Goal: Information Seeking & Learning: Learn about a topic

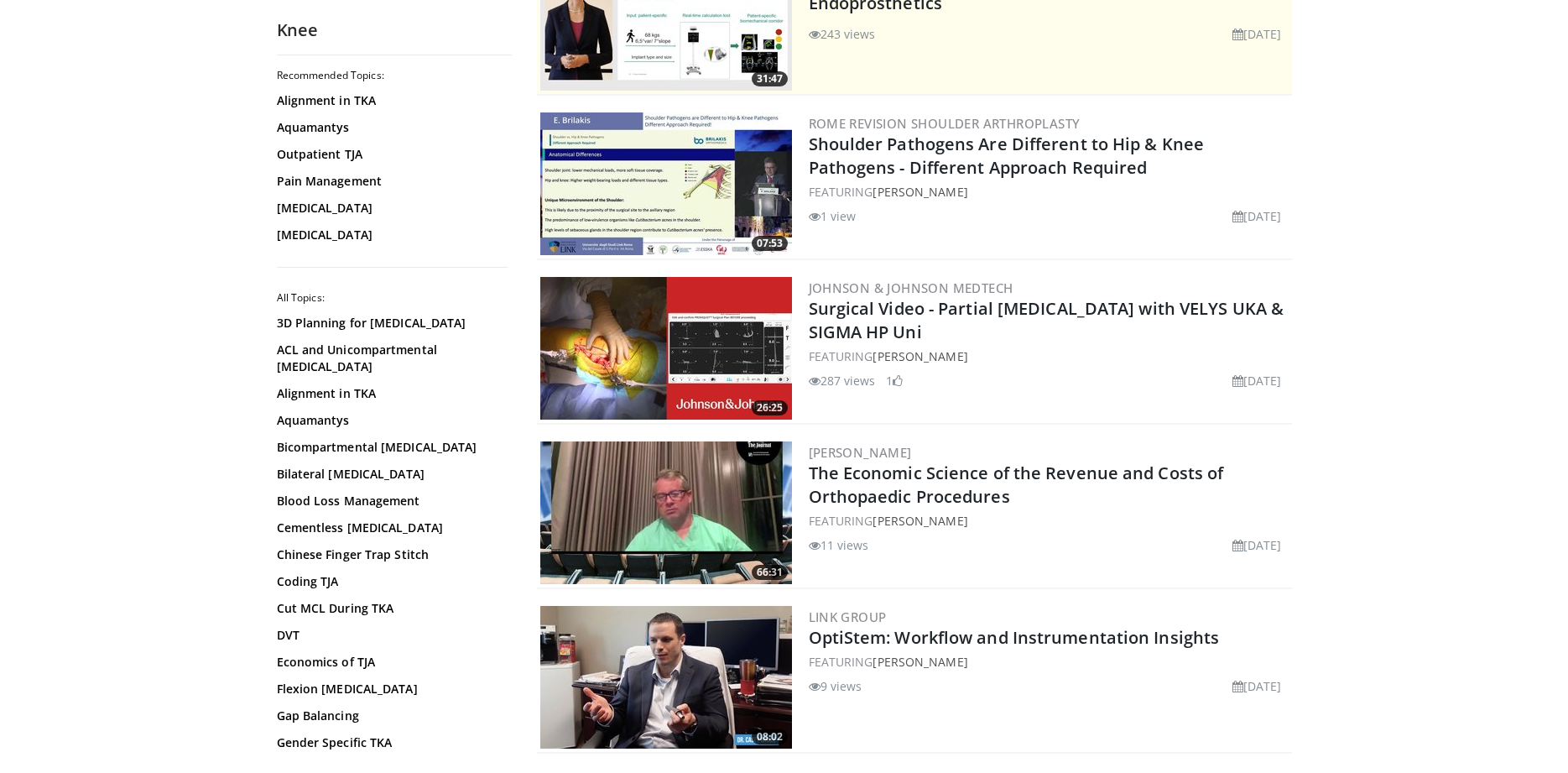
scroll to position [898, 0]
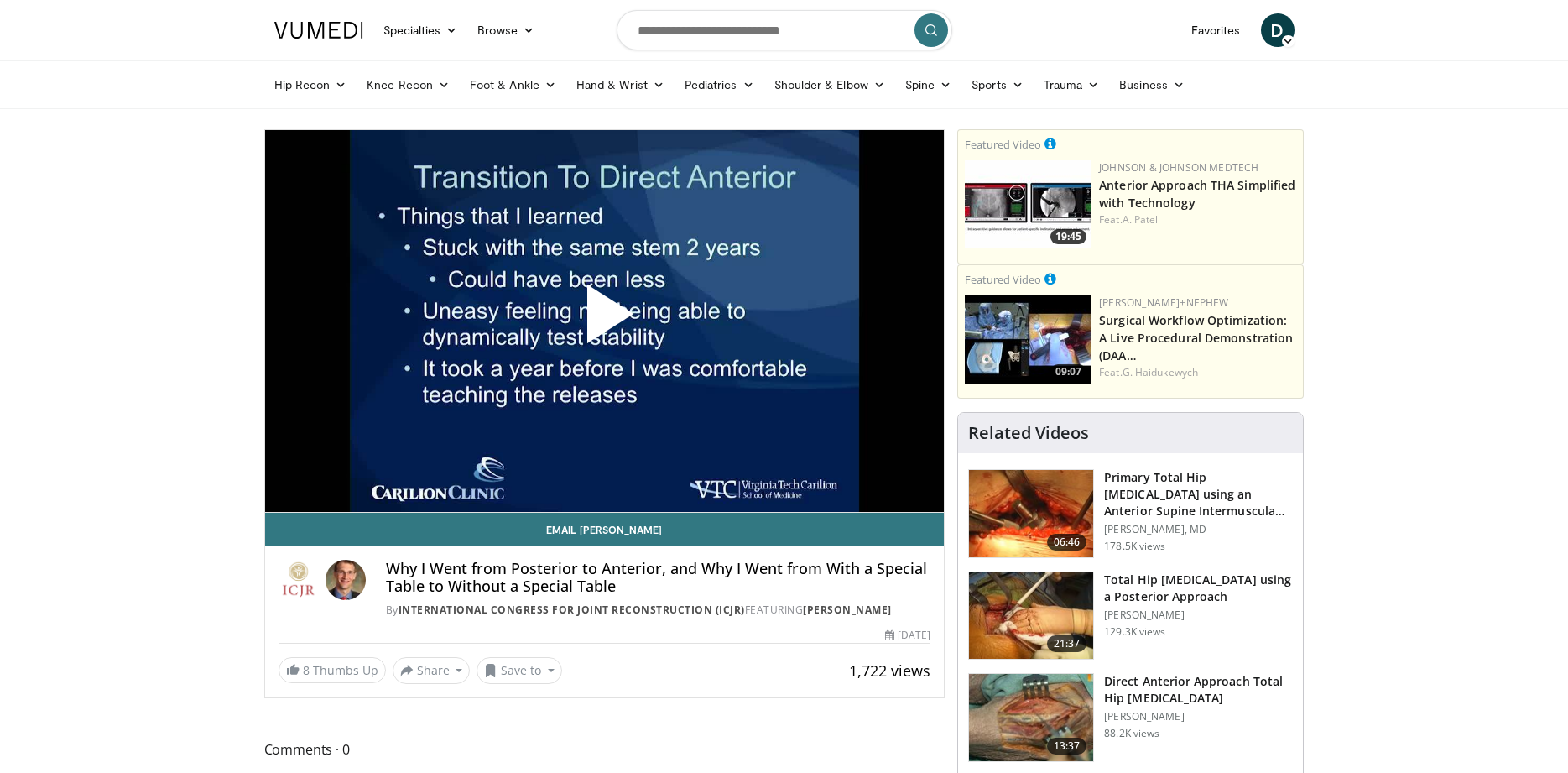
click at [604, 320] on span "Video Player" at bounding box center [604, 320] width 0 height 0
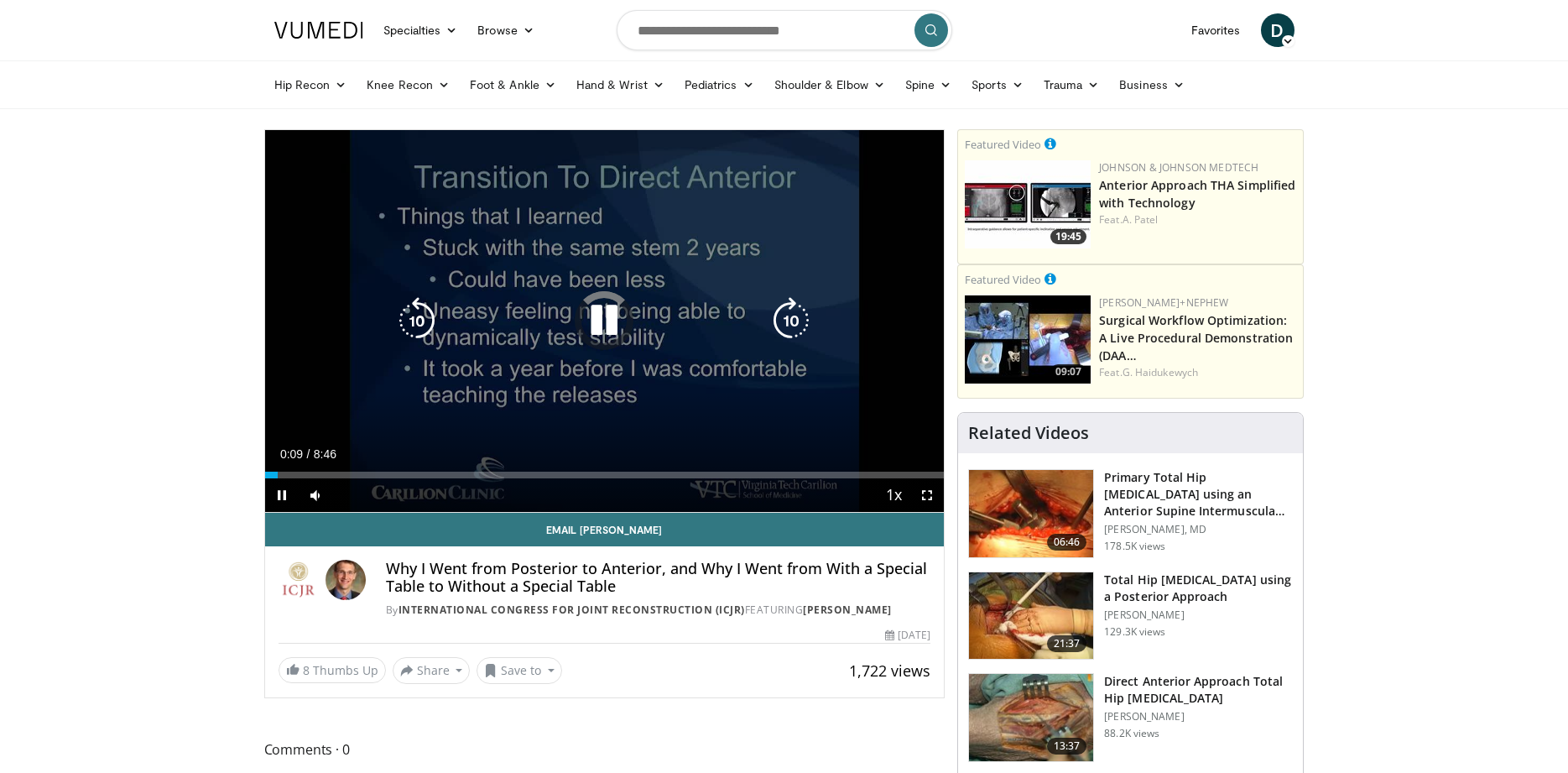
click at [617, 321] on icon "Video Player" at bounding box center [605, 320] width 47 height 47
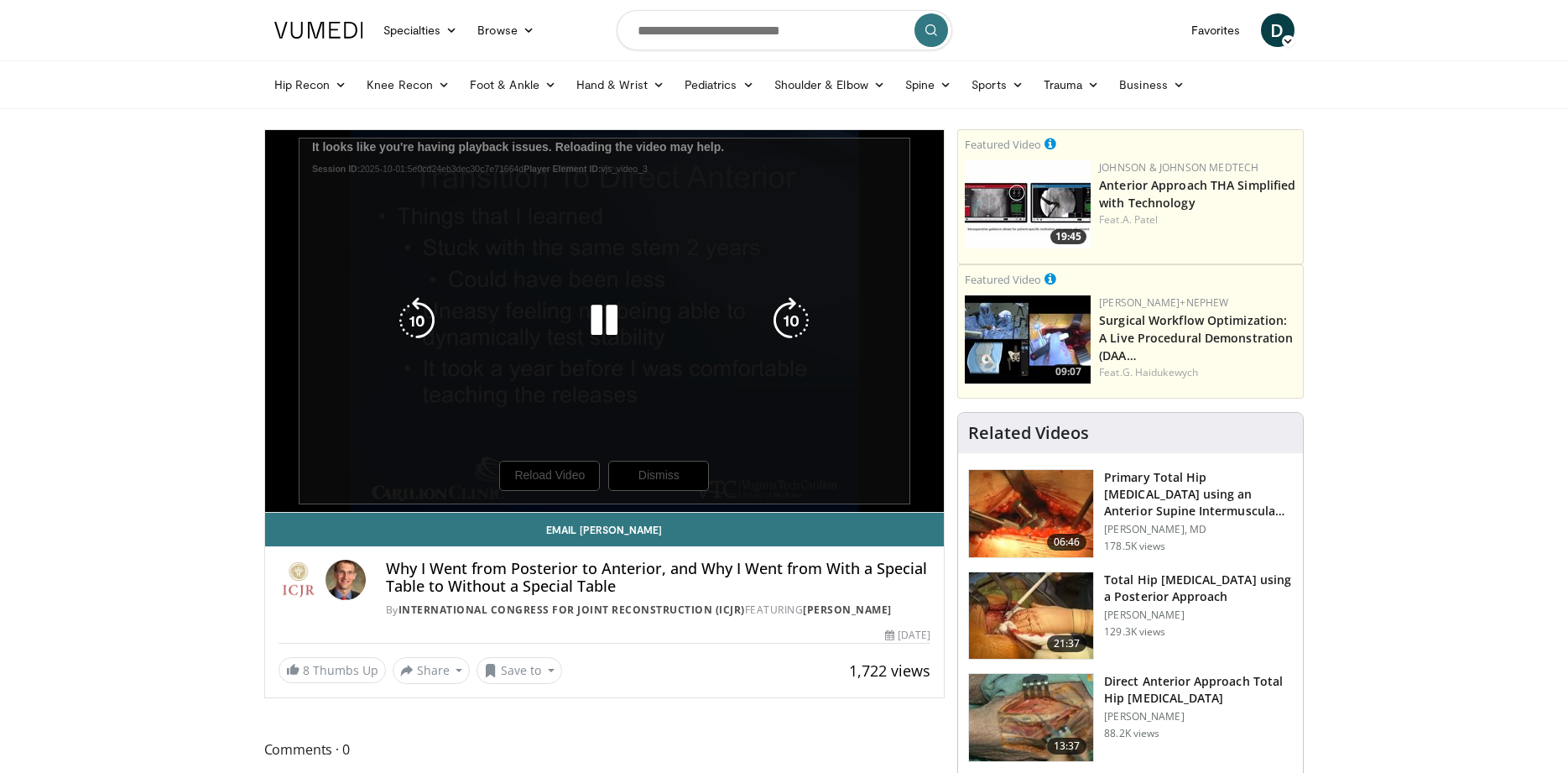
click at [549, 472] on div "10 seconds Tap to unmute" at bounding box center [605, 321] width 680 height 382
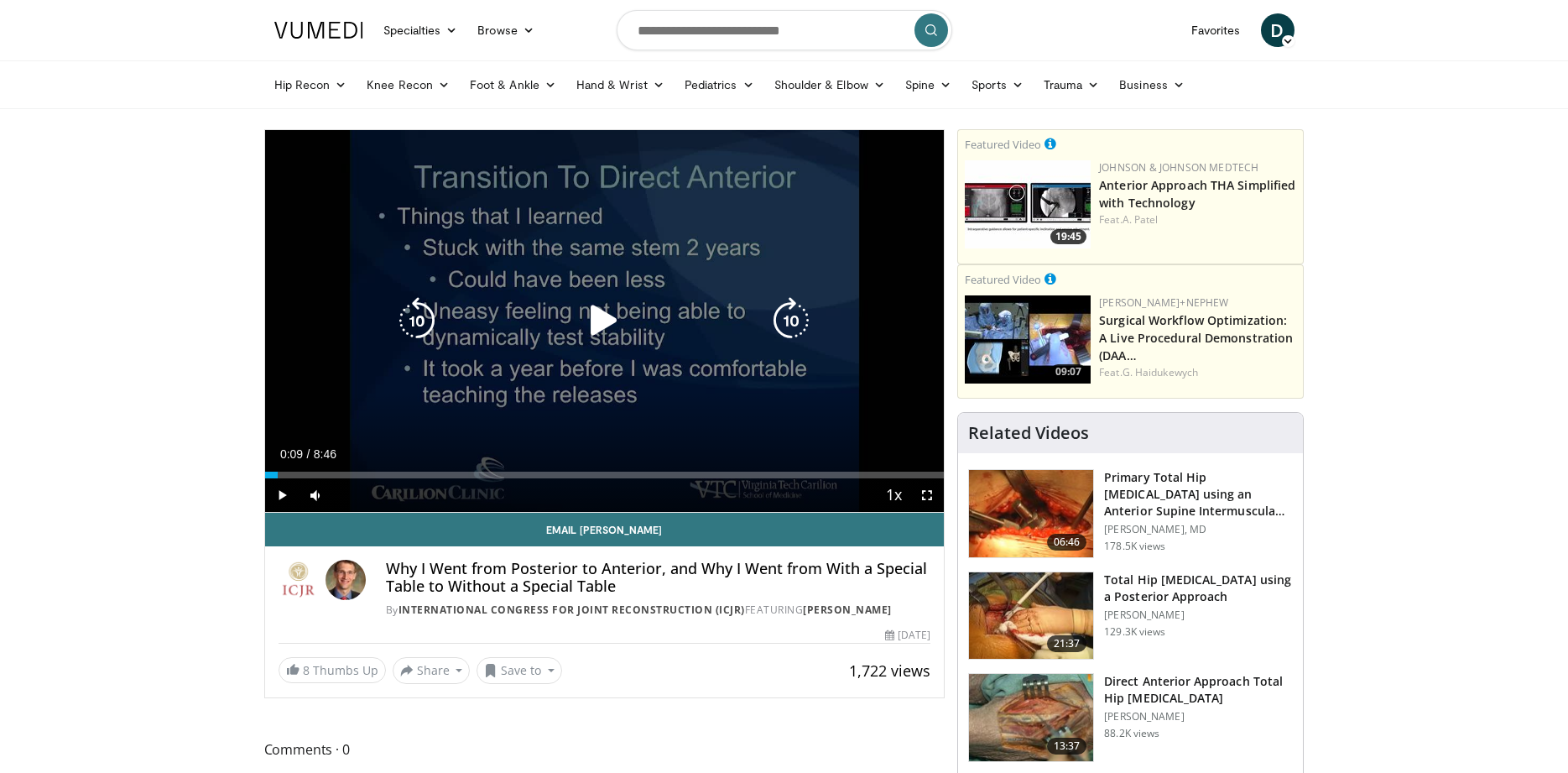
click at [621, 305] on icon "Video Player" at bounding box center [605, 320] width 47 height 47
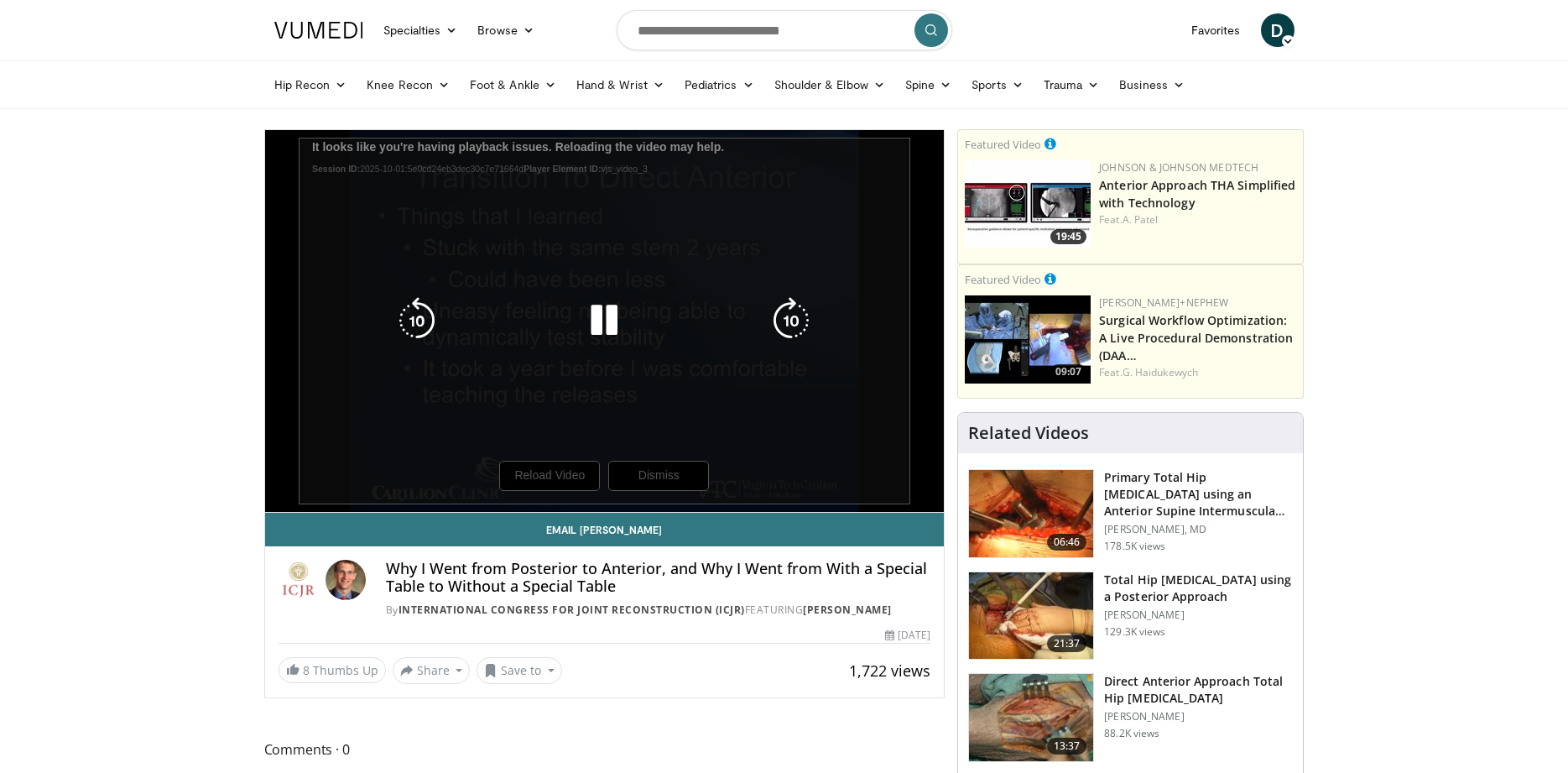
click at [606, 440] on div "10 seconds Tap to unmute" at bounding box center [605, 321] width 680 height 382
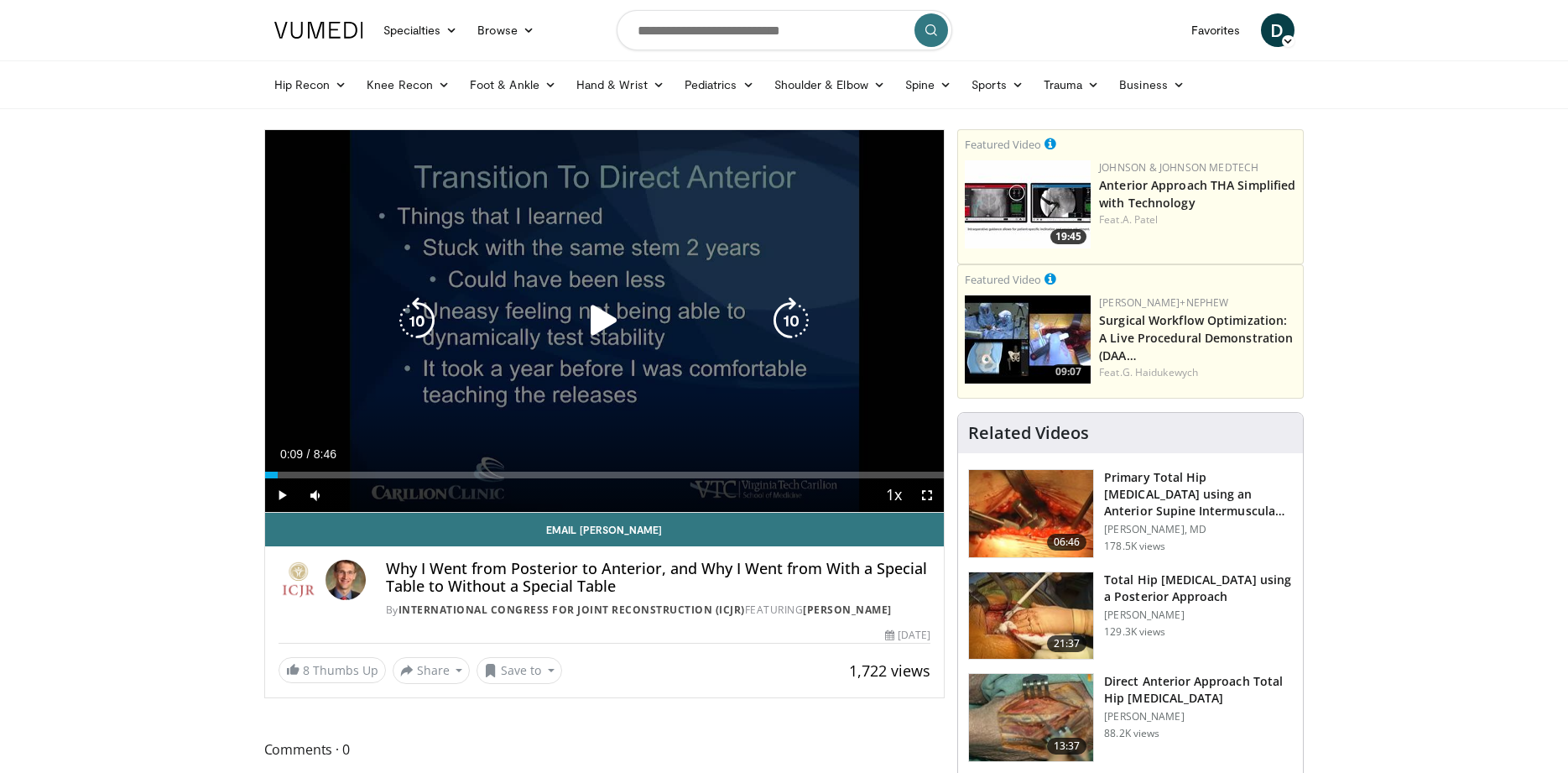
click at [582, 338] on div "10 seconds Tap to unmute" at bounding box center [605, 321] width 680 height 382
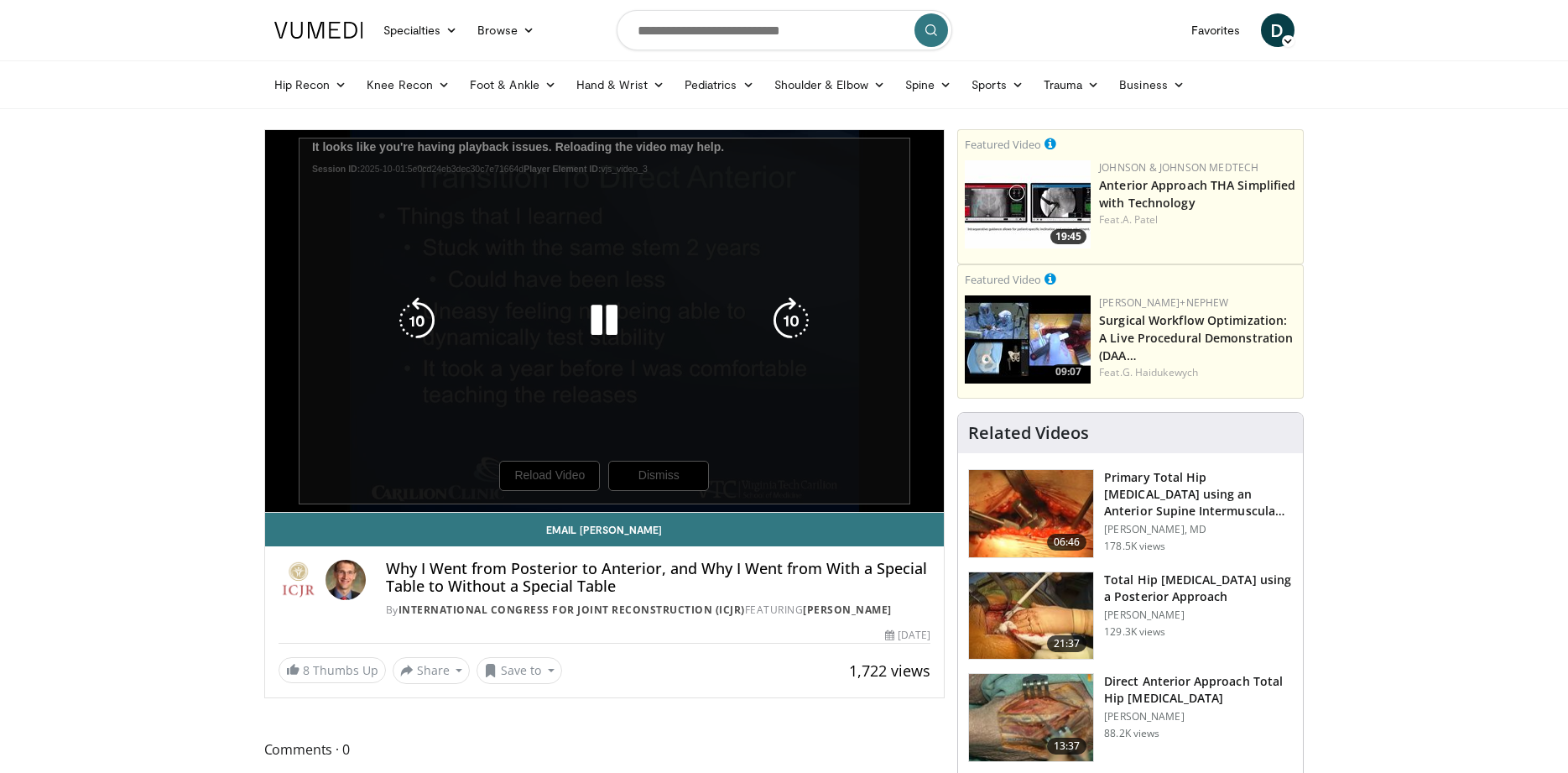
click at [567, 487] on div "10 seconds Tap to unmute" at bounding box center [605, 321] width 680 height 382
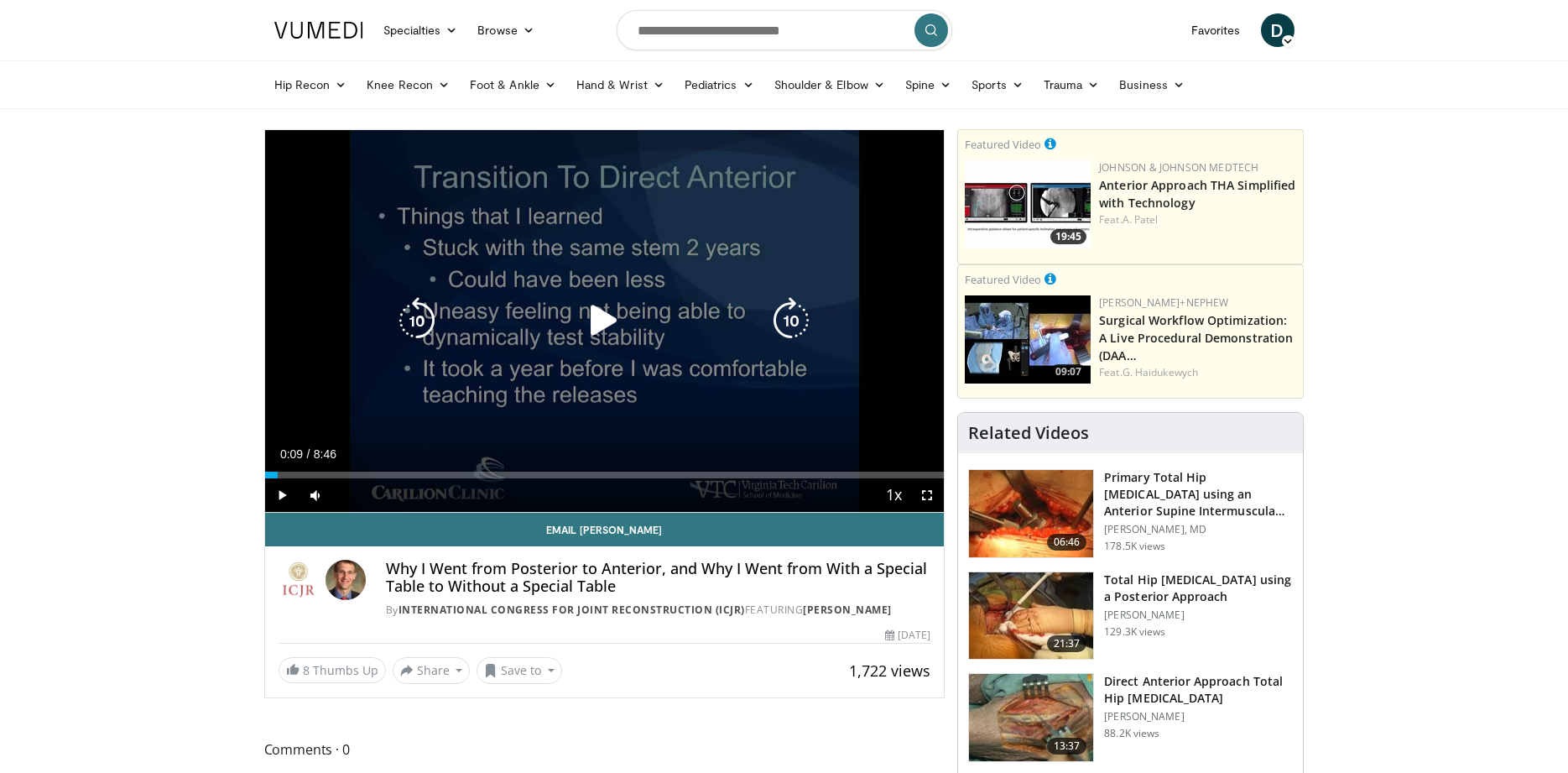
click at [620, 219] on div "10 seconds Tap to unmute" at bounding box center [605, 321] width 680 height 382
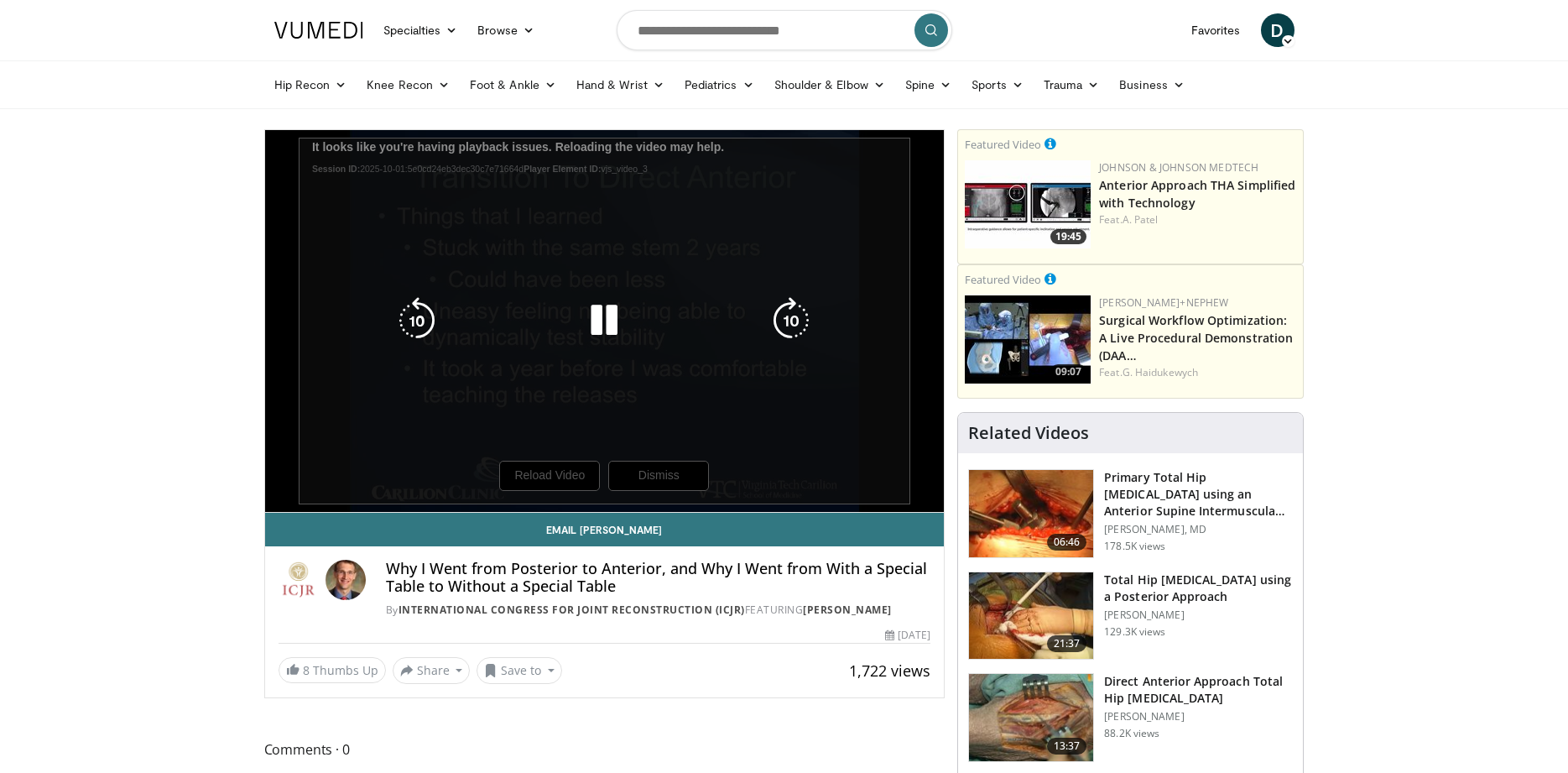
click at [562, 478] on div "10 seconds Tap to unmute" at bounding box center [605, 321] width 680 height 382
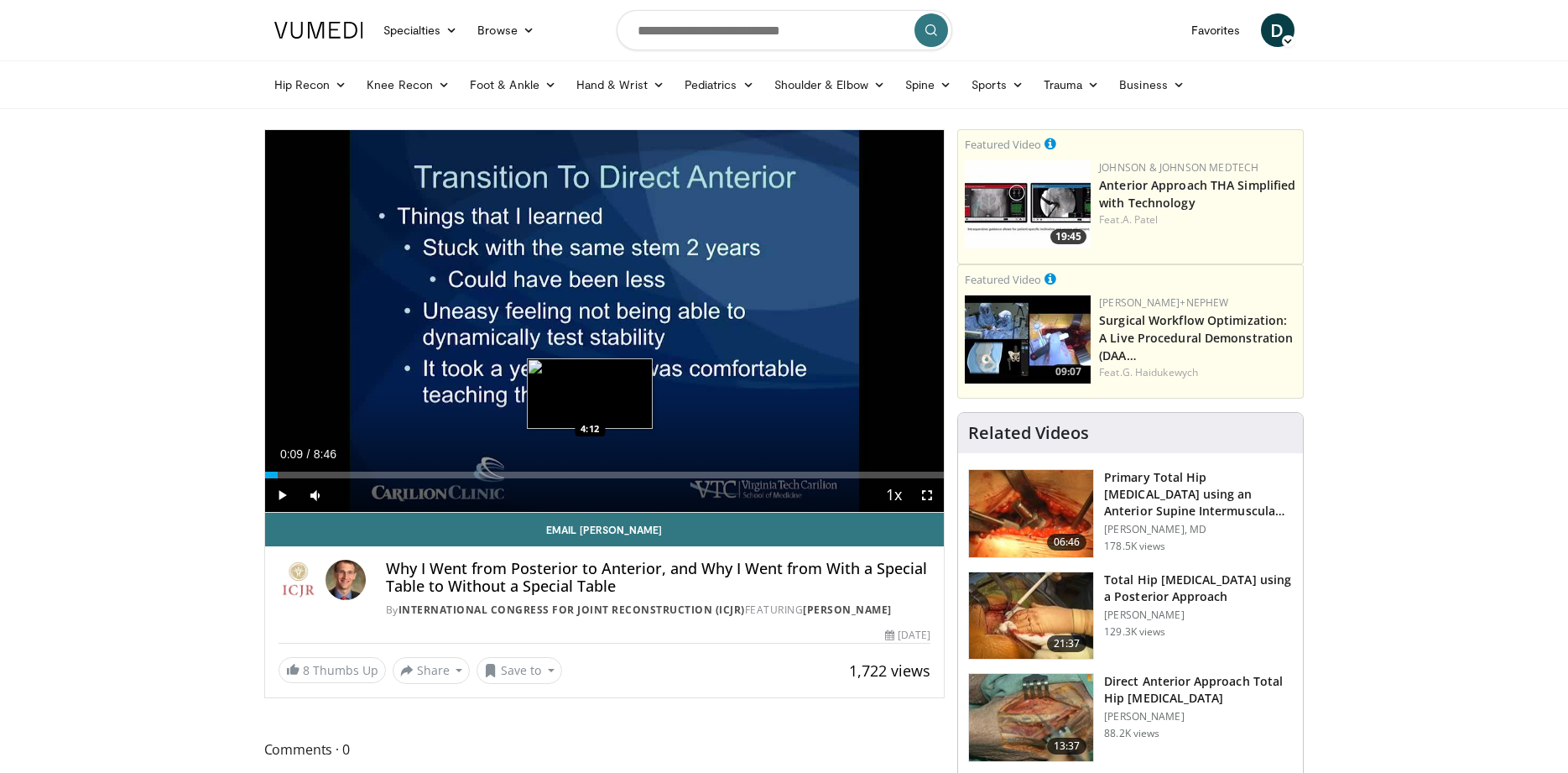
click at [592, 372] on img "Progress Bar" at bounding box center [590, 393] width 126 height 71
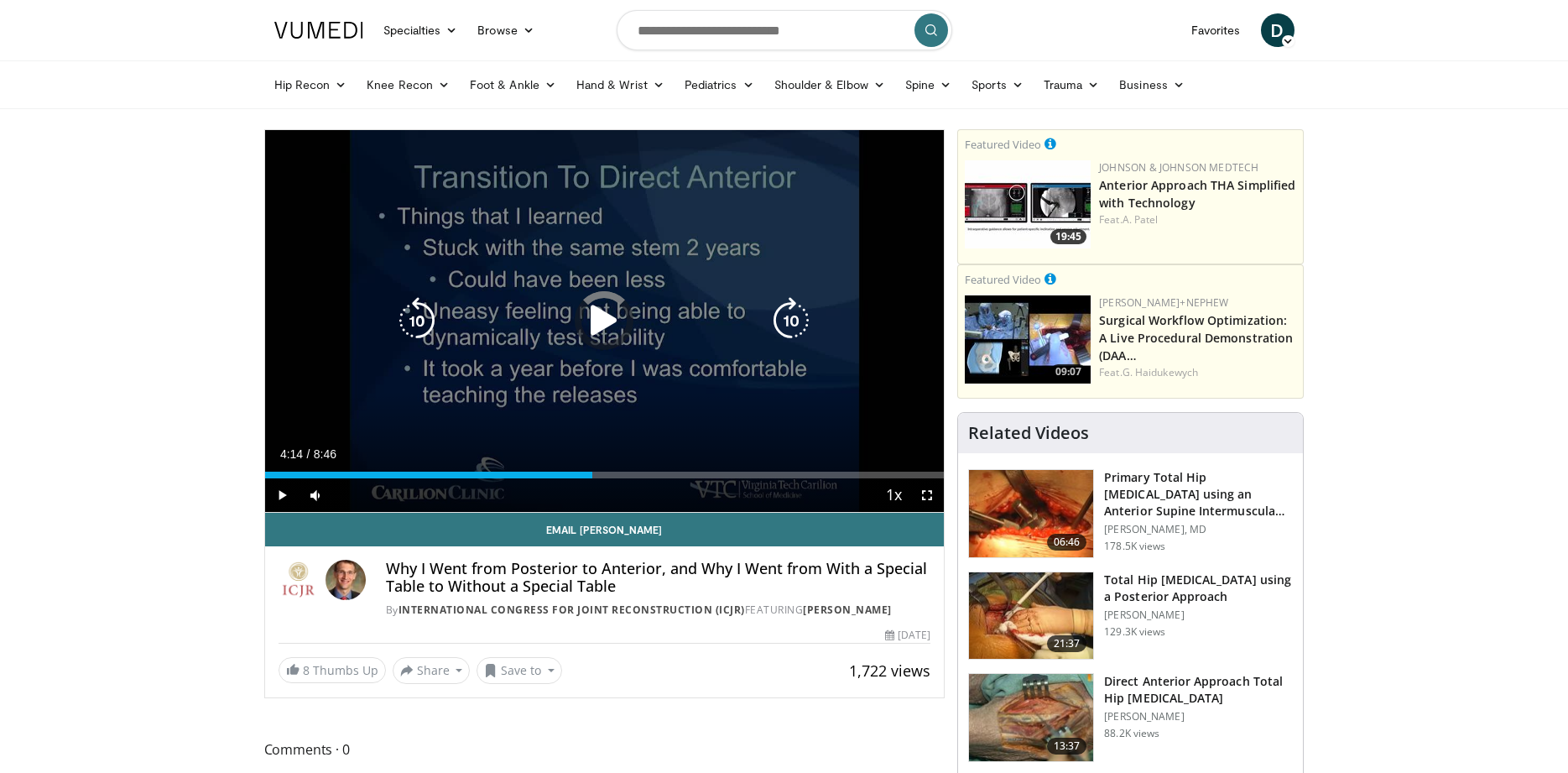
click at [642, 263] on div "10 seconds Tap to unmute" at bounding box center [605, 321] width 680 height 382
click at [437, 396] on div "10 seconds Tap to unmute" at bounding box center [605, 321] width 680 height 382
click at [587, 296] on div "10 seconds Tap to unmute" at bounding box center [605, 321] width 680 height 382
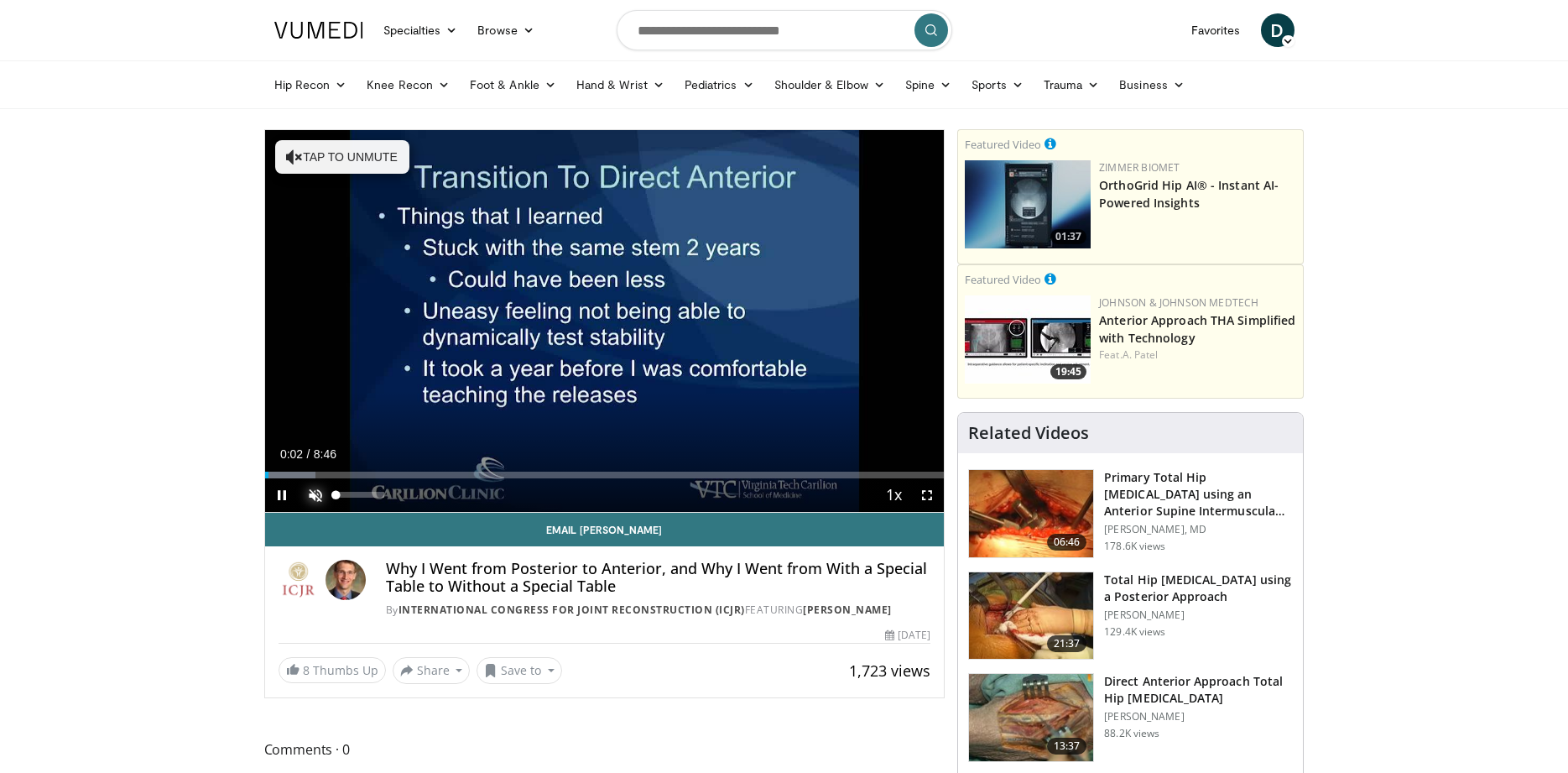
click at [316, 499] on video-js "**********" at bounding box center [605, 321] width 680 height 383
click at [316, 495] on span "Video Player" at bounding box center [315, 495] width 33 height 33
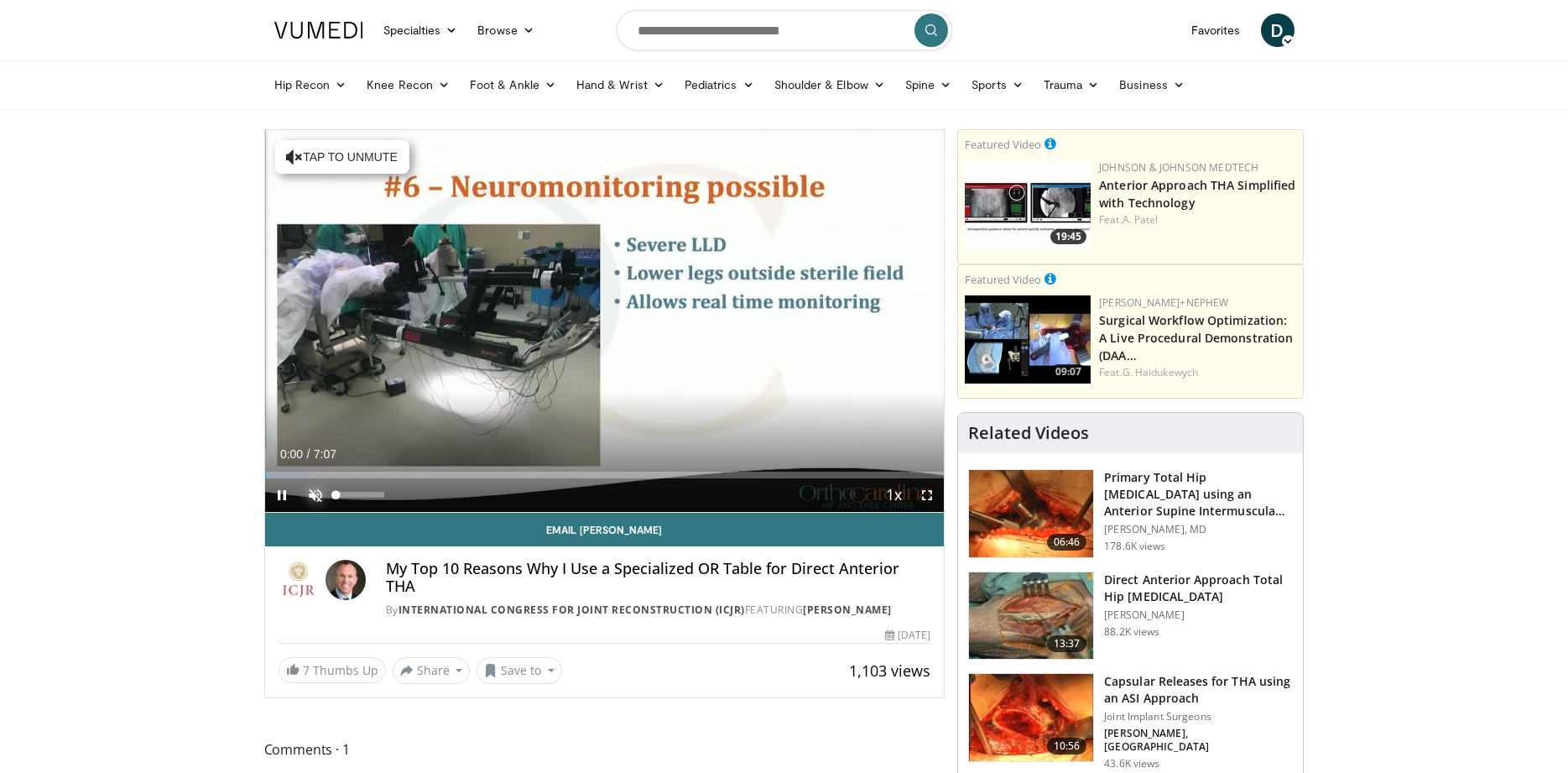
click at [317, 490] on span "Video Player" at bounding box center [315, 495] width 33 height 33
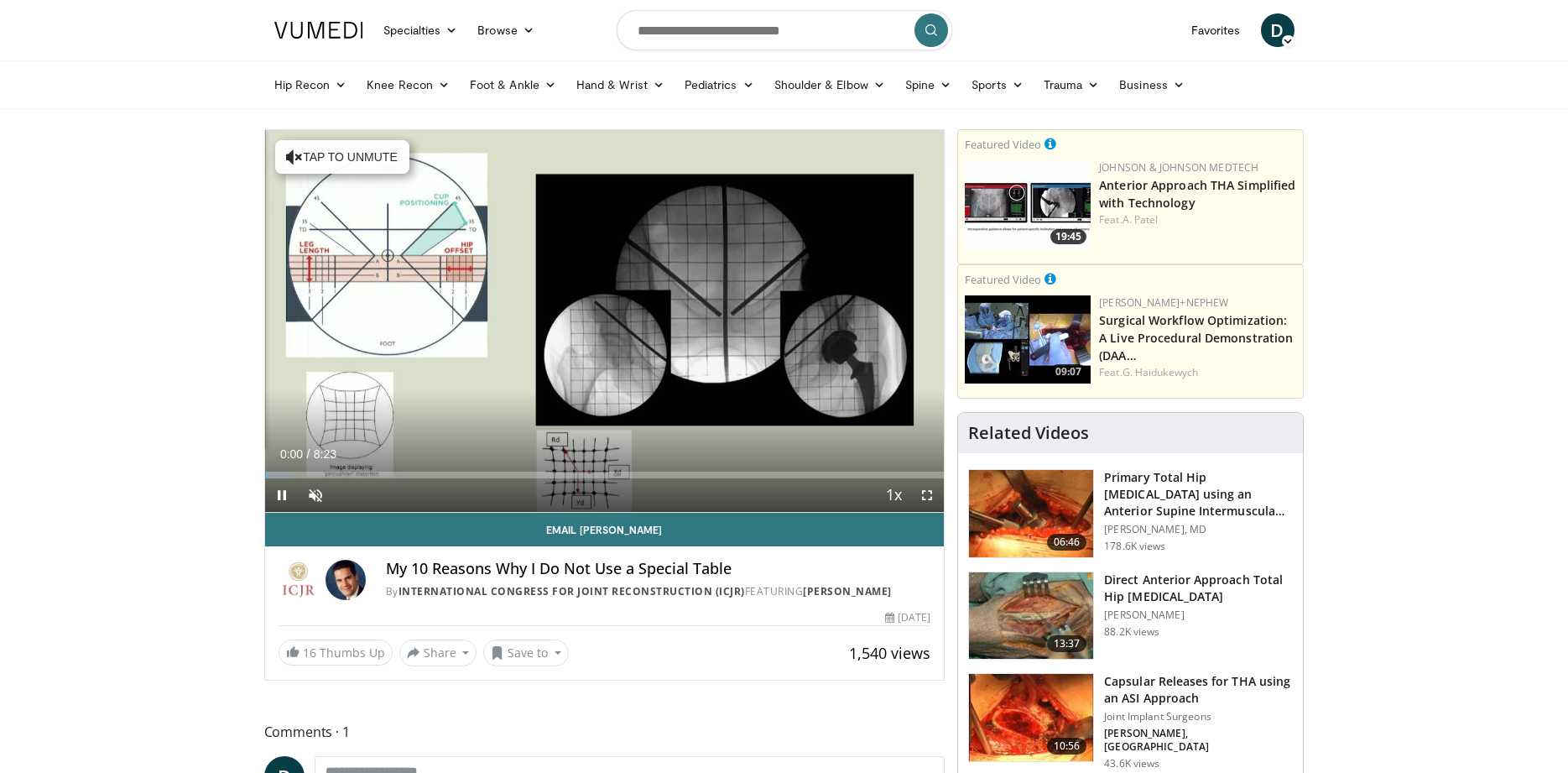
click at [612, 333] on icon "Video Player" at bounding box center [605, 320] width 47 height 47
click at [316, 493] on span "Video Player" at bounding box center [315, 495] width 33 height 33
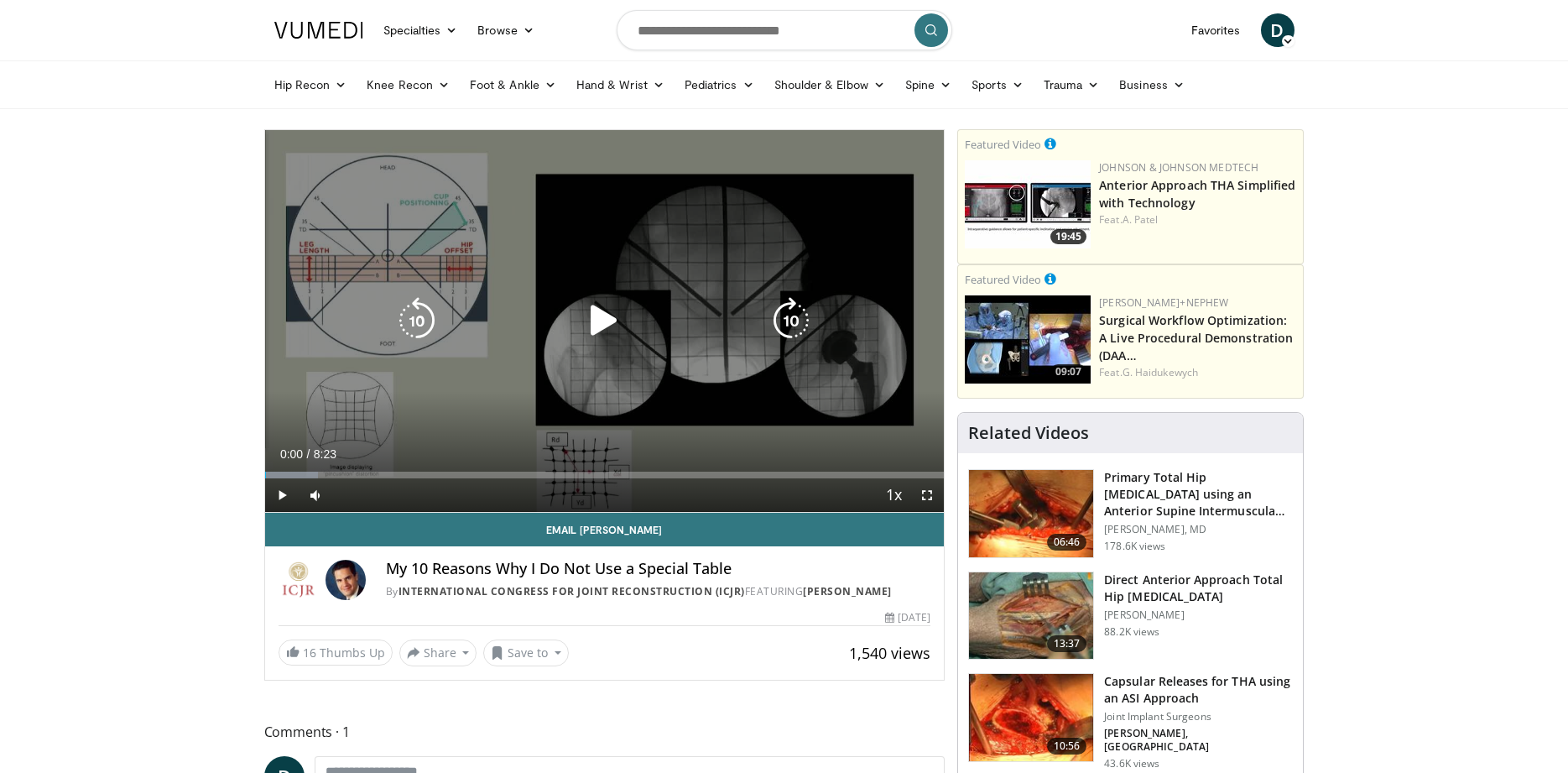
click at [411, 371] on div "10 seconds Tap to unmute" at bounding box center [605, 321] width 680 height 382
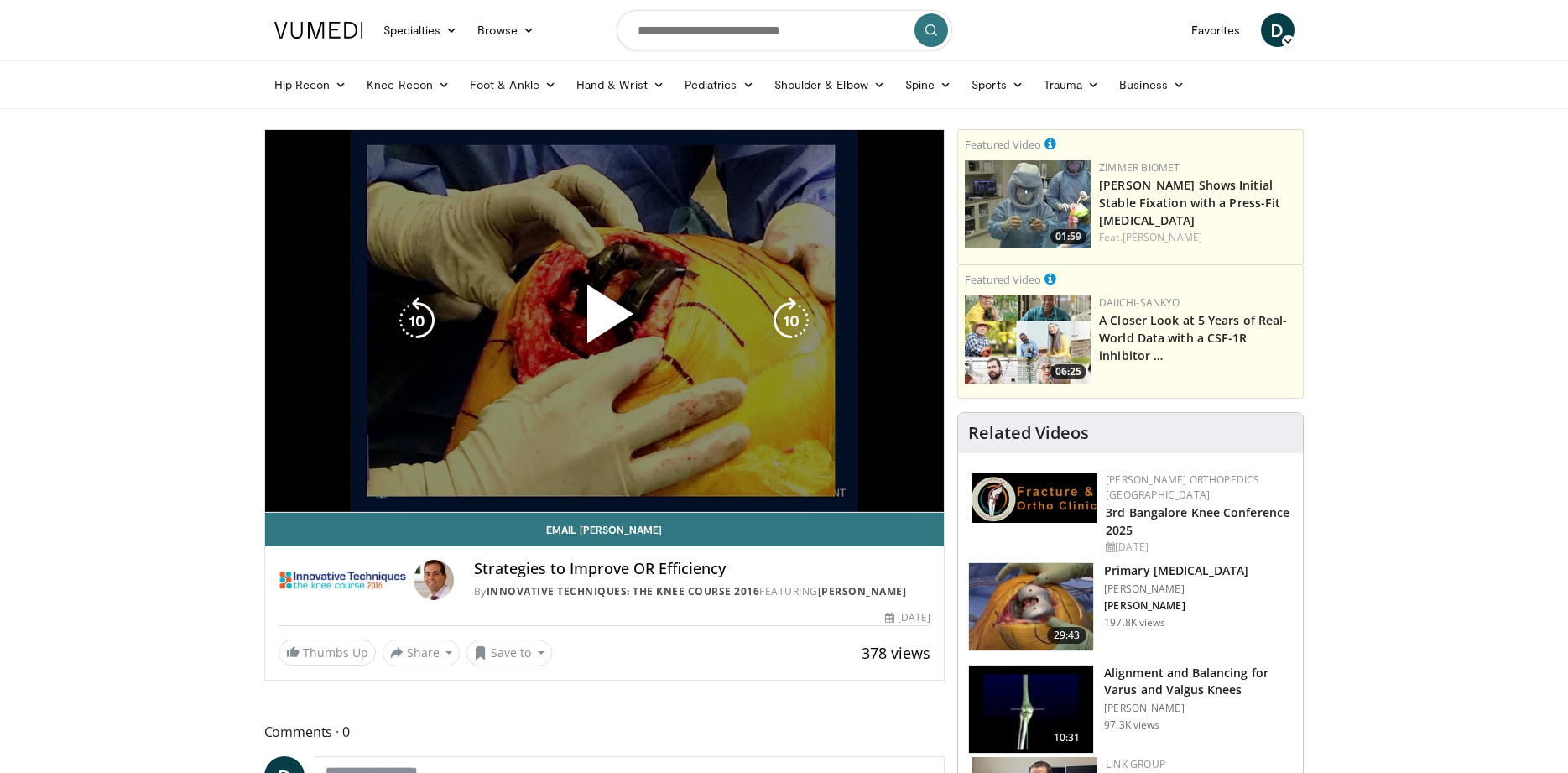
click at [575, 397] on div "10 seconds Tap to unmute" at bounding box center [605, 321] width 680 height 382
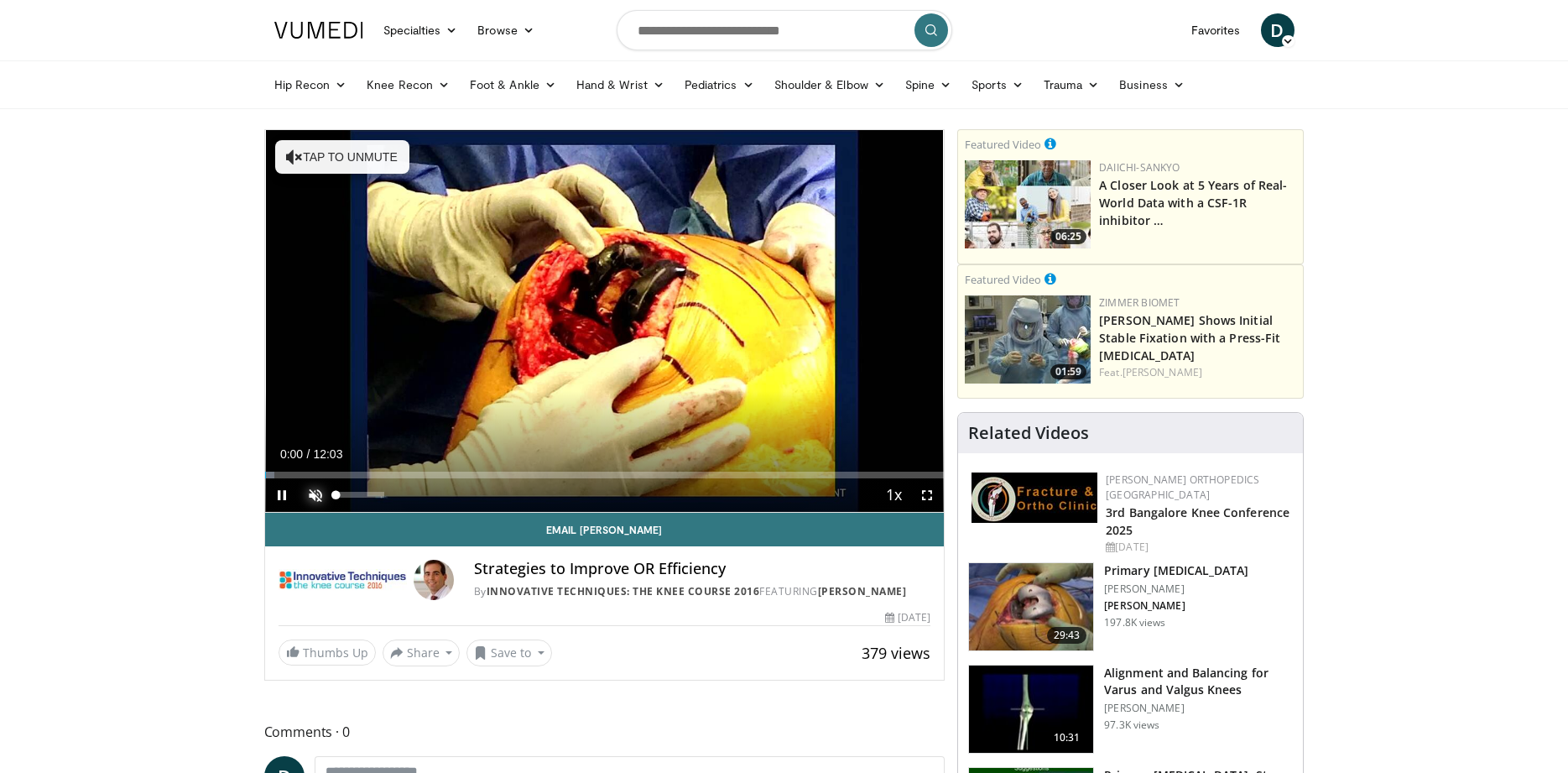
click at [312, 497] on span "Video Player" at bounding box center [315, 495] width 33 height 33
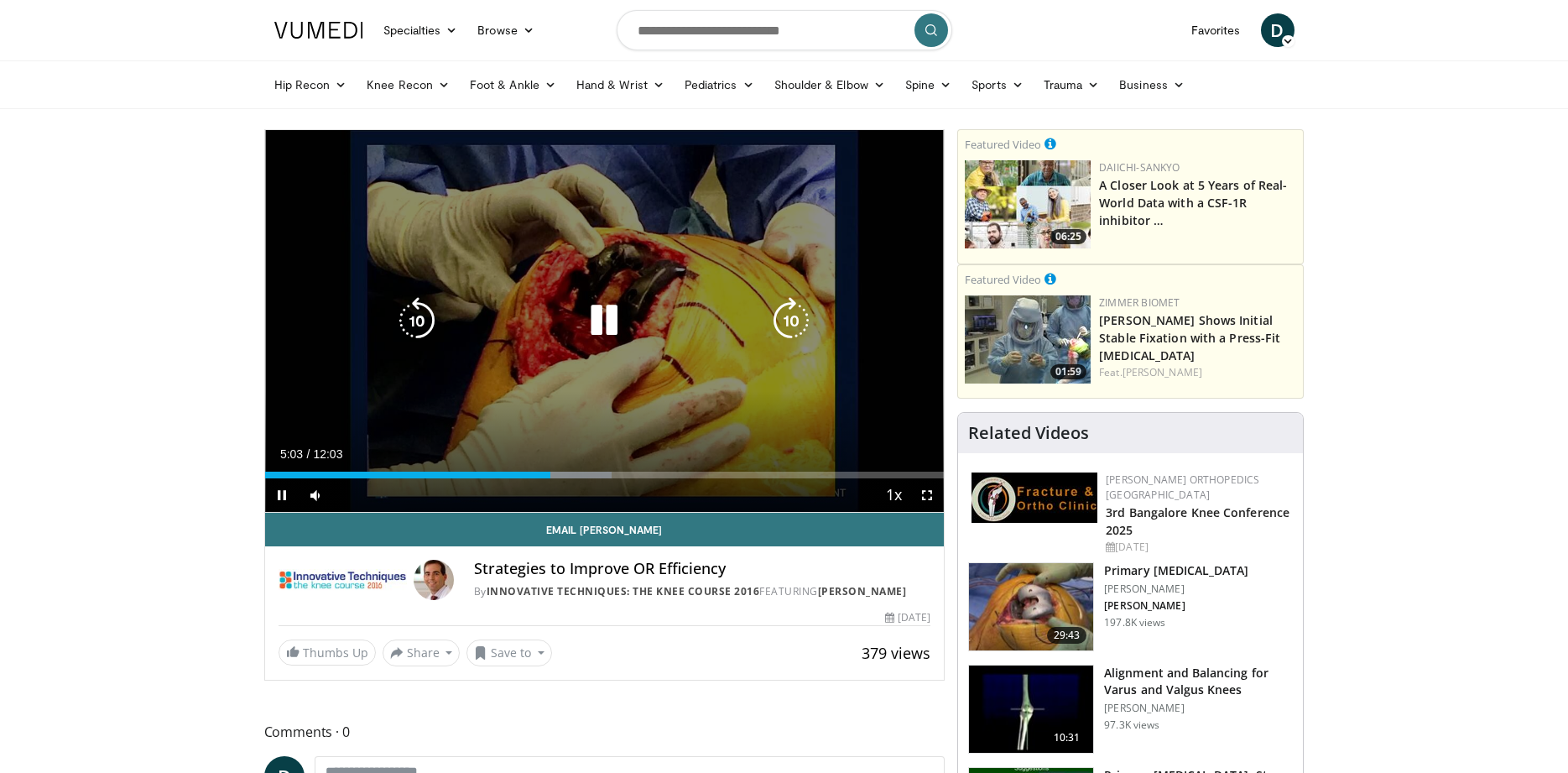
click at [788, 330] on icon "Video Player" at bounding box center [791, 320] width 47 height 47
click at [792, 321] on icon "Video Player" at bounding box center [791, 320] width 47 height 47
click at [792, 324] on icon "Video Player" at bounding box center [791, 320] width 47 height 47
click at [791, 327] on icon "Video Player" at bounding box center [791, 320] width 47 height 47
click at [790, 326] on icon "Video Player" at bounding box center [791, 320] width 47 height 47
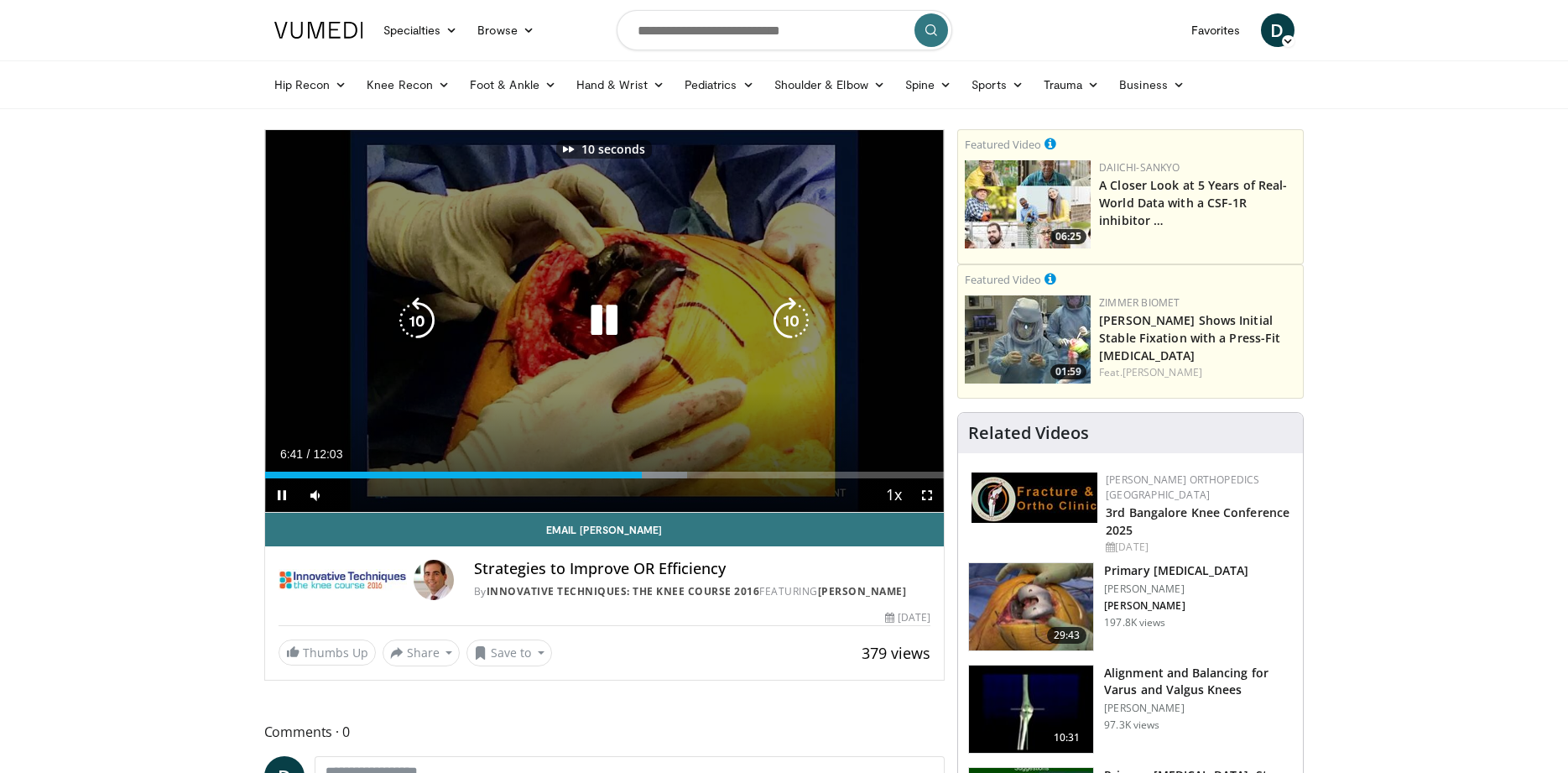
click at [790, 326] on icon "Video Player" at bounding box center [791, 320] width 47 height 47
click at [789, 323] on icon "Video Player" at bounding box center [791, 320] width 47 height 47
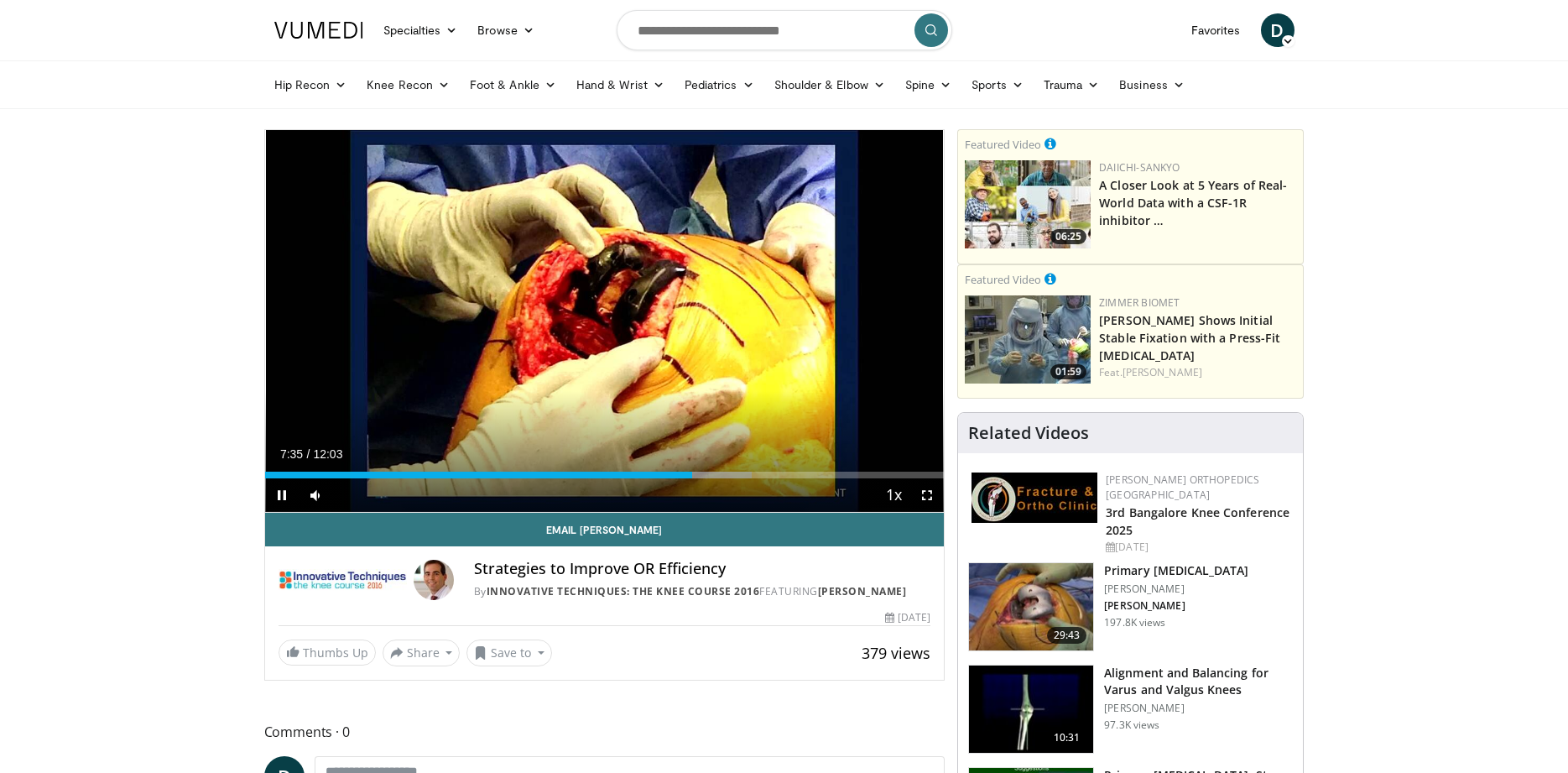
click at [789, 323] on div "10 seconds Tap to unmute" at bounding box center [605, 321] width 680 height 382
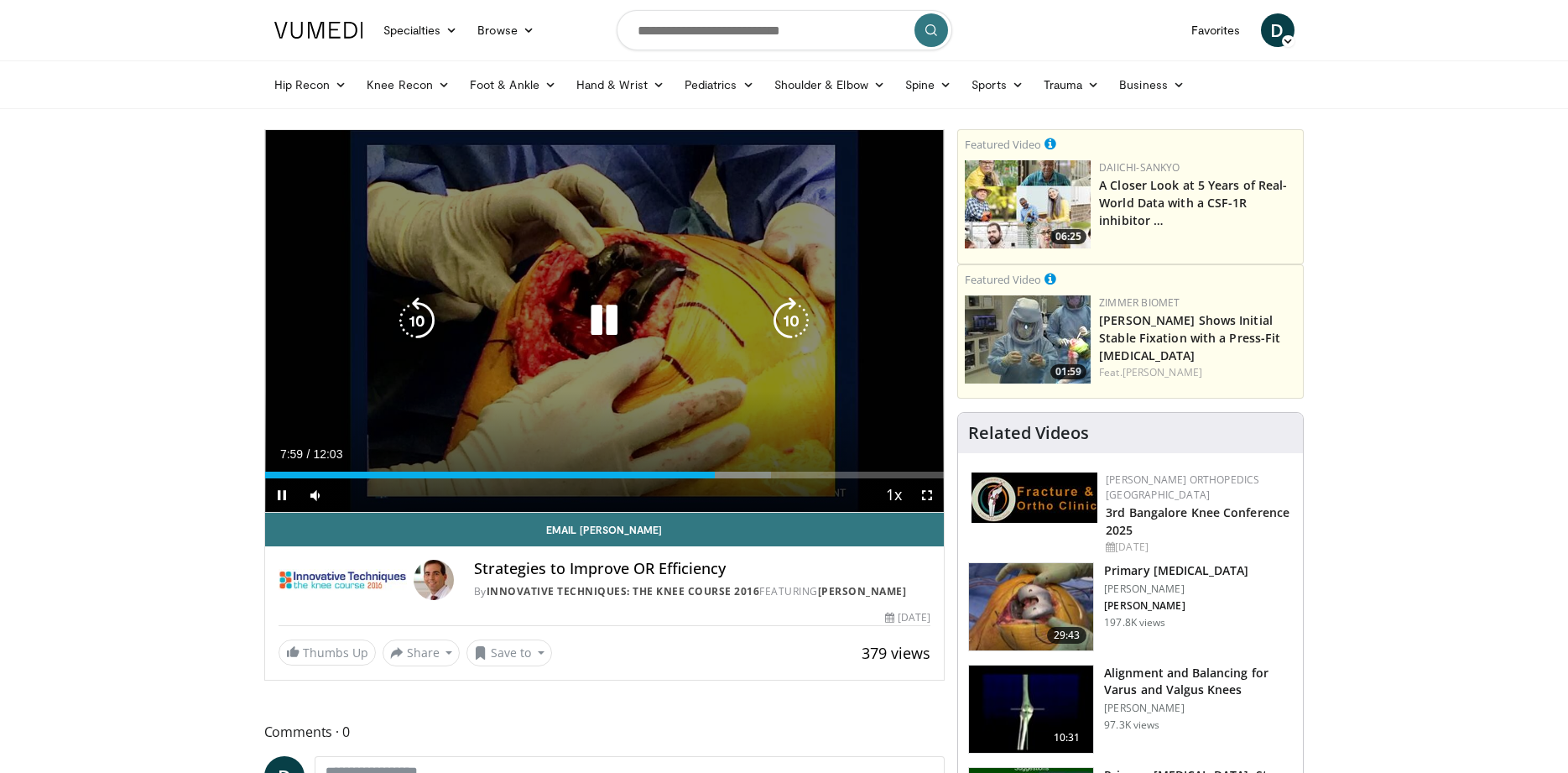
click at [788, 306] on icon "Video Player" at bounding box center [791, 320] width 47 height 47
click at [788, 317] on icon "Video Player" at bounding box center [791, 320] width 47 height 47
click at [788, 317] on icon "Video Player" at bounding box center [791, 320] width 47 height 47
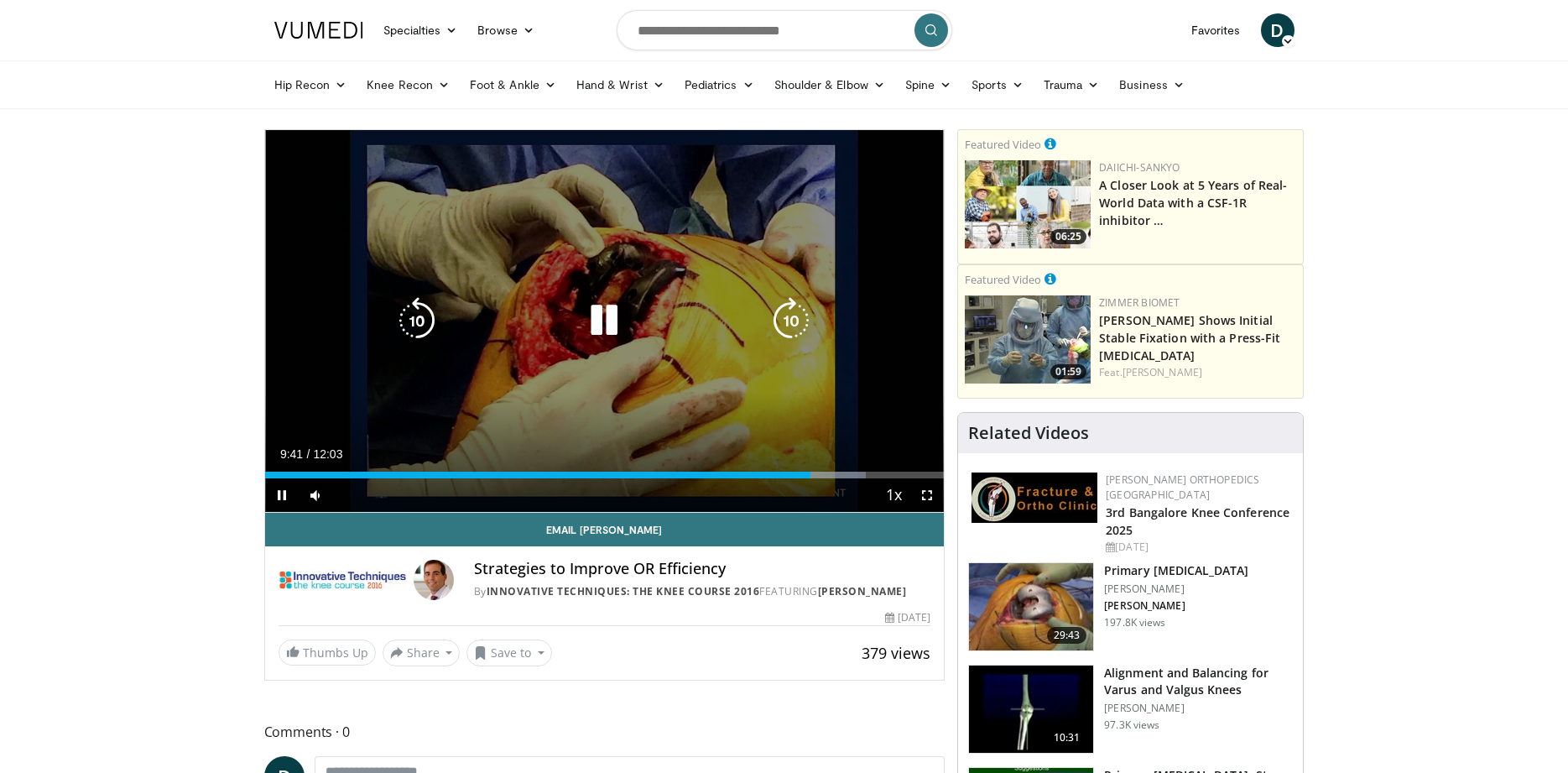
click at [788, 317] on icon "Video Player" at bounding box center [791, 320] width 47 height 47
click at [794, 317] on icon "Video Player" at bounding box center [791, 320] width 47 height 47
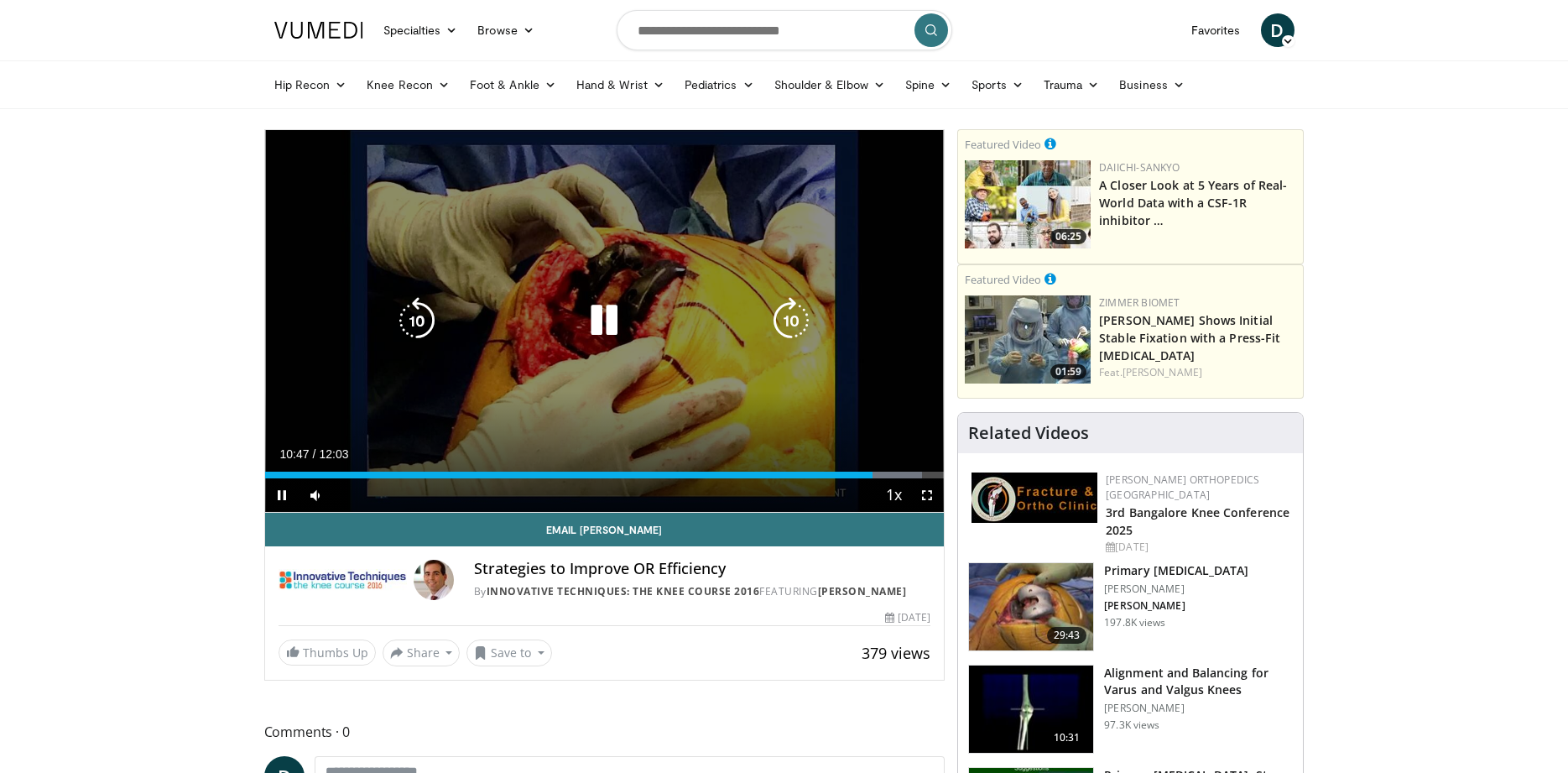
click at [794, 317] on icon "Video Player" at bounding box center [791, 320] width 47 height 47
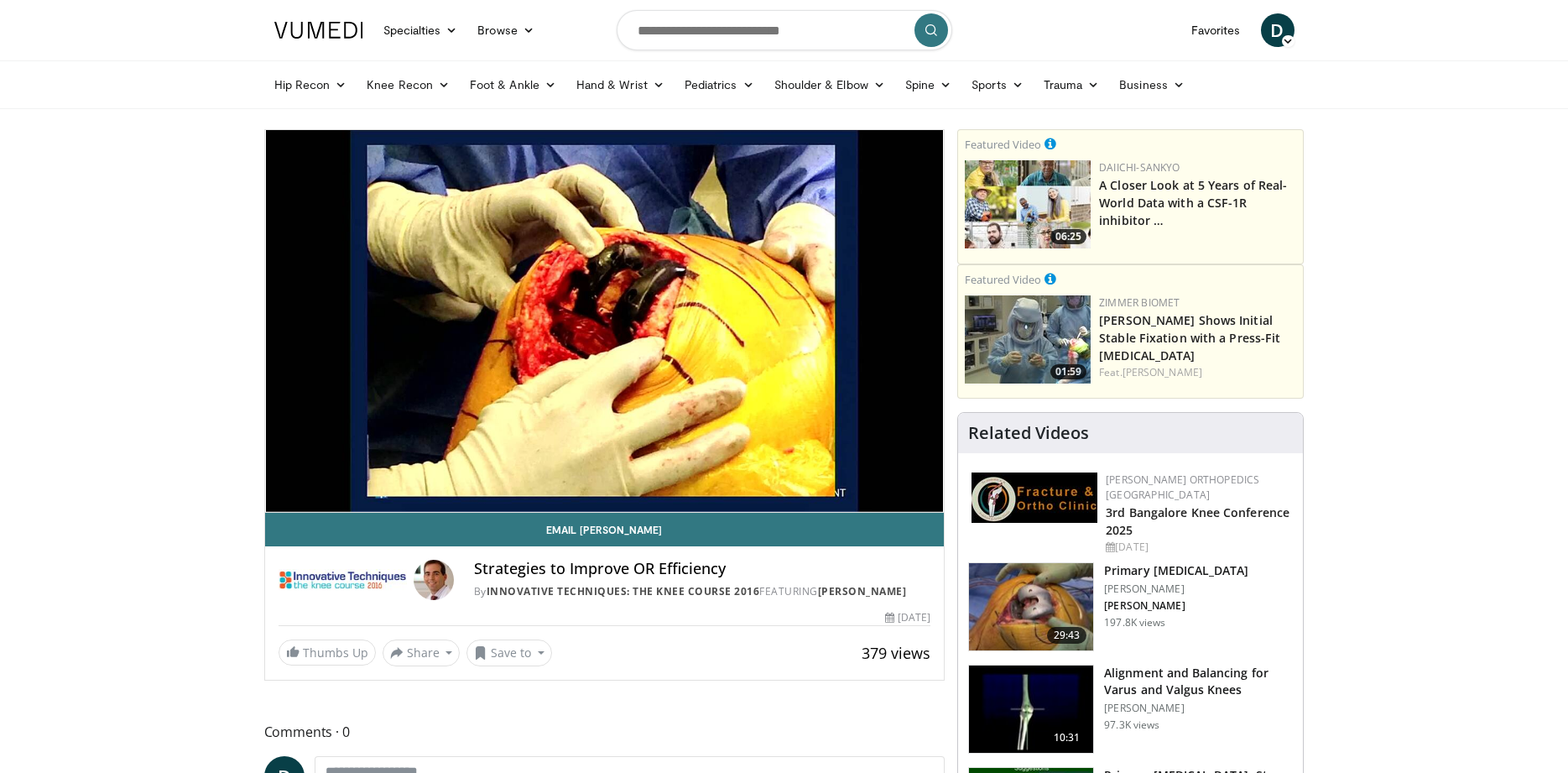
click at [794, 317] on div "30 seconds Tap to unmute" at bounding box center [605, 321] width 680 height 382
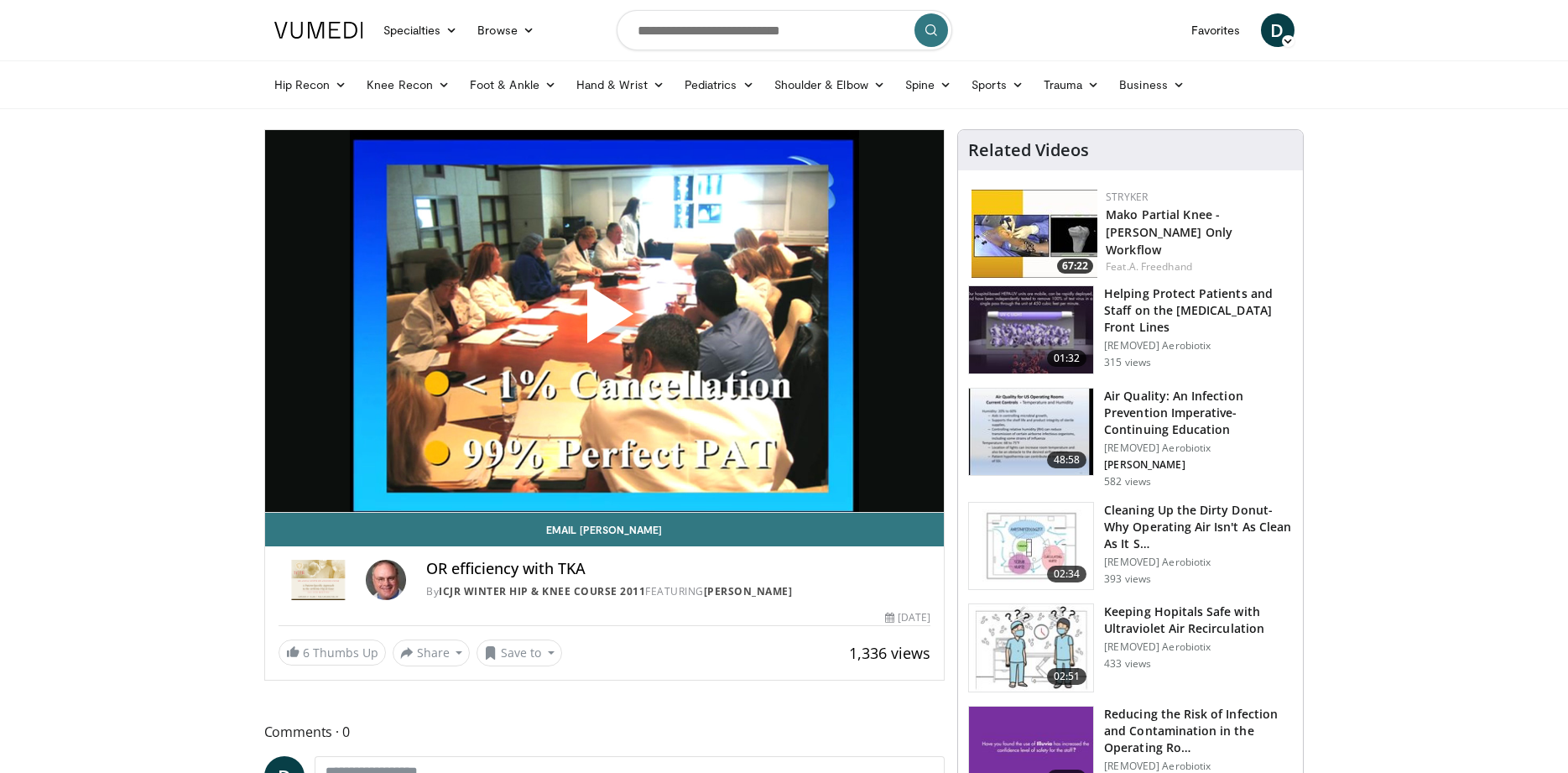
click at [604, 320] on span "Video Player" at bounding box center [604, 320] width 0 height 0
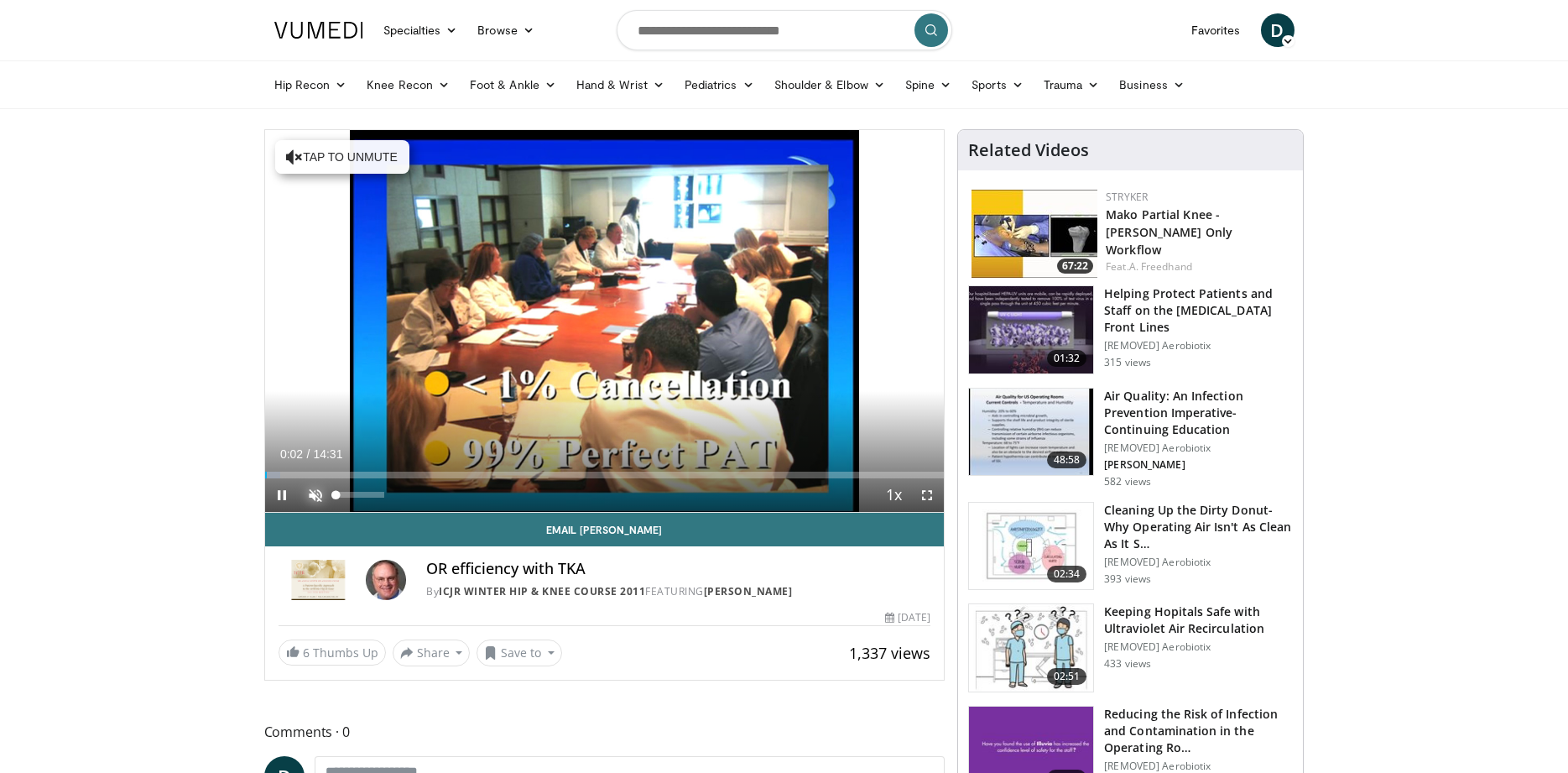
click at [318, 490] on span "Video Player" at bounding box center [315, 495] width 33 height 33
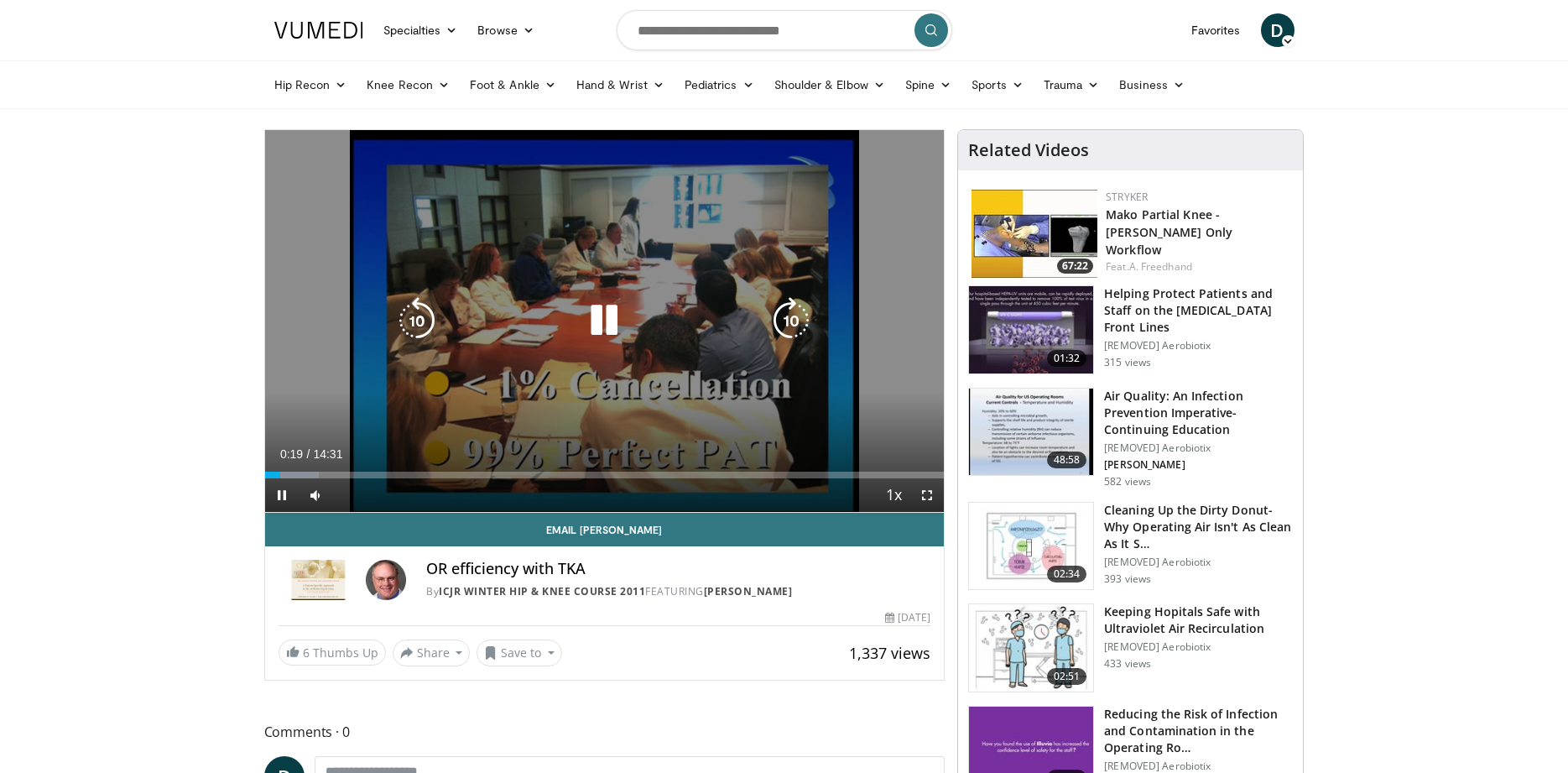
click at [790, 320] on icon "Video Player" at bounding box center [791, 320] width 47 height 47
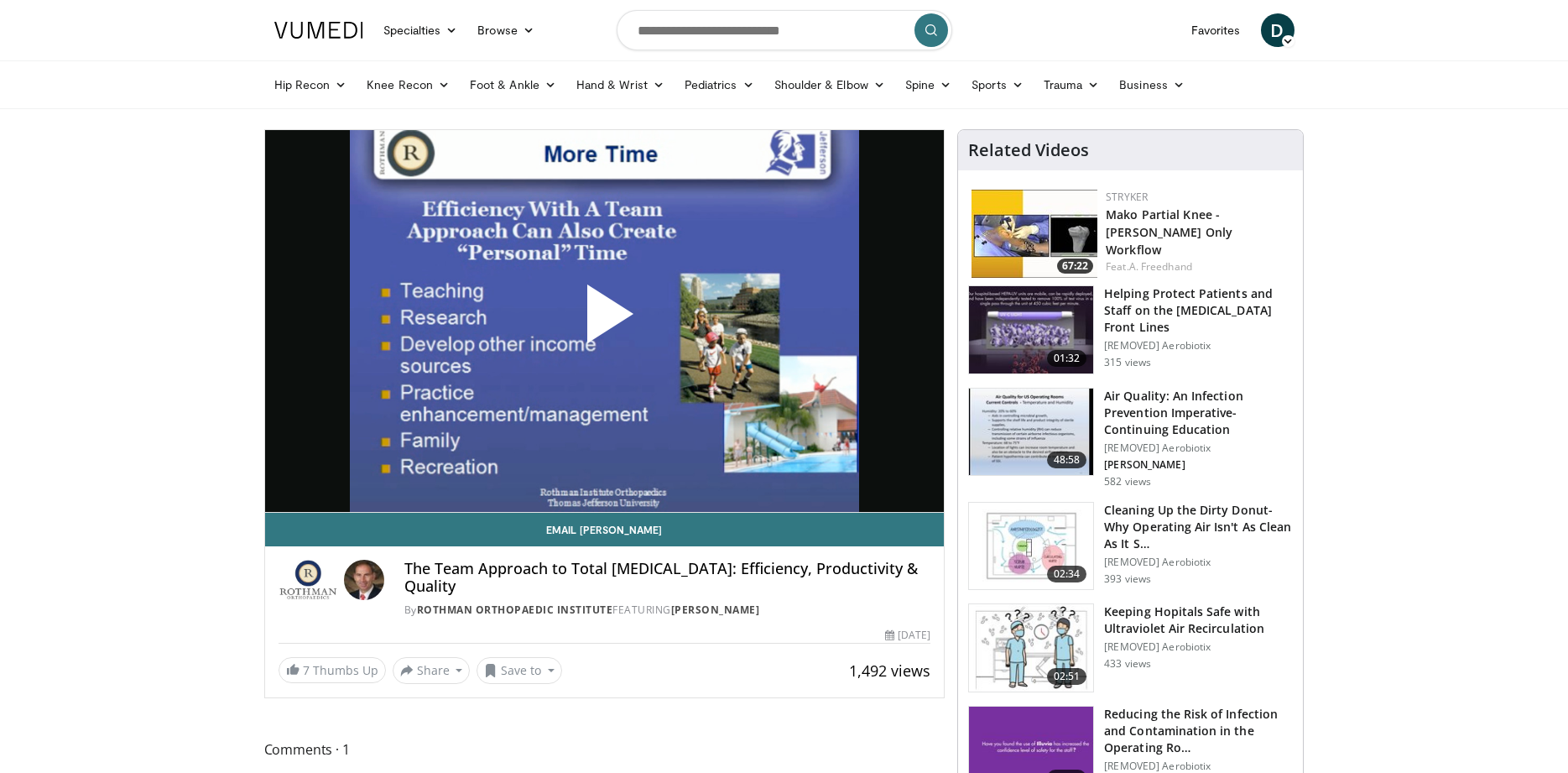
click at [604, 320] on span "Video Player" at bounding box center [604, 320] width 0 height 0
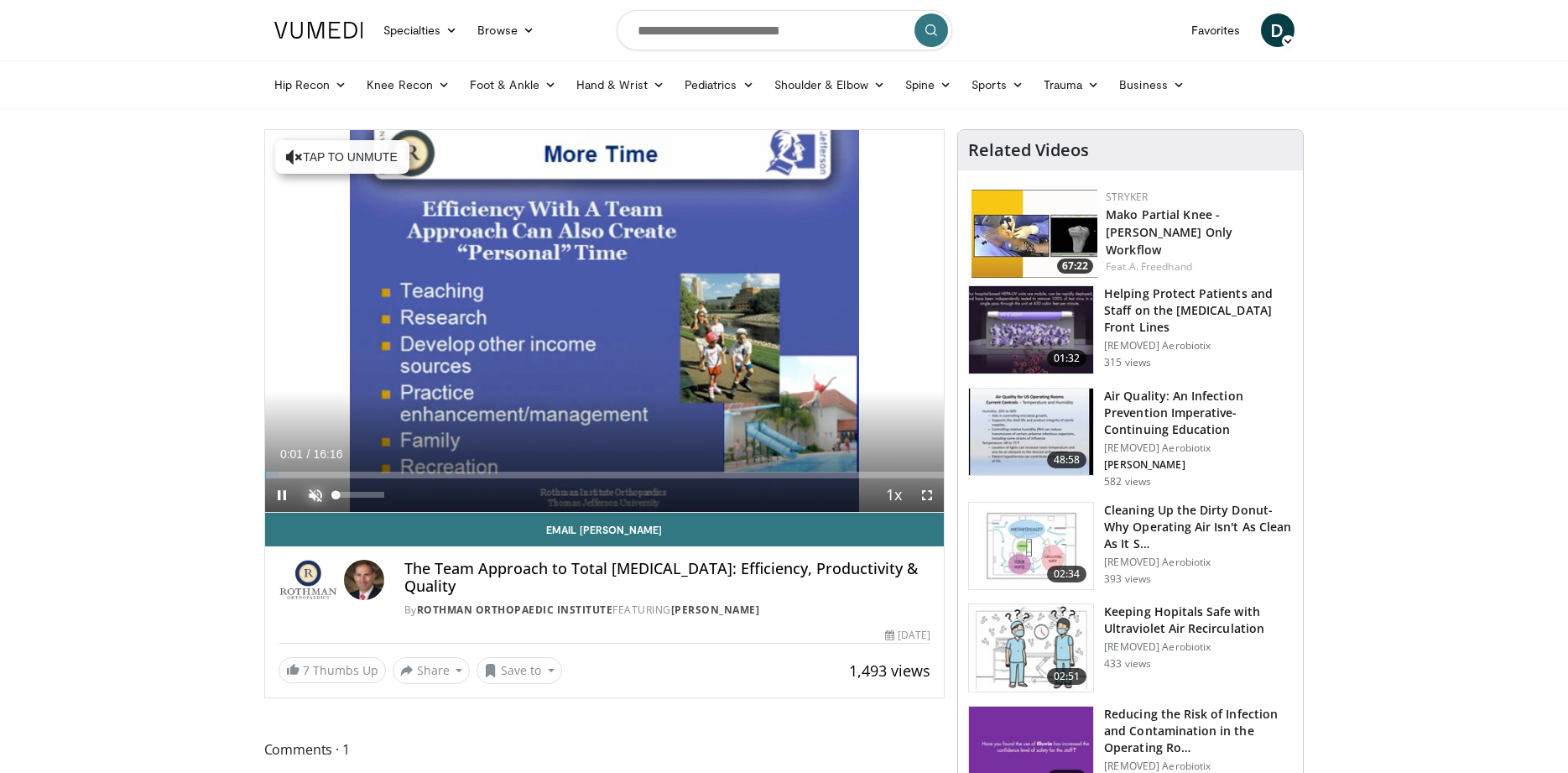
click at [314, 495] on span "Video Player" at bounding box center [315, 495] width 33 height 33
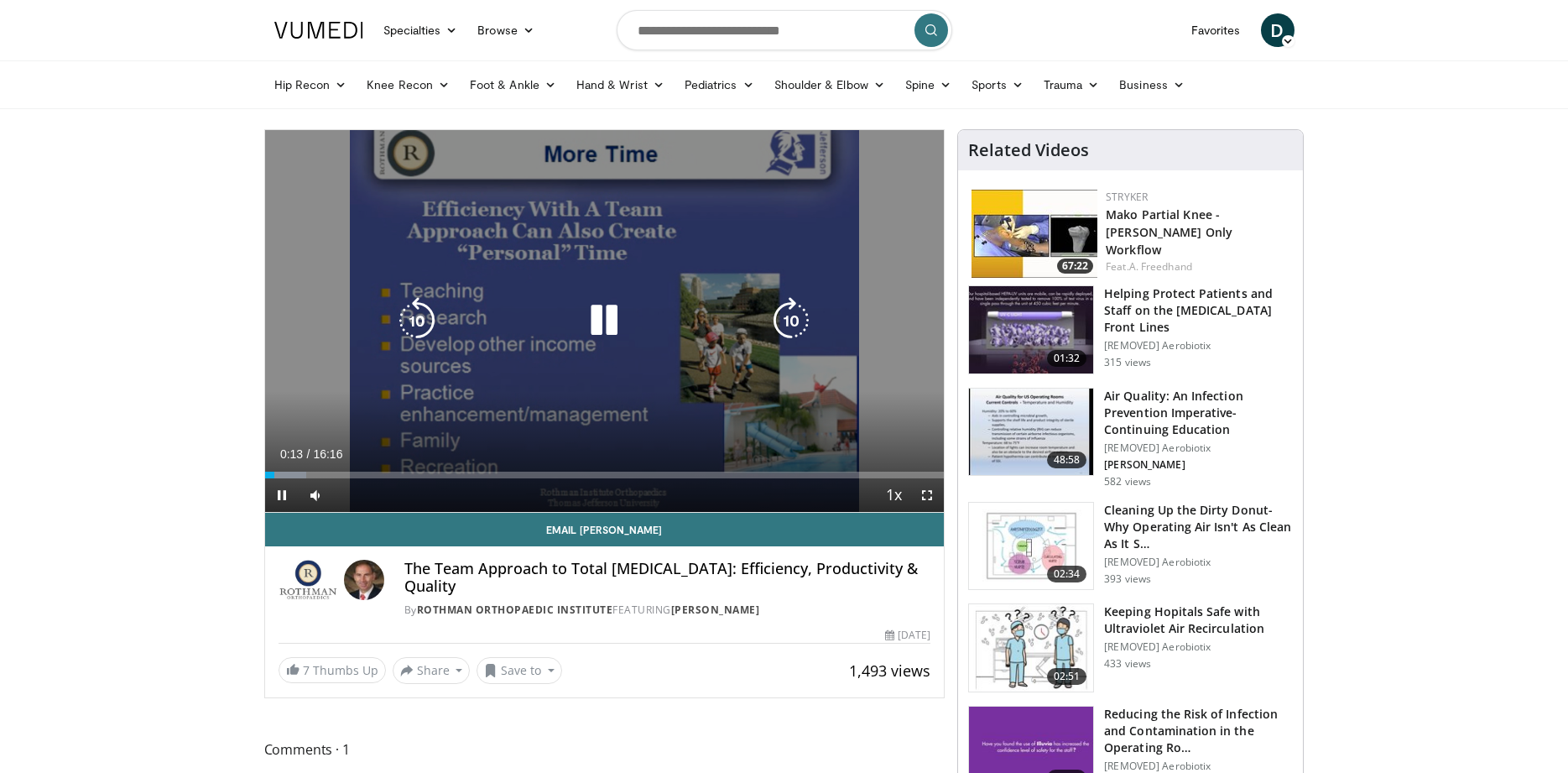
click at [787, 315] on icon "Video Player" at bounding box center [791, 320] width 47 height 47
click at [787, 318] on icon "Video Player" at bounding box center [791, 320] width 47 height 47
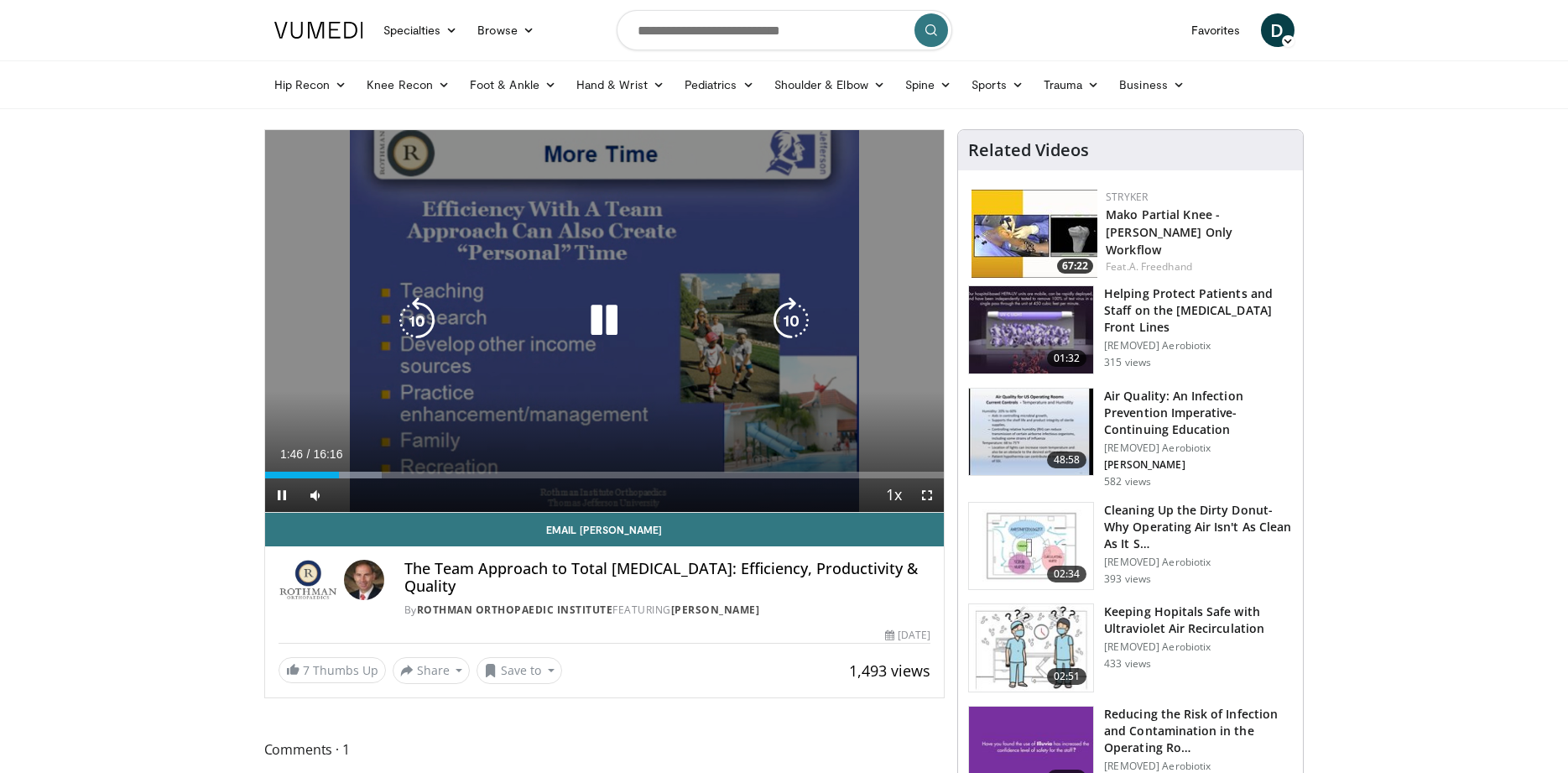
click at [788, 320] on icon "Video Player" at bounding box center [791, 320] width 47 height 47
click at [786, 320] on icon "Video Player" at bounding box center [791, 320] width 47 height 47
click at [785, 320] on icon "Video Player" at bounding box center [791, 320] width 47 height 47
click at [783, 320] on icon "Video Player" at bounding box center [791, 320] width 47 height 47
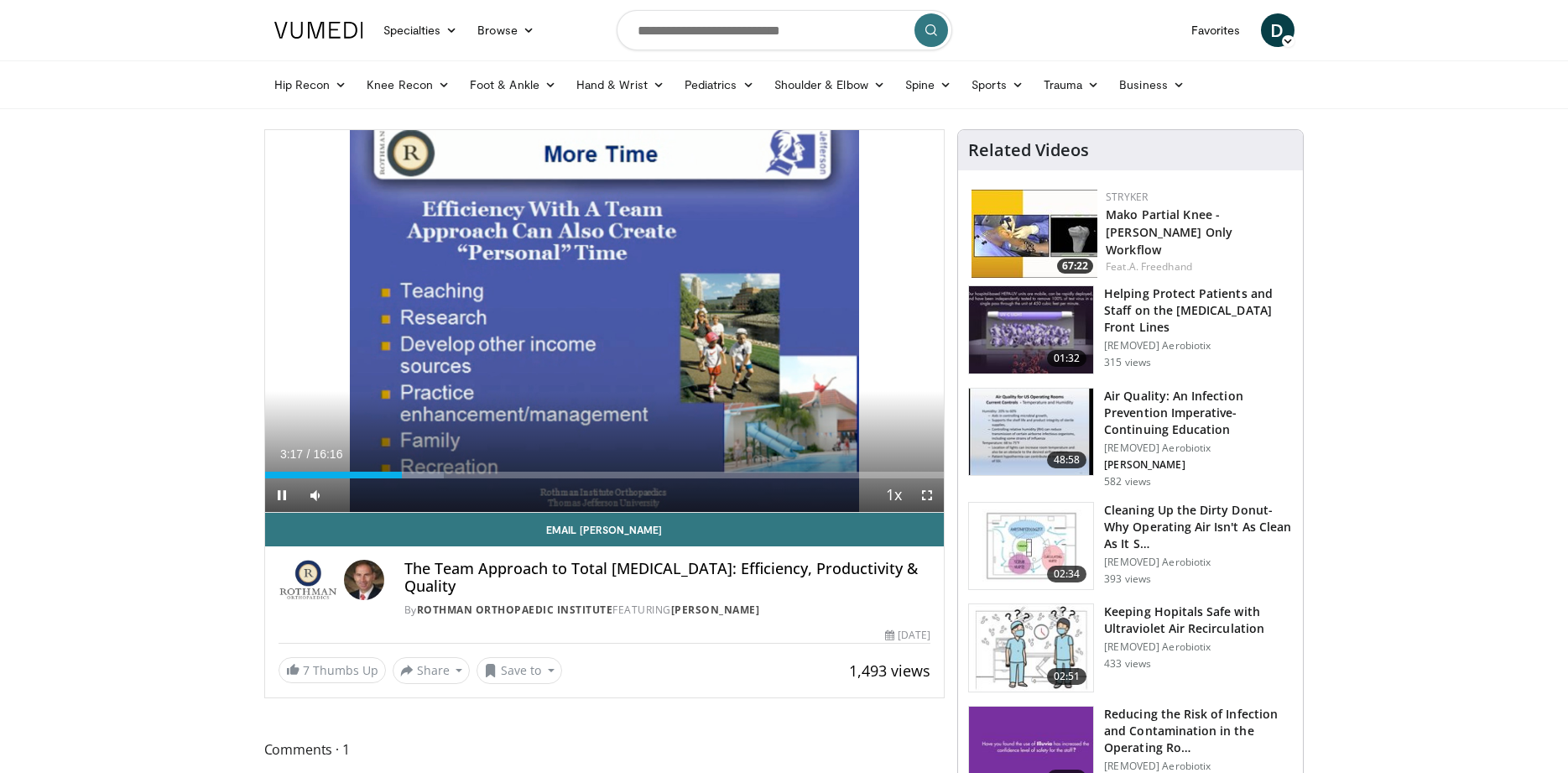
click at [783, 320] on div "10 seconds Tap to unmute" at bounding box center [605, 321] width 680 height 382
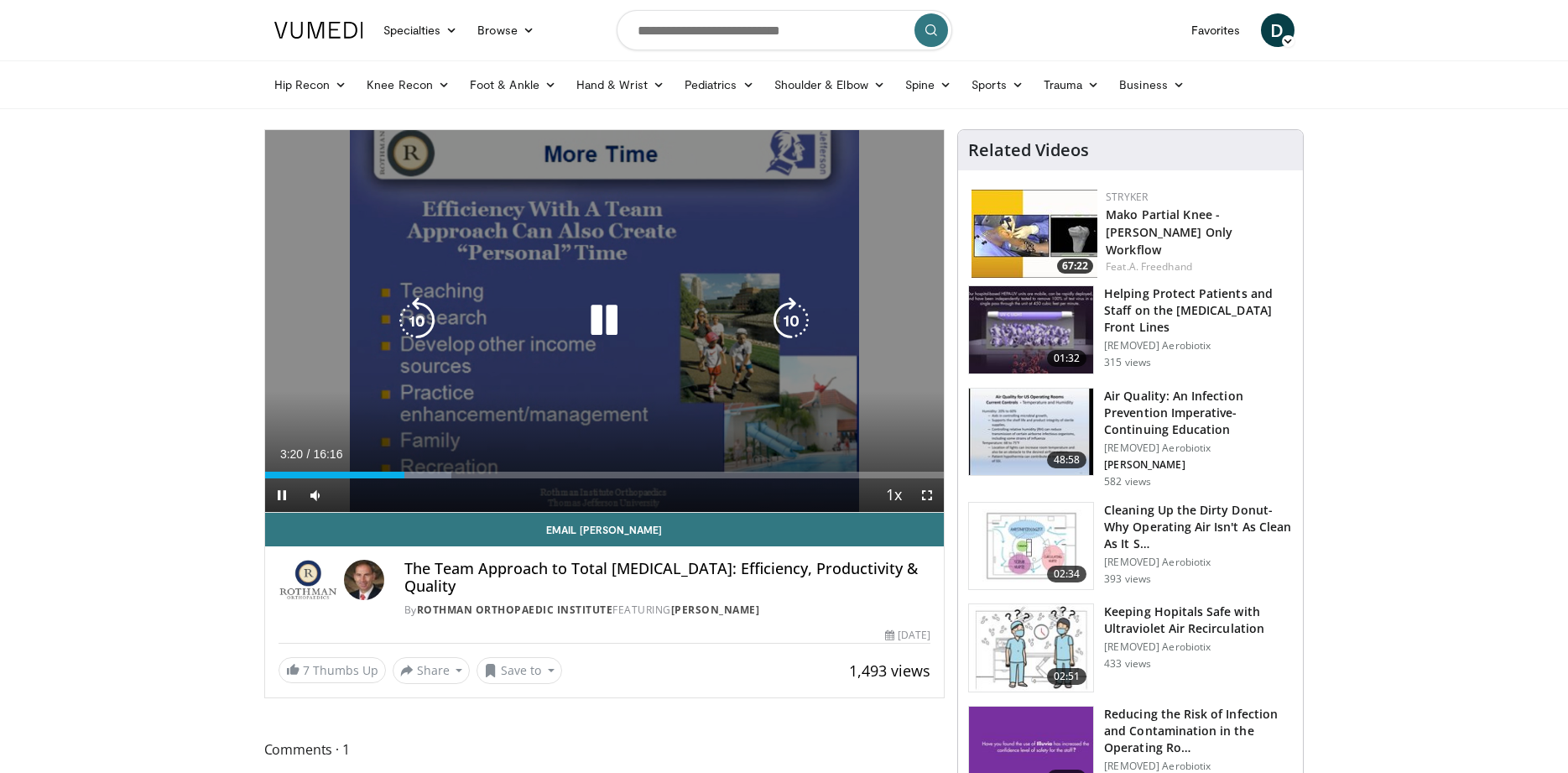
click at [788, 321] on icon "Video Player" at bounding box center [791, 320] width 47 height 47
click at [784, 321] on icon "Video Player" at bounding box center [791, 320] width 47 height 47
click at [794, 319] on icon "Video Player" at bounding box center [791, 320] width 47 height 47
click at [793, 323] on icon "Video Player" at bounding box center [791, 320] width 47 height 47
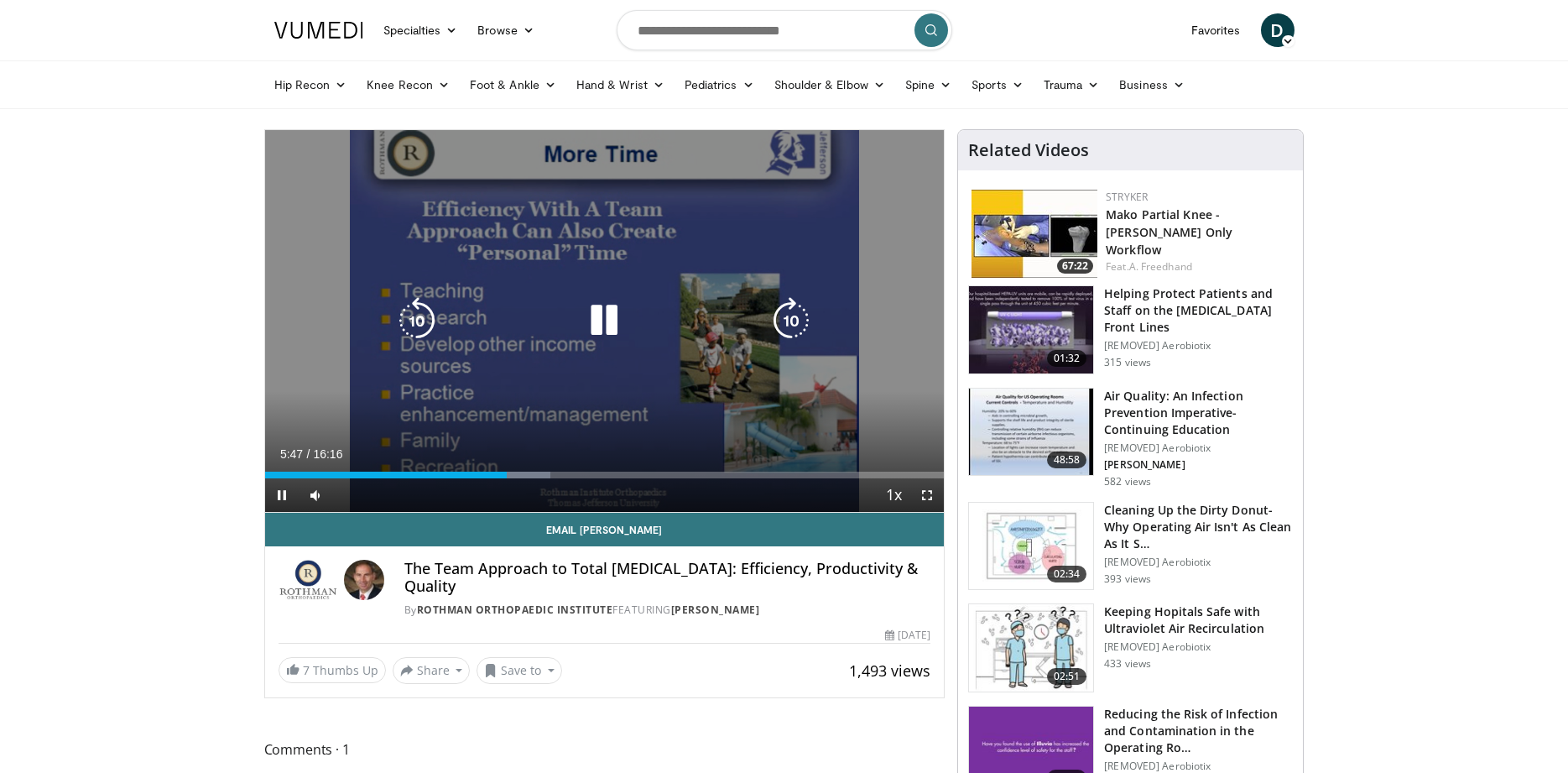
click at [792, 326] on icon "Video Player" at bounding box center [791, 320] width 47 height 47
click at [788, 319] on icon "Video Player" at bounding box center [791, 320] width 47 height 47
click at [795, 320] on icon "Video Player" at bounding box center [791, 320] width 47 height 47
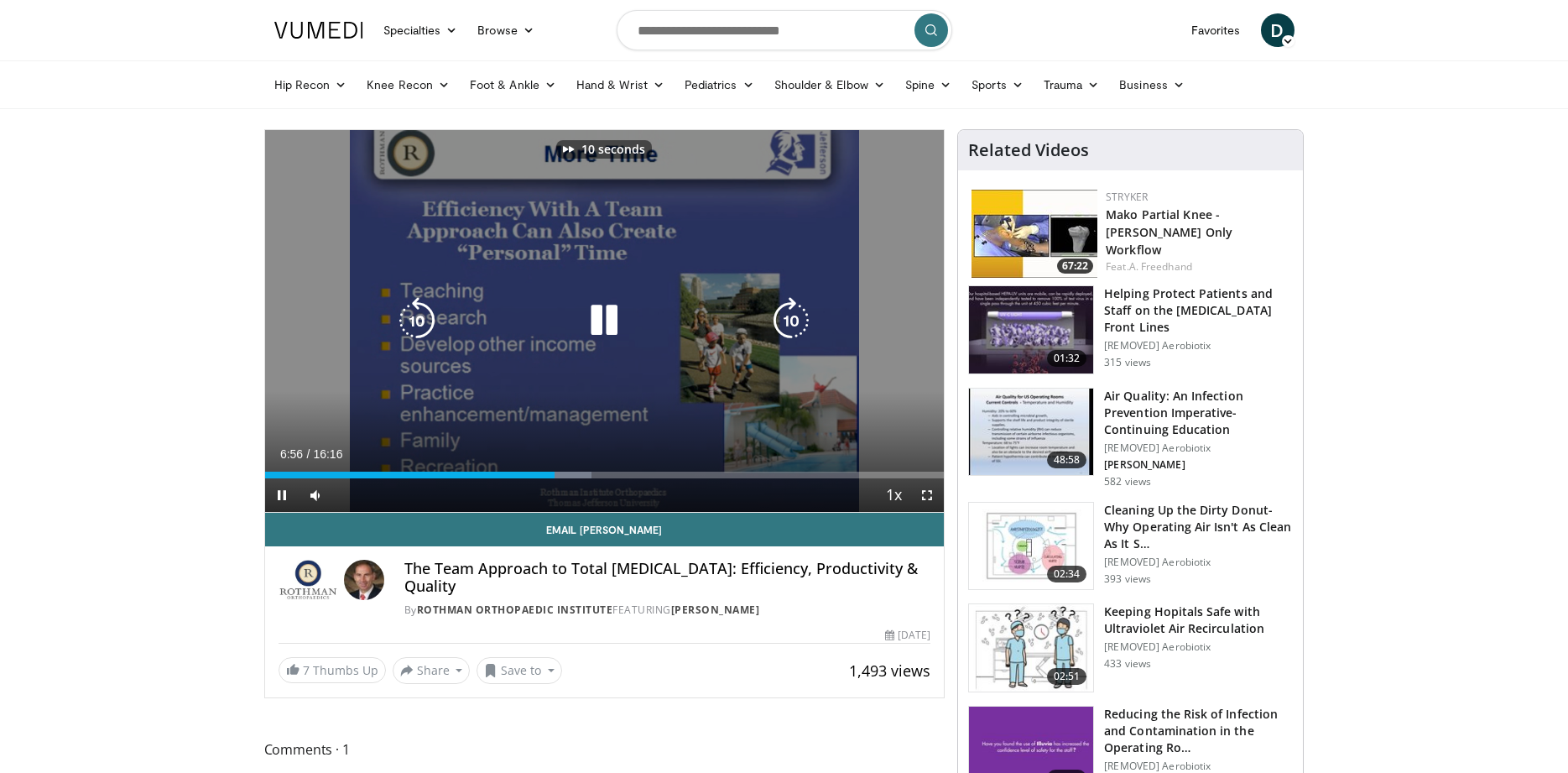
click at [795, 320] on icon "Video Player" at bounding box center [791, 320] width 47 height 47
click at [777, 322] on icon "Video Player" at bounding box center [791, 320] width 47 height 47
click at [788, 317] on icon "Video Player" at bounding box center [791, 320] width 47 height 47
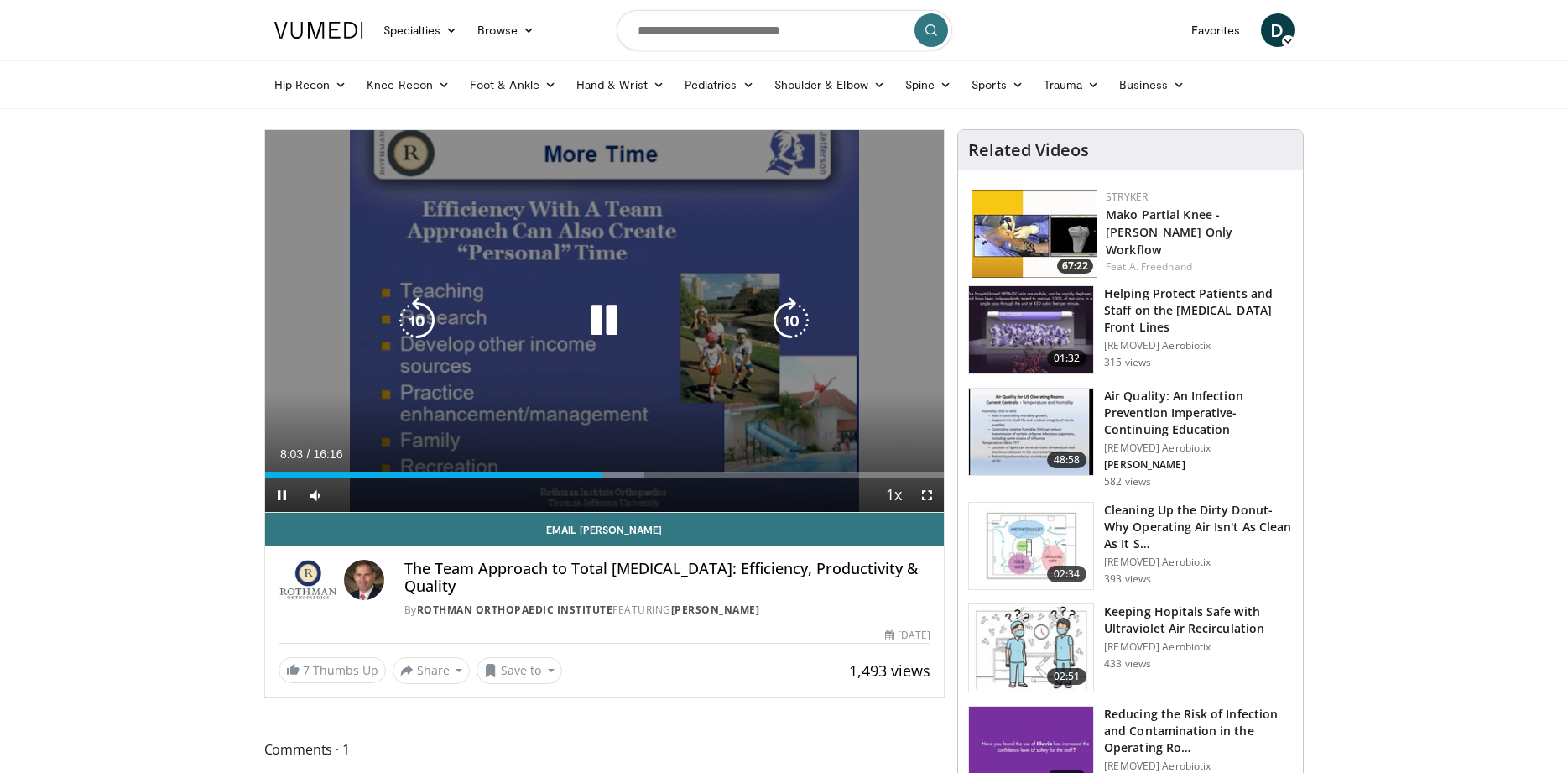
click at [788, 319] on icon "Video Player" at bounding box center [791, 320] width 47 height 47
click at [793, 321] on icon "Video Player" at bounding box center [791, 320] width 47 height 47
click at [788, 319] on icon "Video Player" at bounding box center [791, 320] width 47 height 47
click at [790, 320] on icon "Video Player" at bounding box center [791, 320] width 47 height 47
click at [788, 322] on icon "Video Player" at bounding box center [791, 320] width 47 height 47
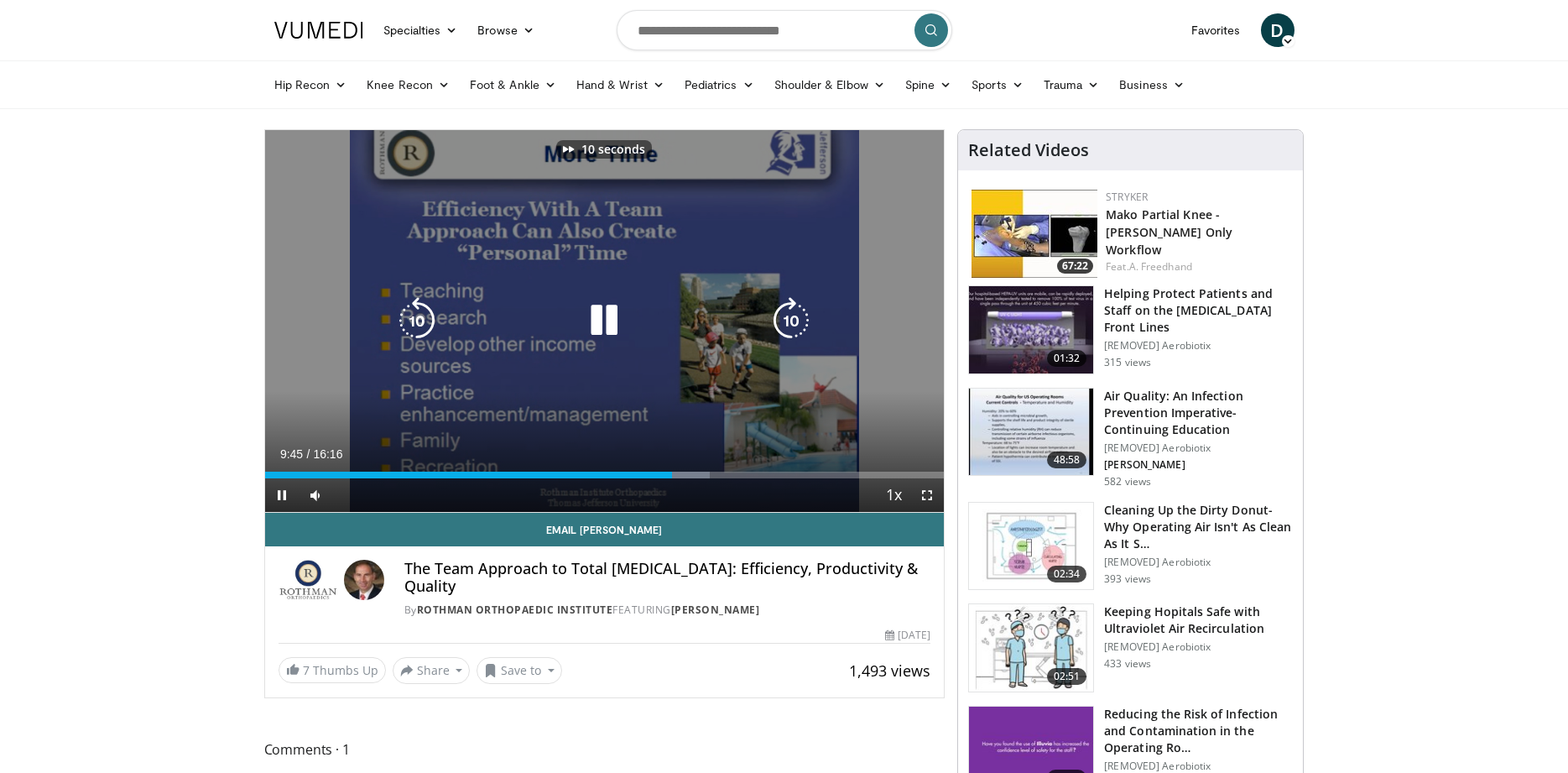
click at [788, 322] on icon "Video Player" at bounding box center [791, 320] width 47 height 47
drag, startPoint x: 788, startPoint y: 322, endPoint x: 780, endPoint y: 399, distance: 77.4
click at [780, 399] on div "20 seconds Tap to unmute" at bounding box center [605, 321] width 680 height 382
click at [783, 319] on icon "Video Player" at bounding box center [791, 320] width 47 height 47
click at [735, 345] on div "10 seconds Tap to unmute" at bounding box center [605, 321] width 680 height 382
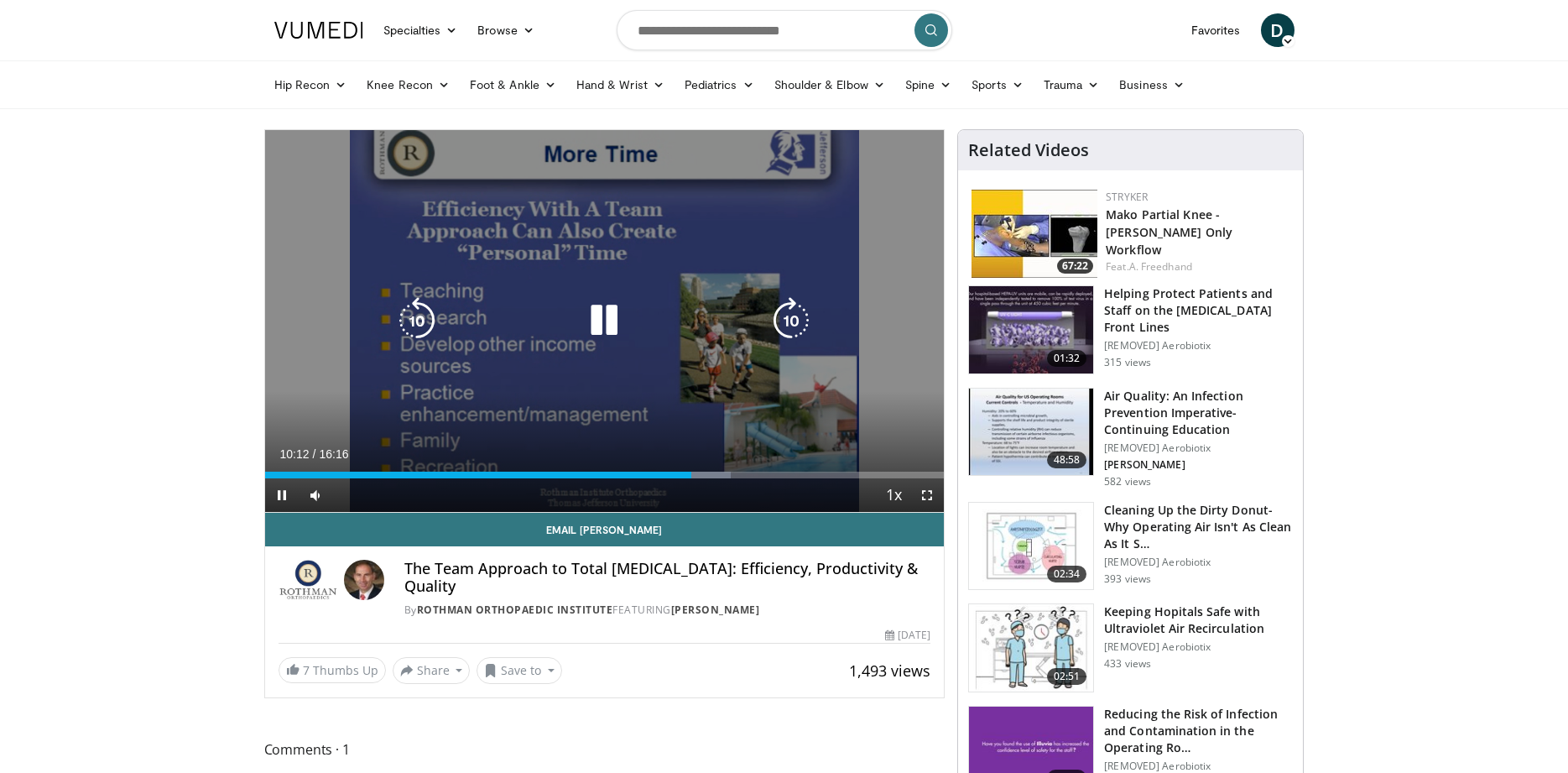
click at [794, 320] on icon "Video Player" at bounding box center [791, 320] width 47 height 47
click at [794, 320] on div "20 seconds Tap to unmute" at bounding box center [605, 321] width 680 height 382
click at [767, 338] on div "20 seconds Tap to unmute" at bounding box center [605, 321] width 680 height 382
click at [790, 312] on icon "Video Player" at bounding box center [791, 320] width 47 height 47
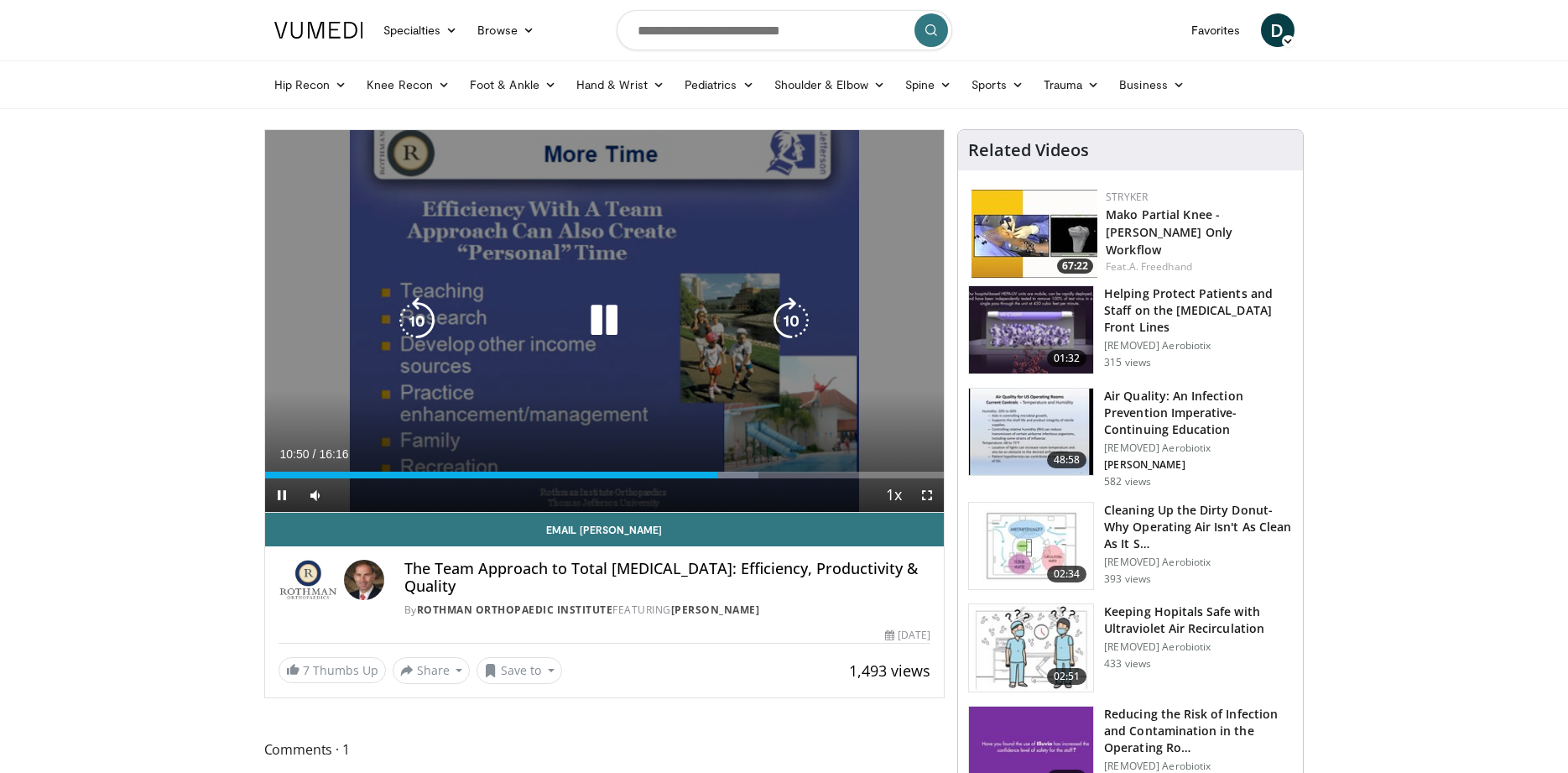
click at [788, 319] on icon "Video Player" at bounding box center [791, 320] width 47 height 47
click at [788, 321] on icon "Video Player" at bounding box center [791, 320] width 47 height 47
click at [788, 316] on icon "Video Player" at bounding box center [791, 320] width 47 height 47
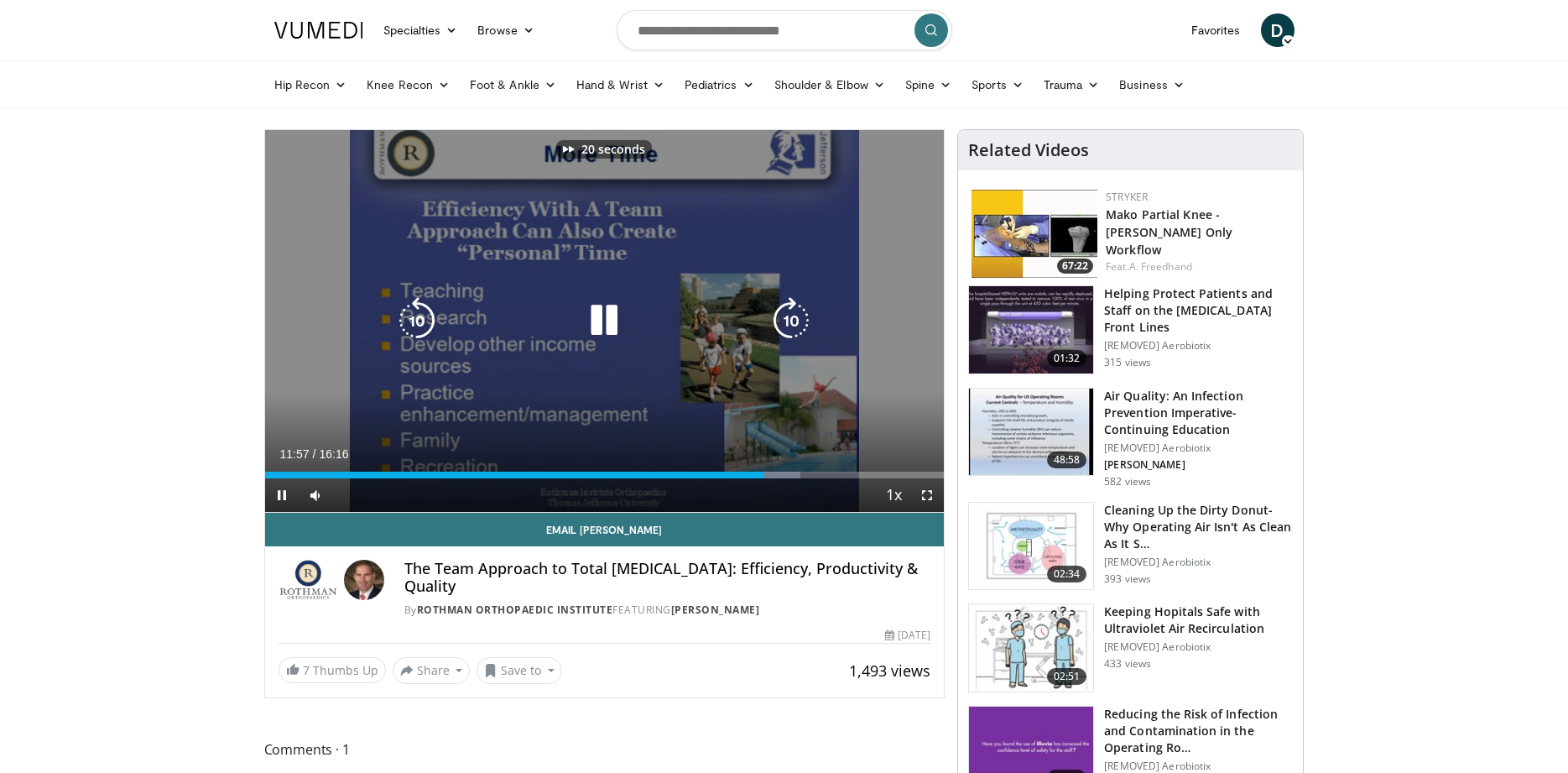
click at [788, 316] on icon "Video Player" at bounding box center [791, 320] width 47 height 47
click at [784, 315] on icon "Video Player" at bounding box center [791, 320] width 47 height 47
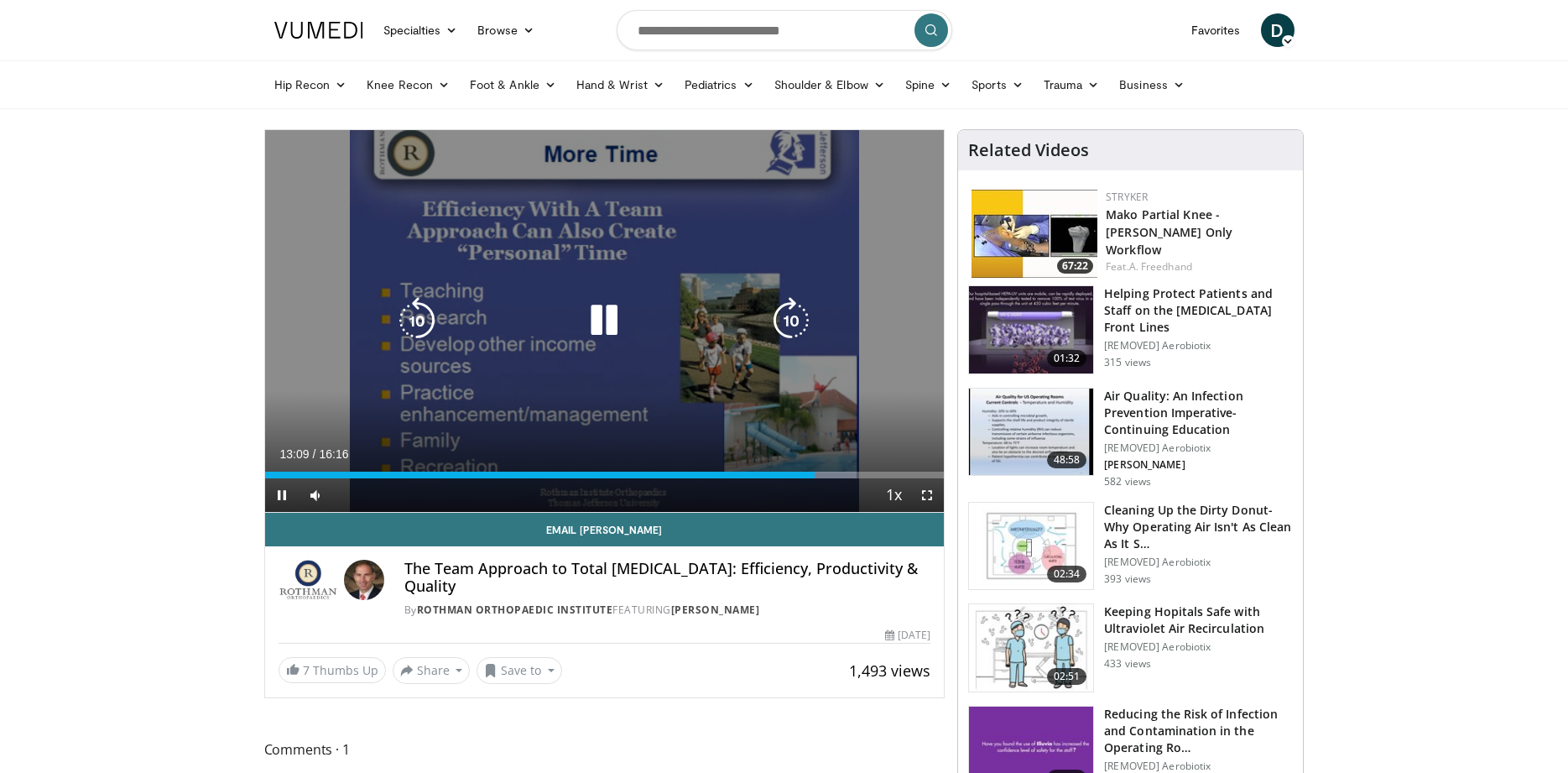
click at [788, 316] on icon "Video Player" at bounding box center [791, 320] width 47 height 47
click at [787, 319] on icon "Video Player" at bounding box center [791, 320] width 47 height 47
click at [793, 320] on icon "Video Player" at bounding box center [791, 320] width 47 height 47
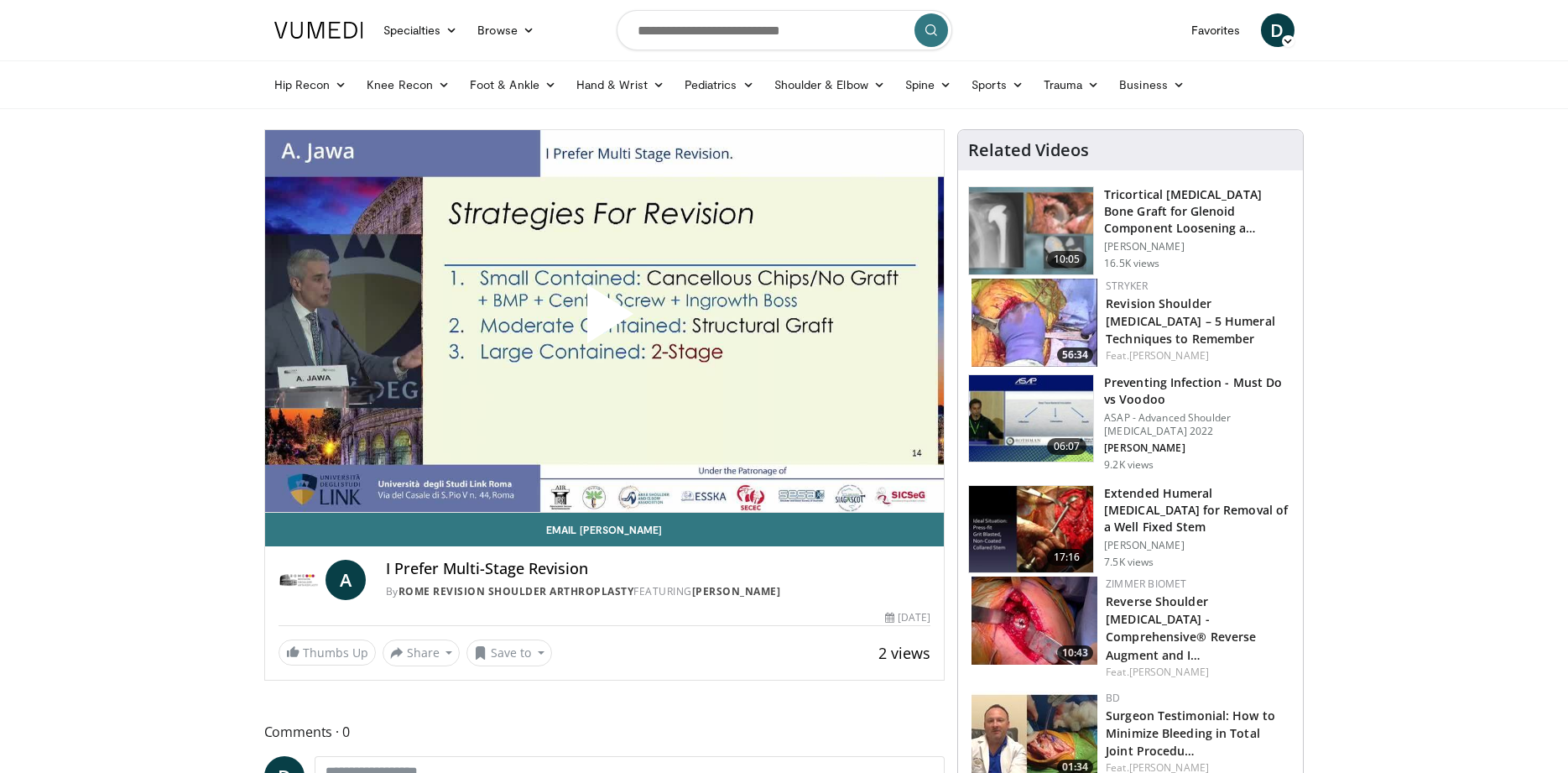
click at [604, 320] on span "Video Player" at bounding box center [604, 320] width 0 height 0
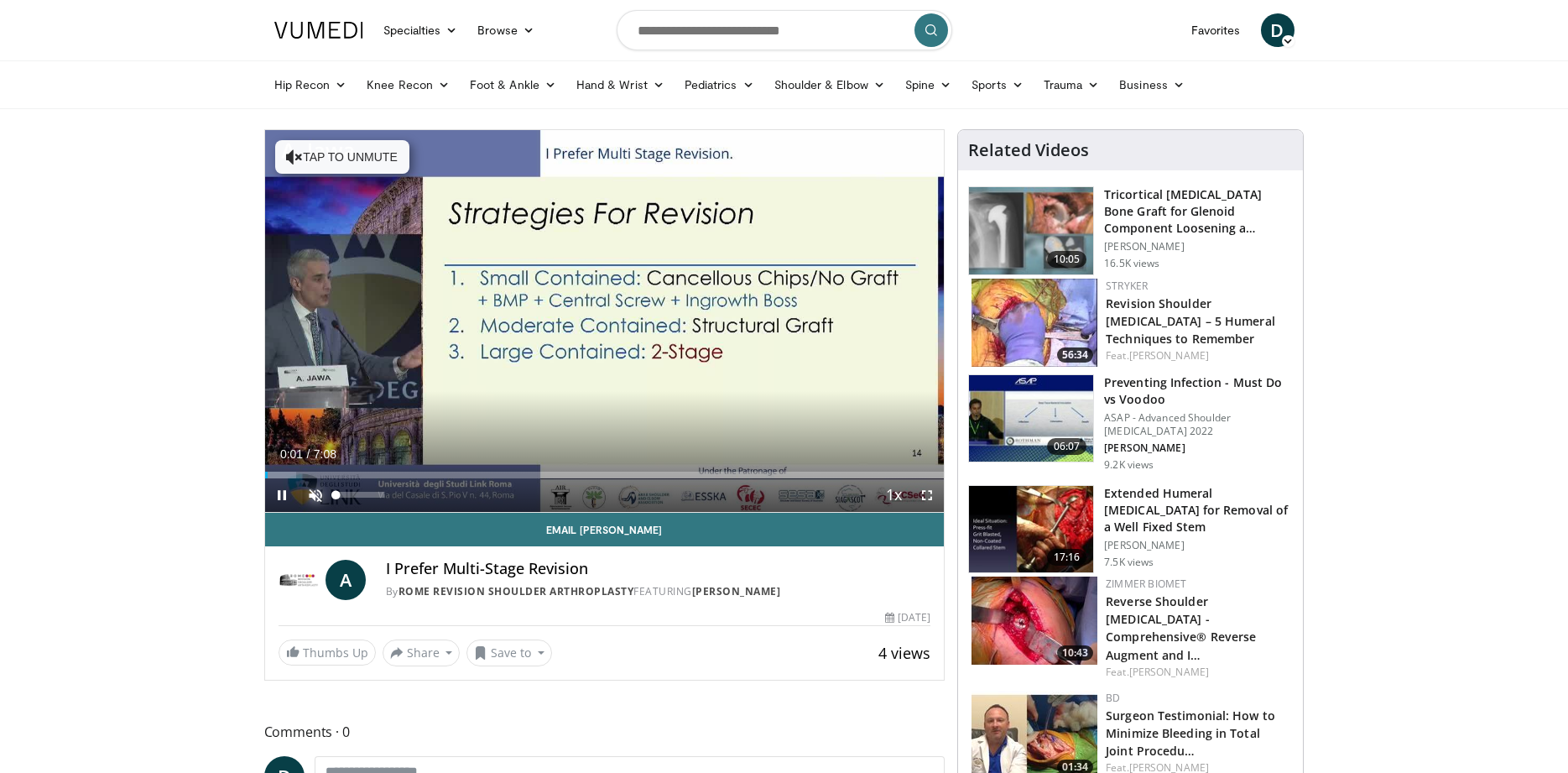
click at [312, 493] on span "Video Player" at bounding box center [315, 495] width 33 height 33
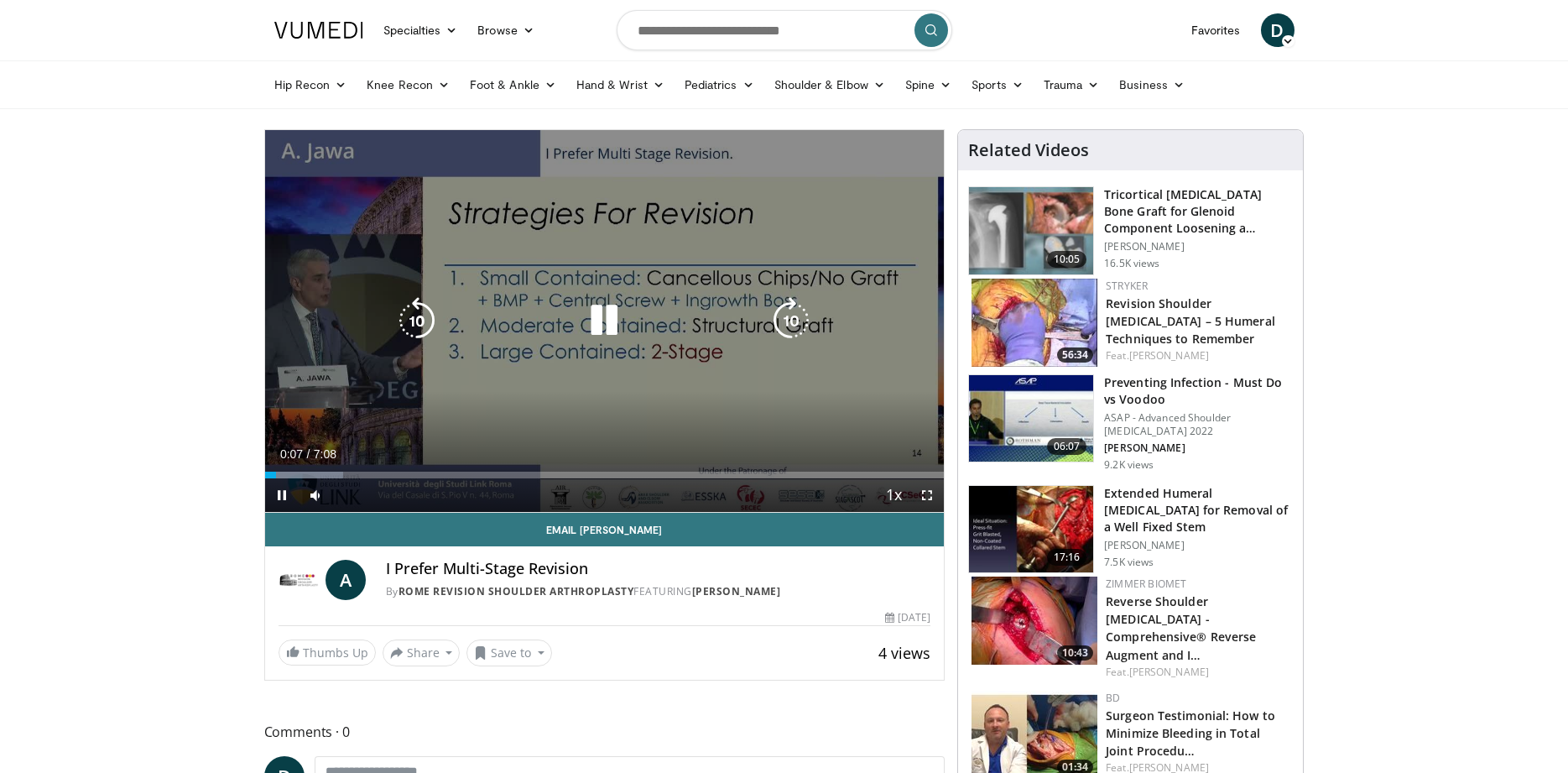
click at [794, 320] on icon "Video Player" at bounding box center [791, 320] width 47 height 47
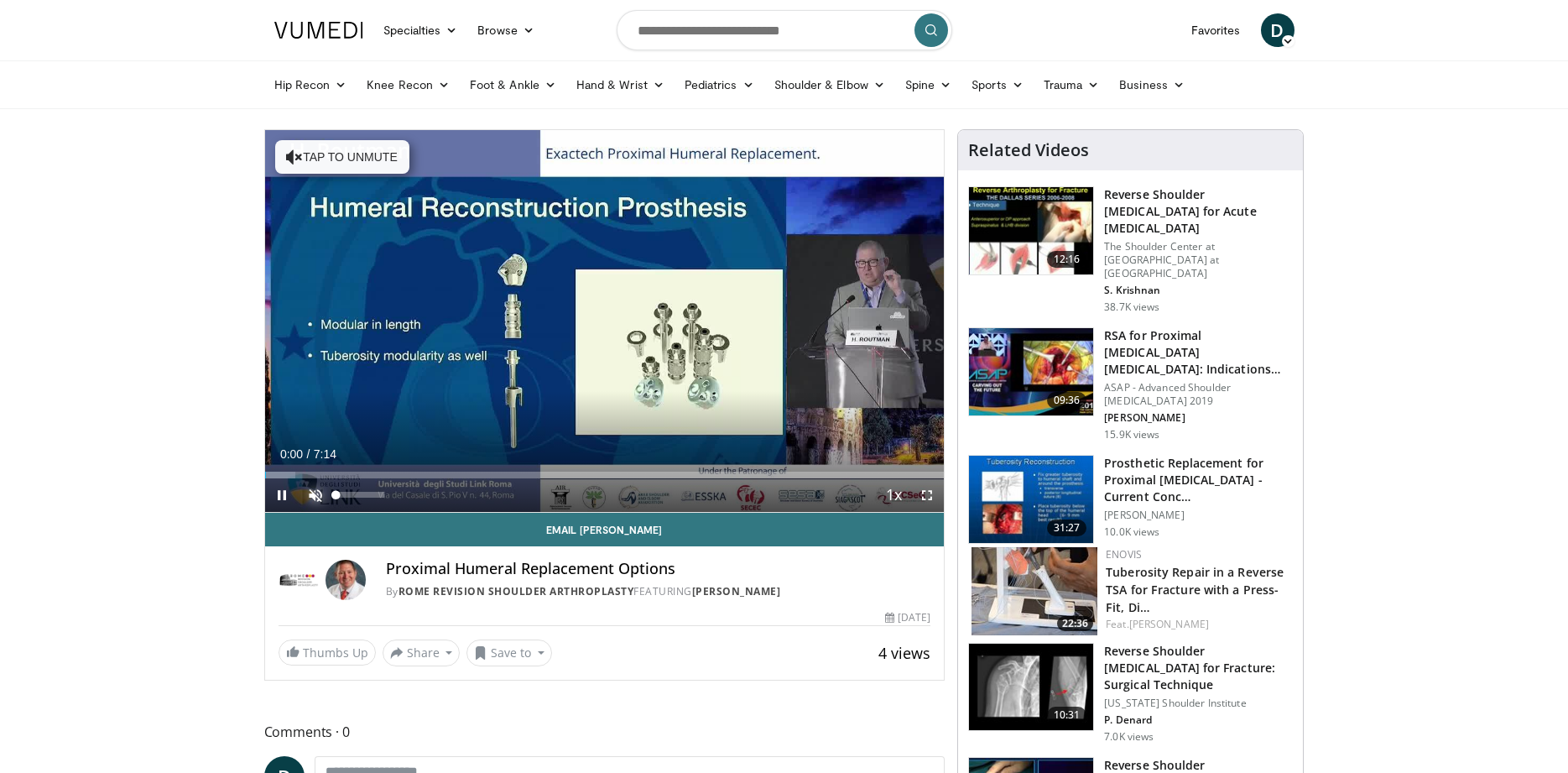
click at [312, 495] on span "Video Player" at bounding box center [315, 495] width 33 height 33
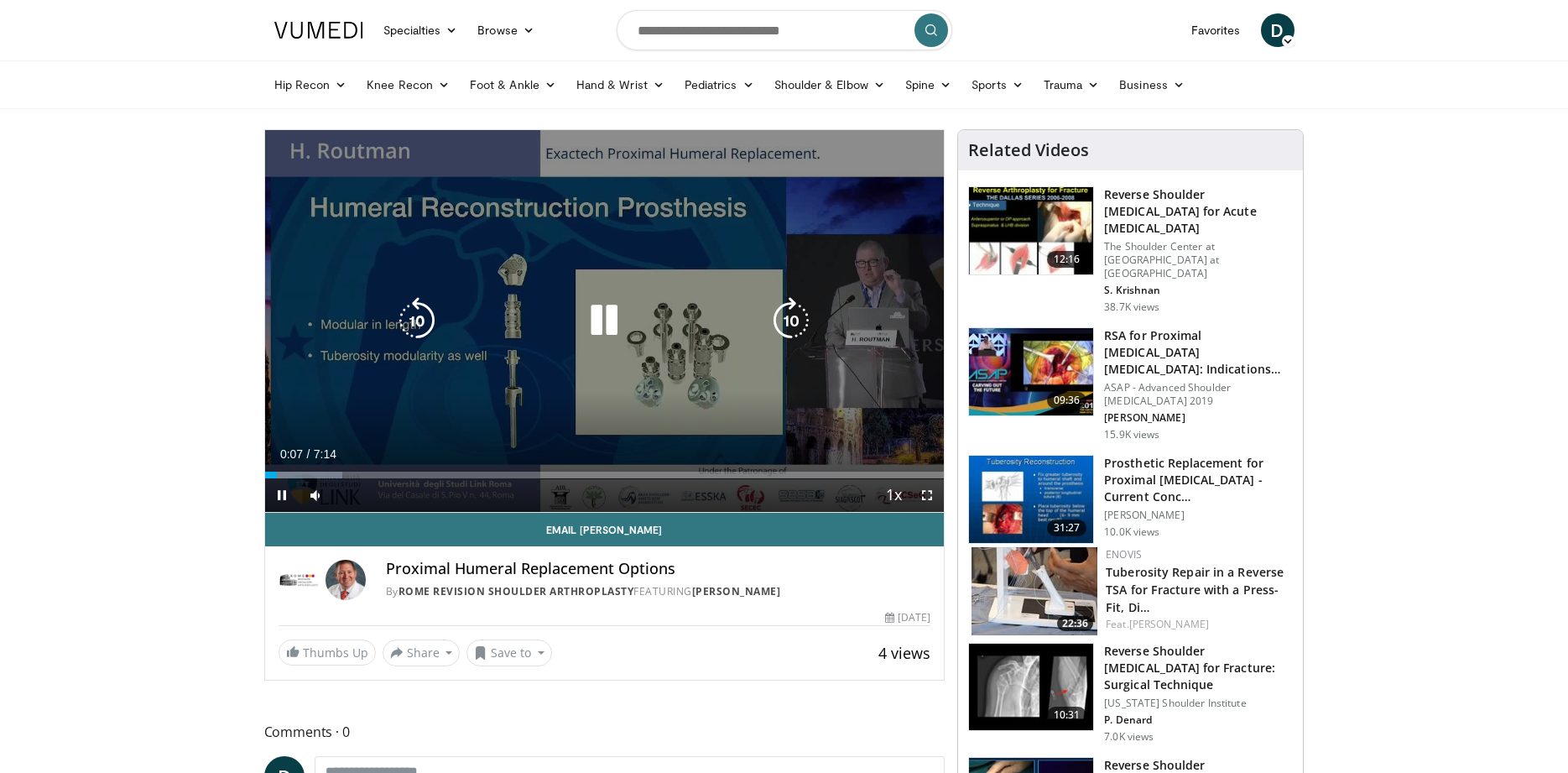
click at [793, 319] on icon "Video Player" at bounding box center [791, 320] width 47 height 47
click at [787, 325] on icon "Video Player" at bounding box center [791, 320] width 47 height 47
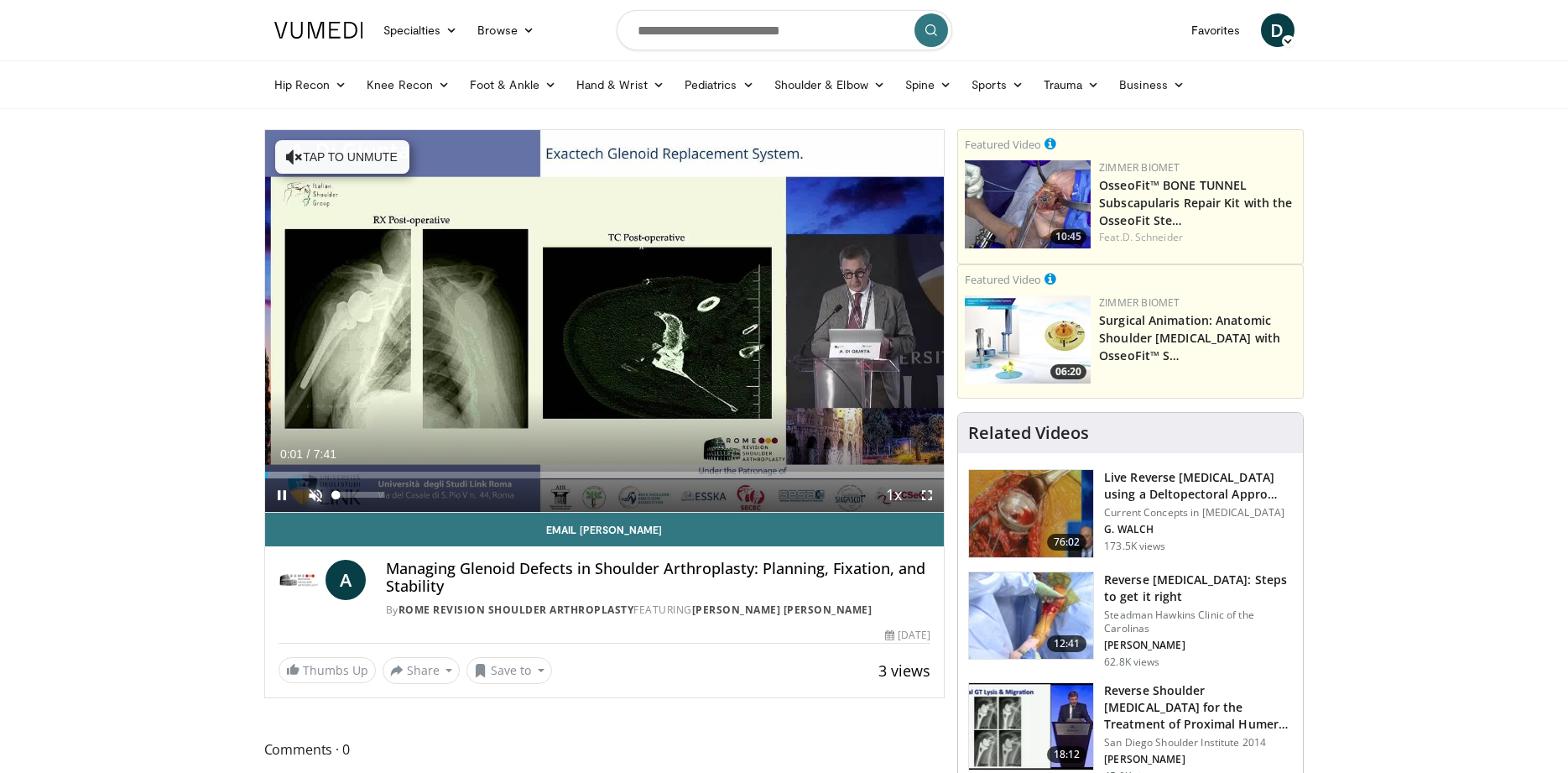
click at [312, 497] on span "Video Player" at bounding box center [315, 495] width 33 height 33
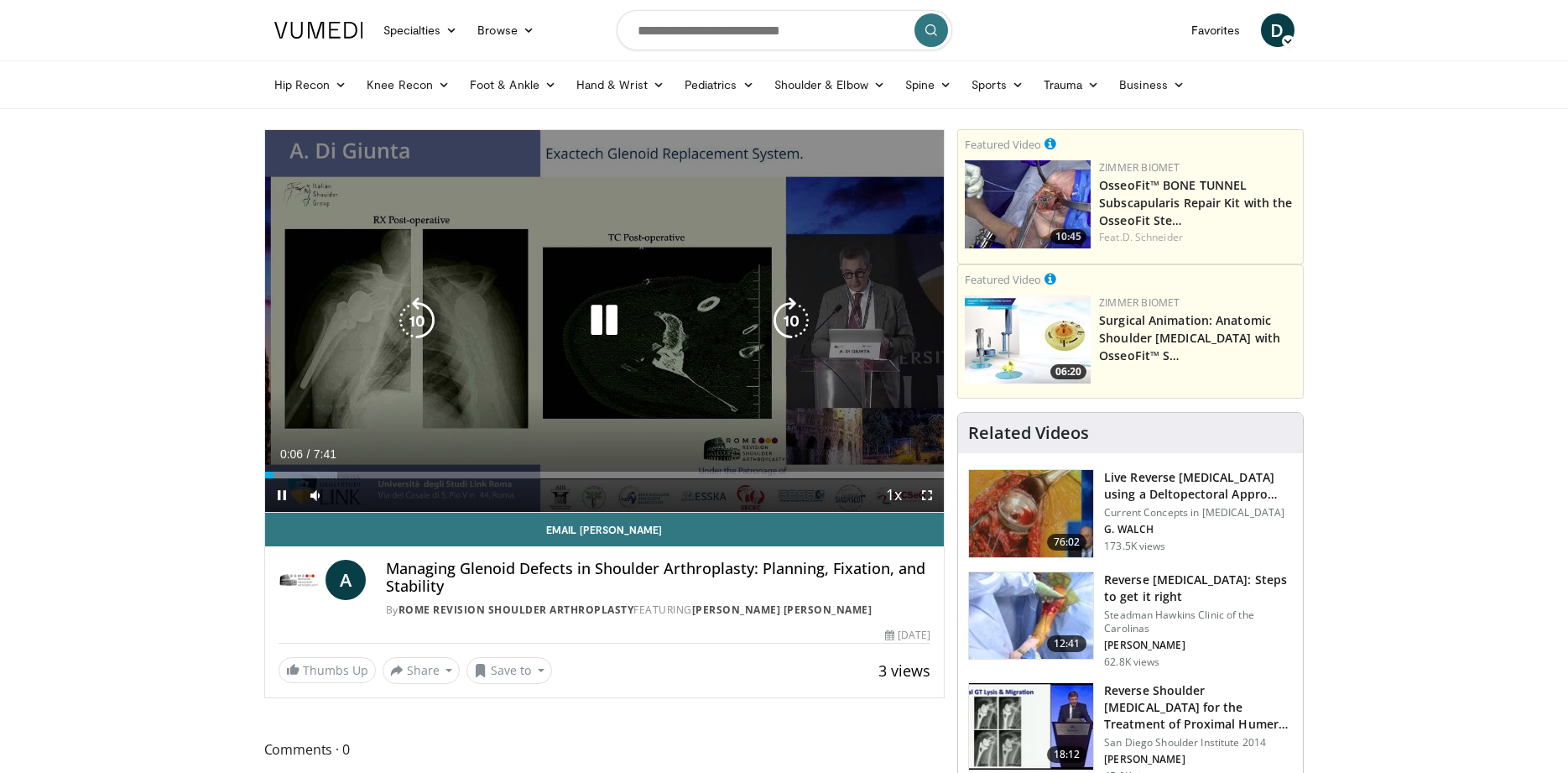
click at [788, 312] on icon "Video Player" at bounding box center [791, 320] width 47 height 47
click at [797, 325] on icon "Video Player" at bounding box center [791, 320] width 47 height 47
click at [792, 324] on icon "Video Player" at bounding box center [791, 320] width 47 height 47
click at [789, 324] on icon "Video Player" at bounding box center [791, 320] width 47 height 47
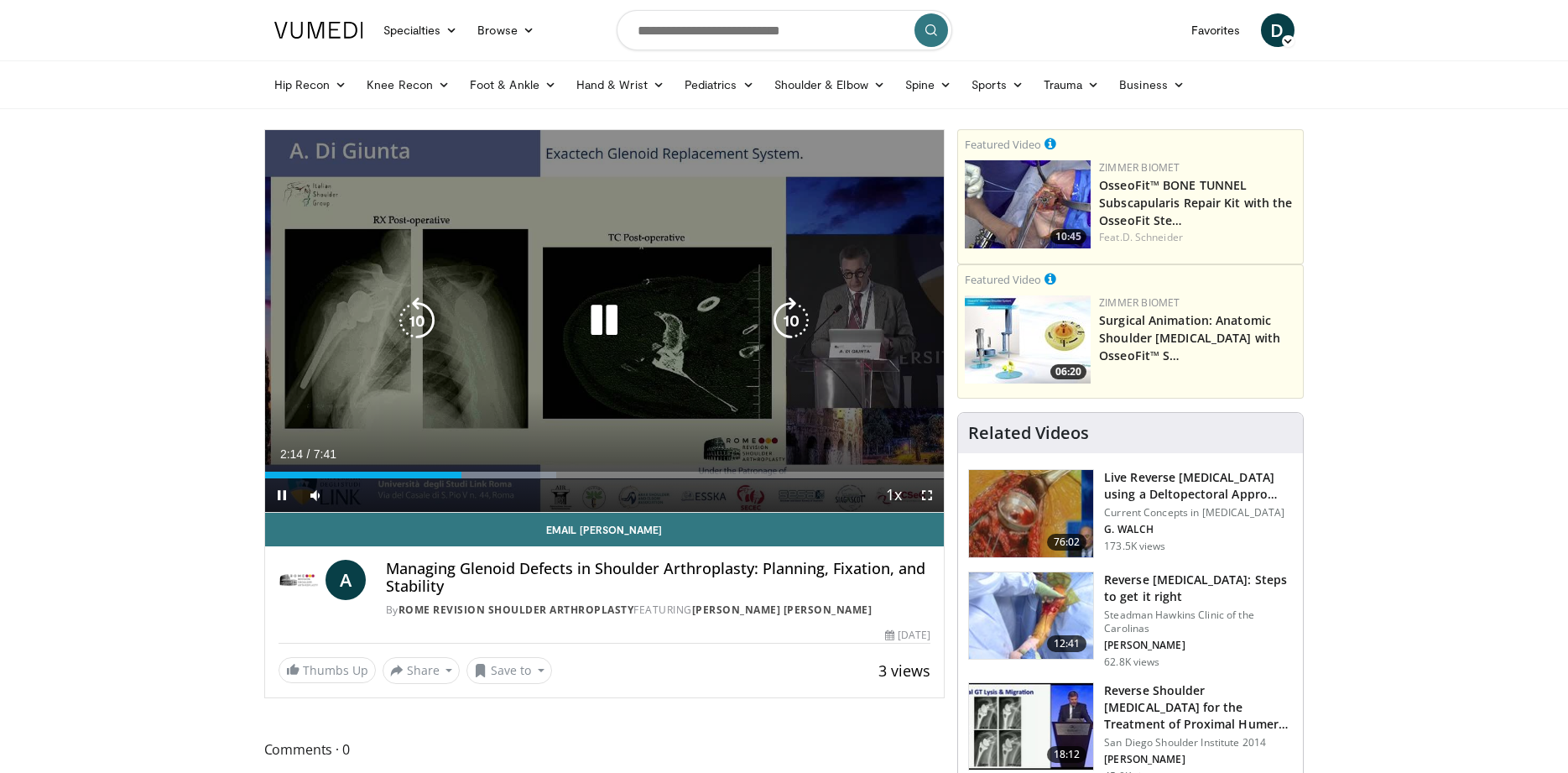
click at [795, 322] on icon "Video Player" at bounding box center [791, 320] width 47 height 47
click at [791, 317] on icon "Video Player" at bounding box center [791, 320] width 47 height 47
click at [788, 320] on icon "Video Player" at bounding box center [791, 320] width 47 height 47
click at [788, 319] on icon "Video Player" at bounding box center [791, 320] width 47 height 47
click at [792, 315] on icon "Video Player" at bounding box center [791, 320] width 47 height 47
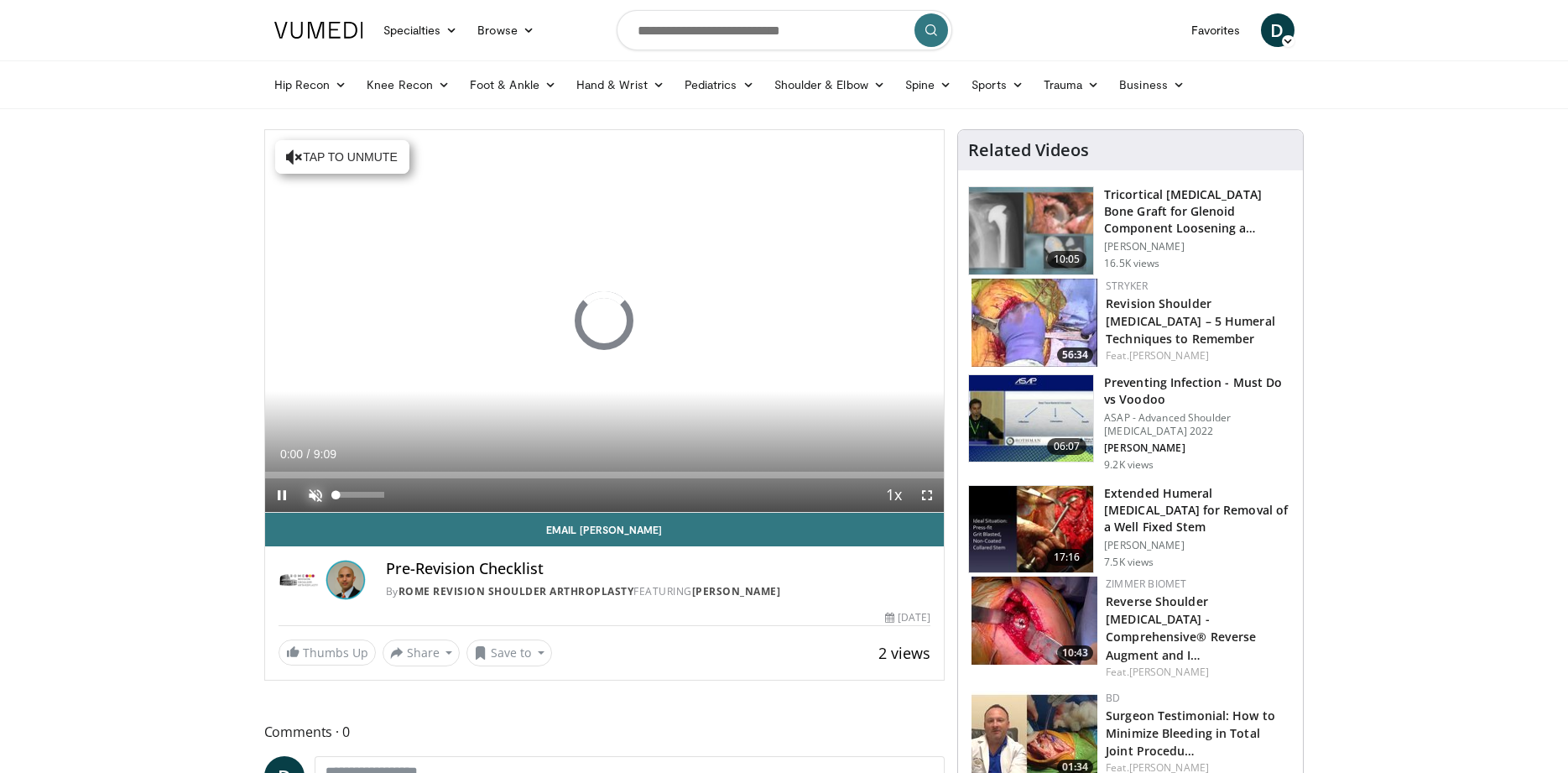
click at [312, 490] on span "Video Player" at bounding box center [315, 495] width 33 height 33
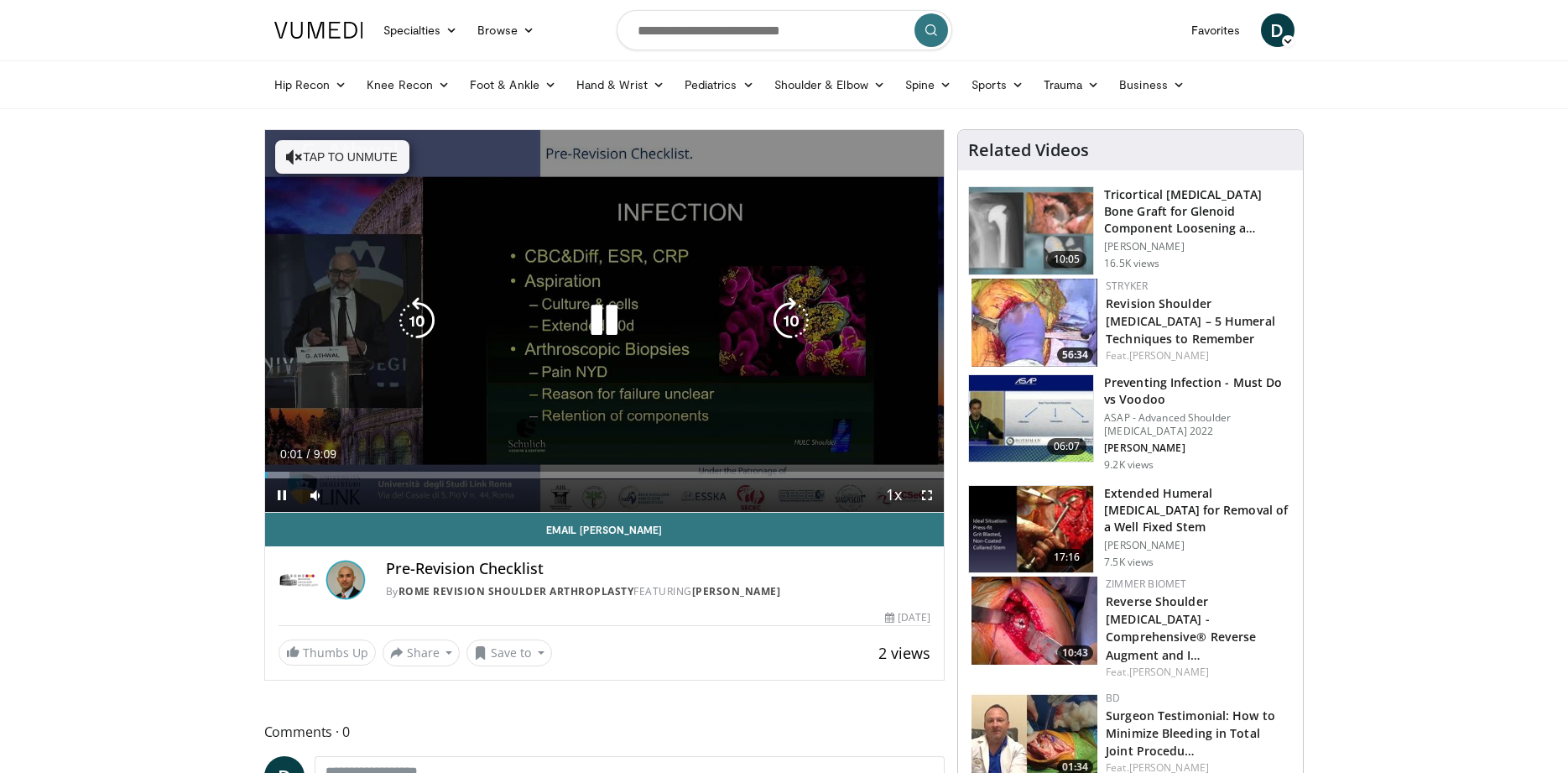
click at [786, 314] on icon "Video Player" at bounding box center [791, 320] width 47 height 47
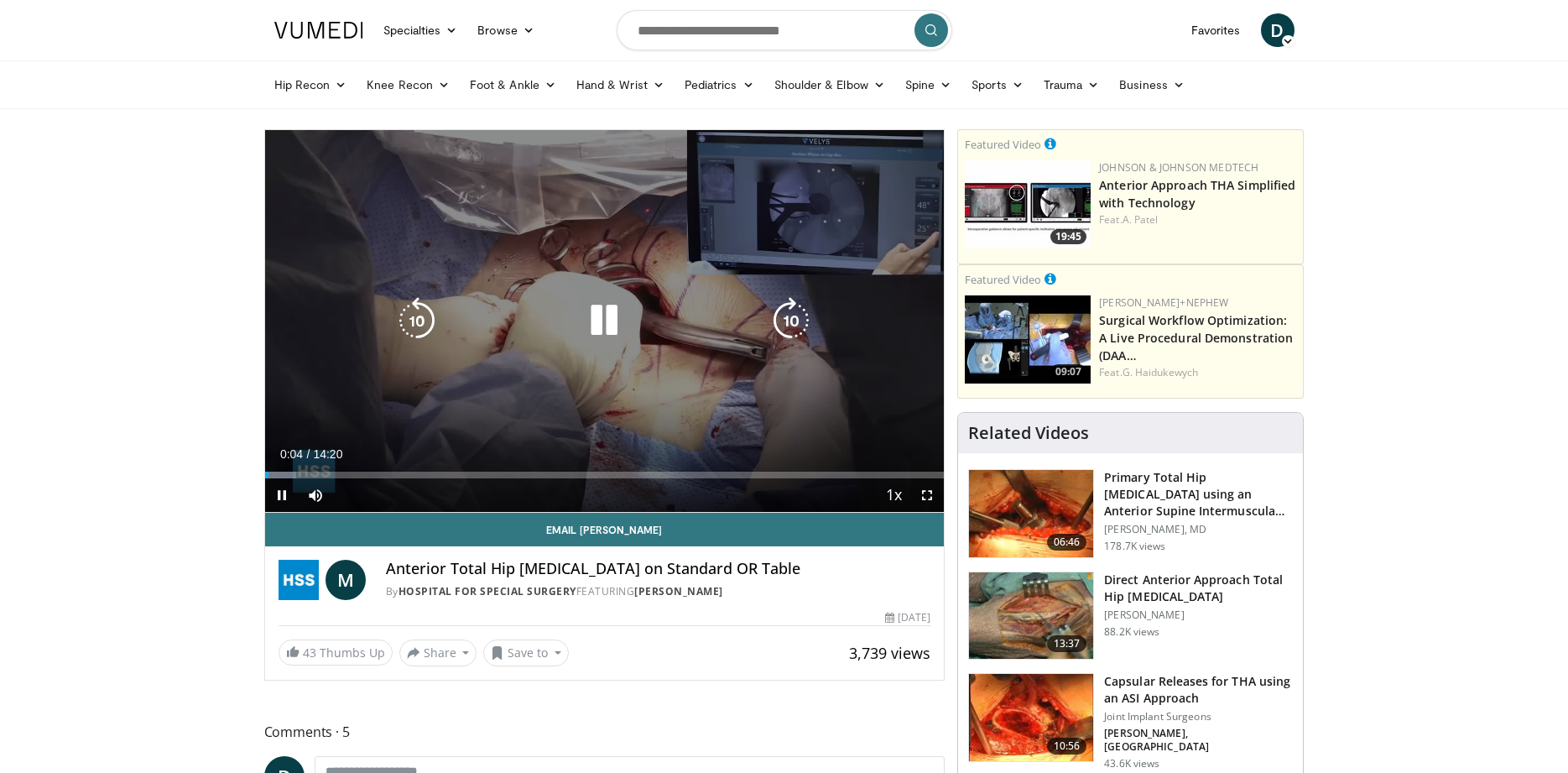
click at [796, 316] on icon "Video Player" at bounding box center [791, 320] width 47 height 47
click at [789, 321] on icon "Video Player" at bounding box center [791, 320] width 47 height 47
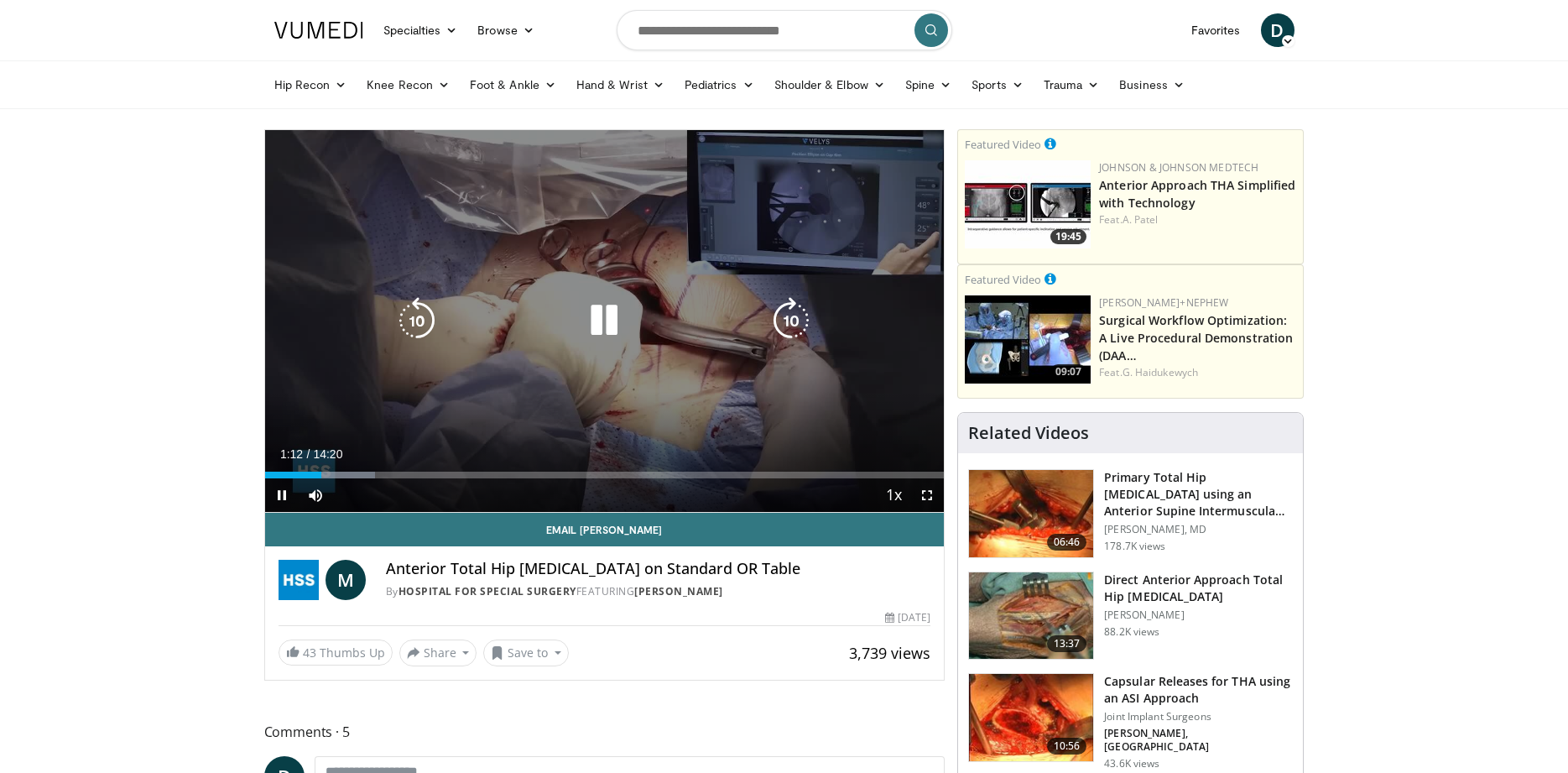
click at [426, 327] on icon "Video Player" at bounding box center [417, 320] width 47 height 47
click at [354, 236] on div "10 seconds Tap to unmute" at bounding box center [605, 321] width 680 height 382
click at [613, 324] on icon "Video Player" at bounding box center [605, 320] width 47 height 47
click at [567, 306] on div "Video Player" at bounding box center [604, 320] width 408 height 33
click at [612, 328] on icon "Video Player" at bounding box center [605, 320] width 47 height 47
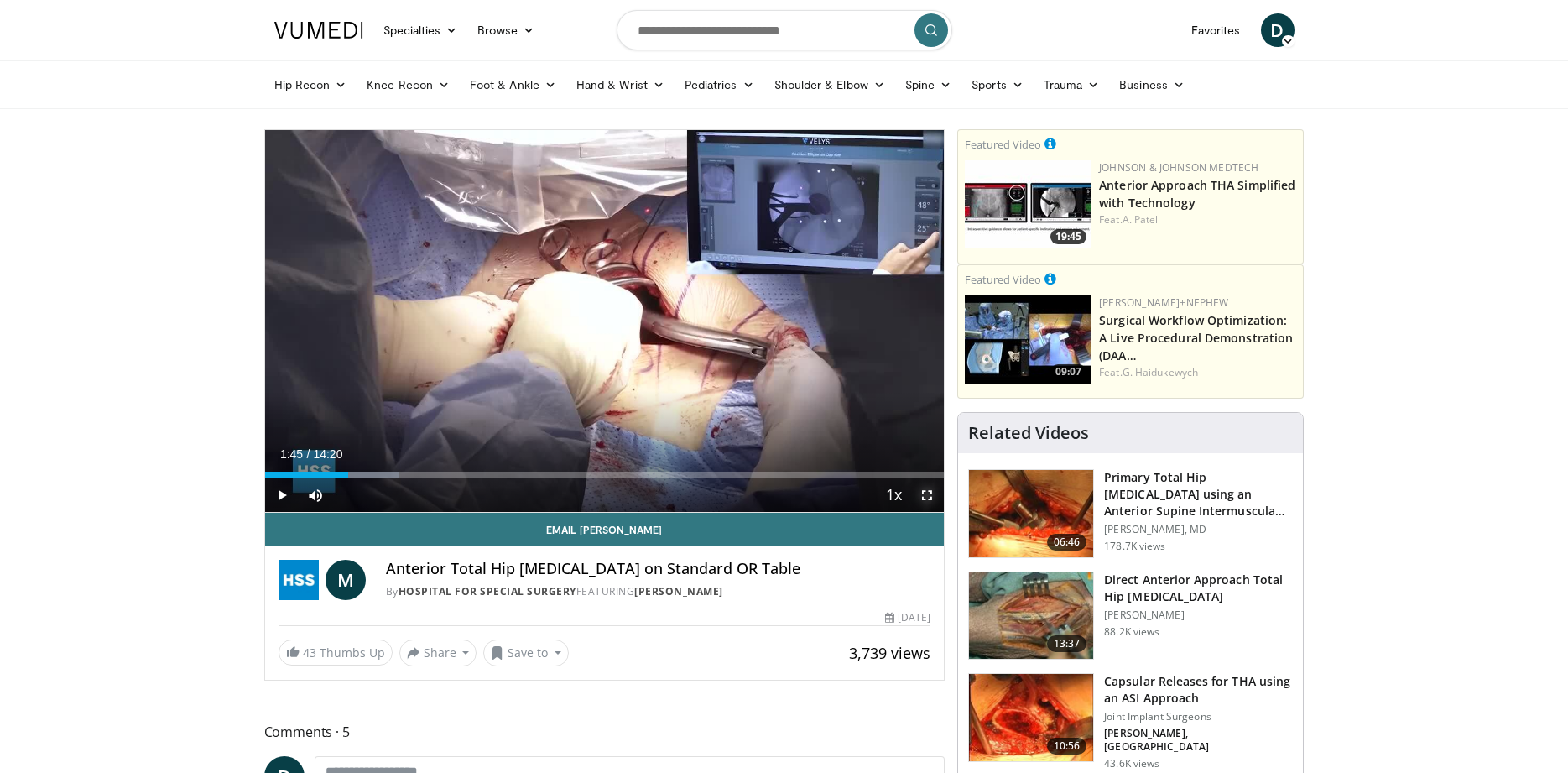
click at [926, 491] on span "Video Player" at bounding box center [927, 495] width 33 height 33
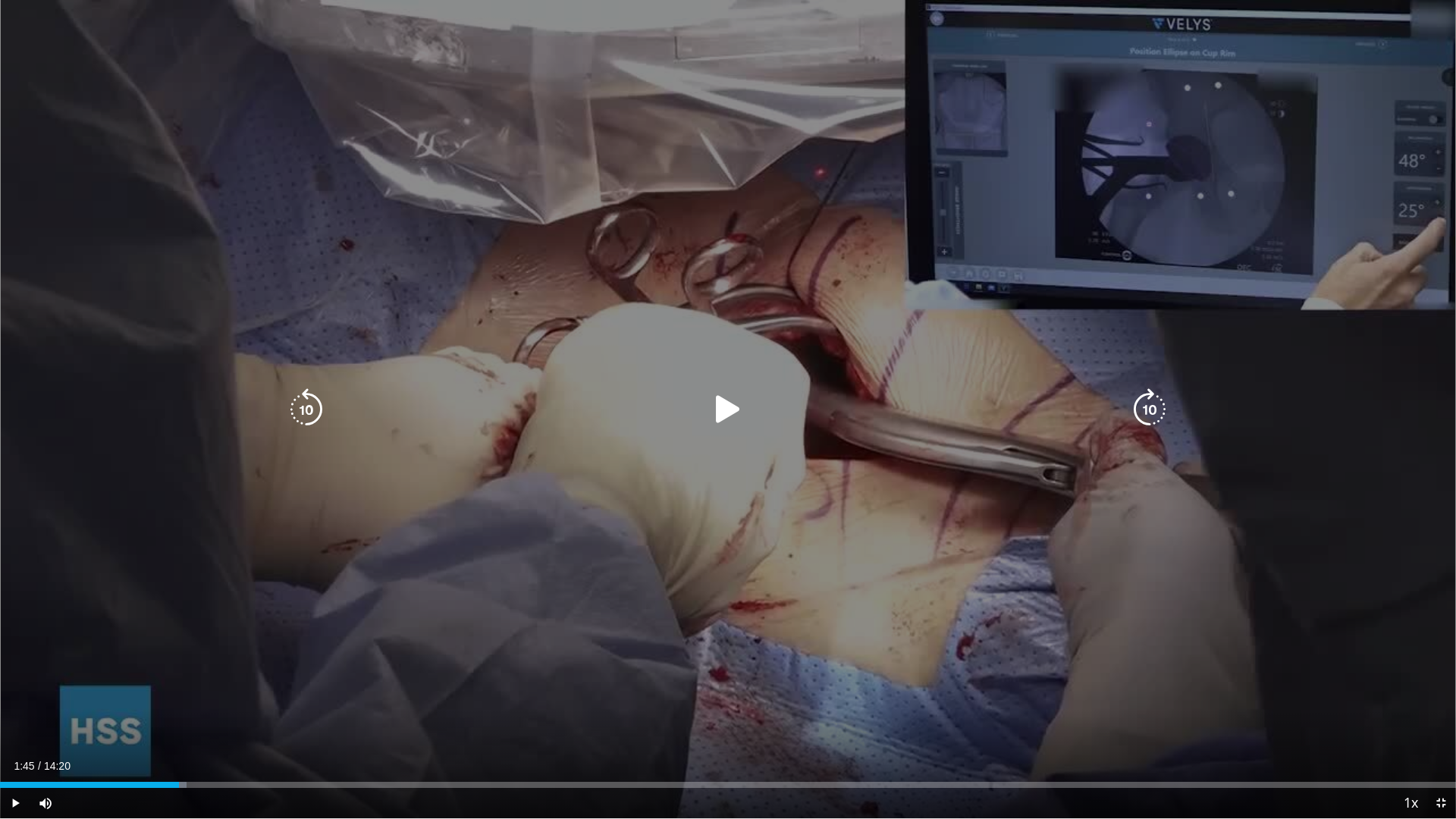
click at [736, 418] on icon "Video Player" at bounding box center [728, 410] width 43 height 43
click at [292, 410] on icon "Video Player" at bounding box center [307, 410] width 43 height 43
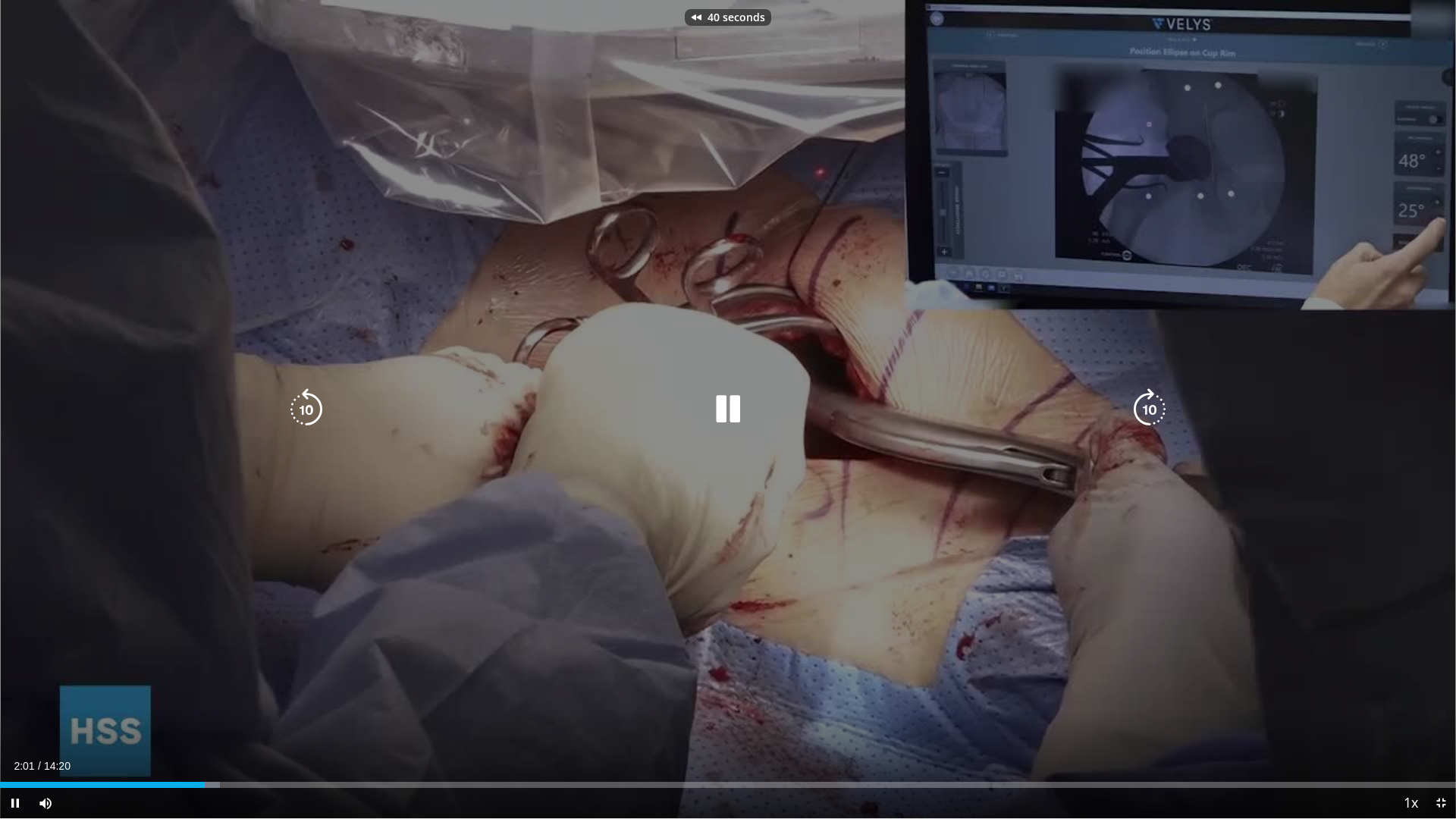
click at [292, 410] on icon "Video Player" at bounding box center [307, 410] width 43 height 43
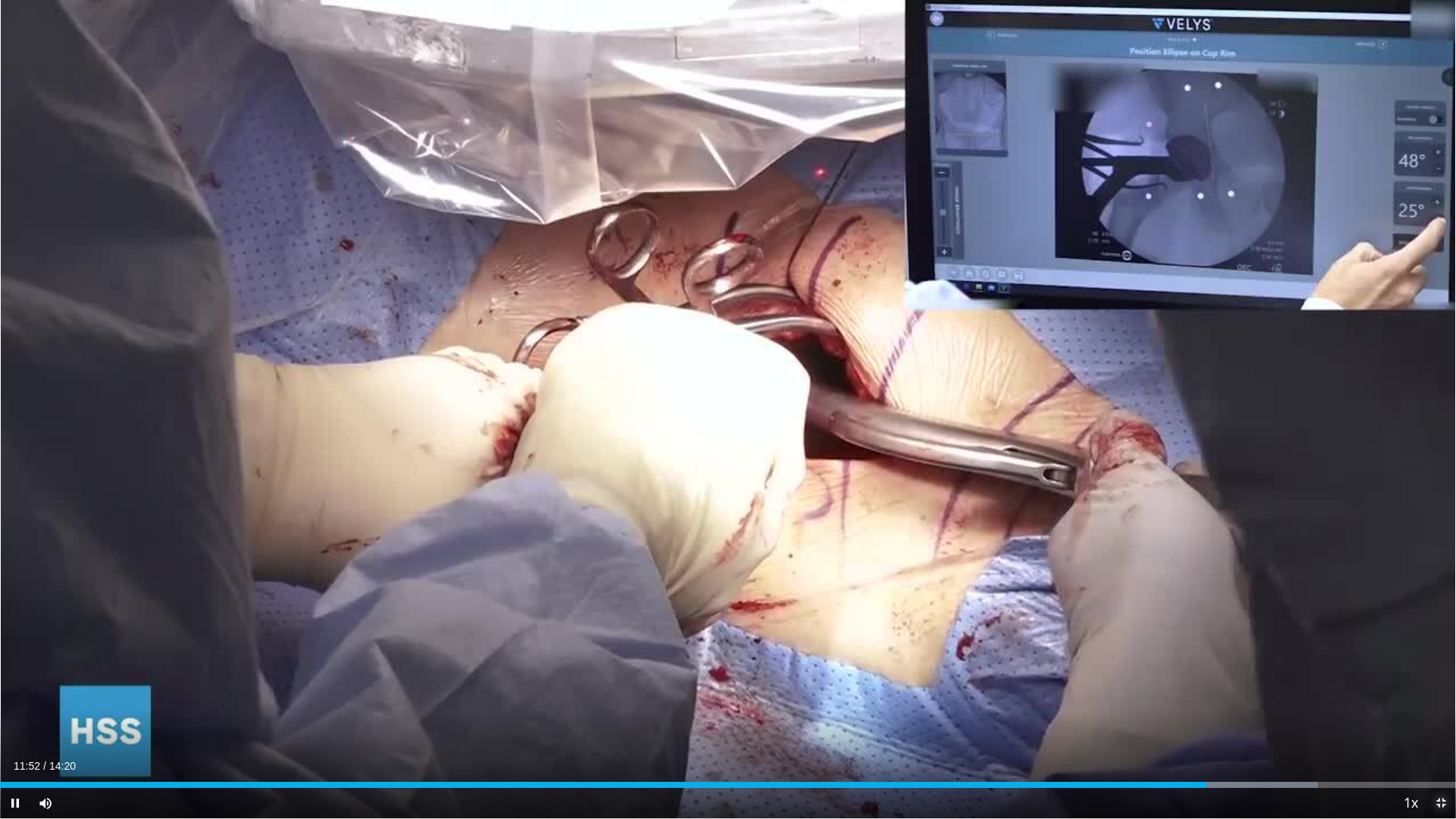
click at [1416, 697] on span "Video Player" at bounding box center [1441, 802] width 30 height 30
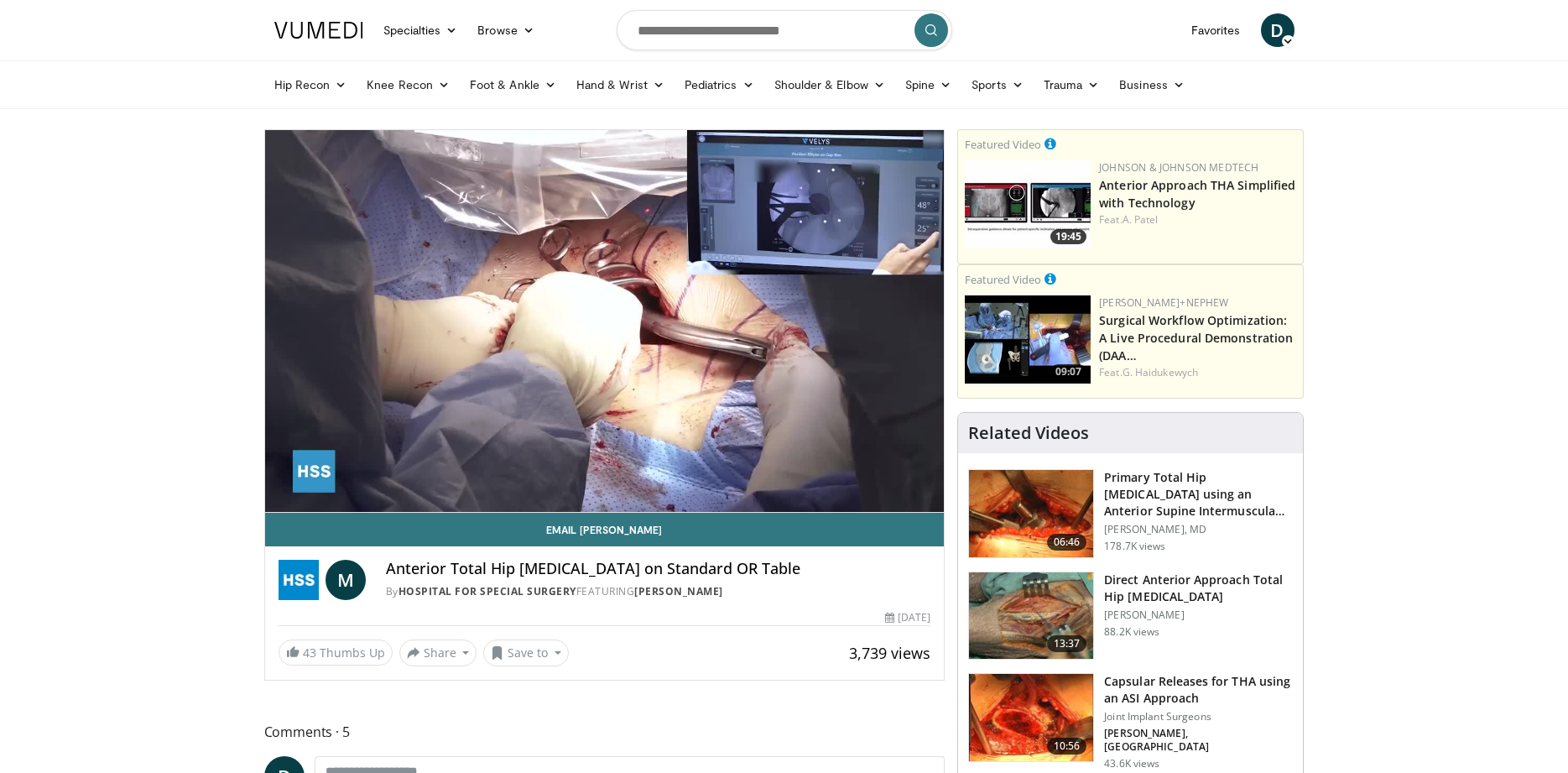
click at [1029, 695] on img at bounding box center [1032, 718] width 124 height 88
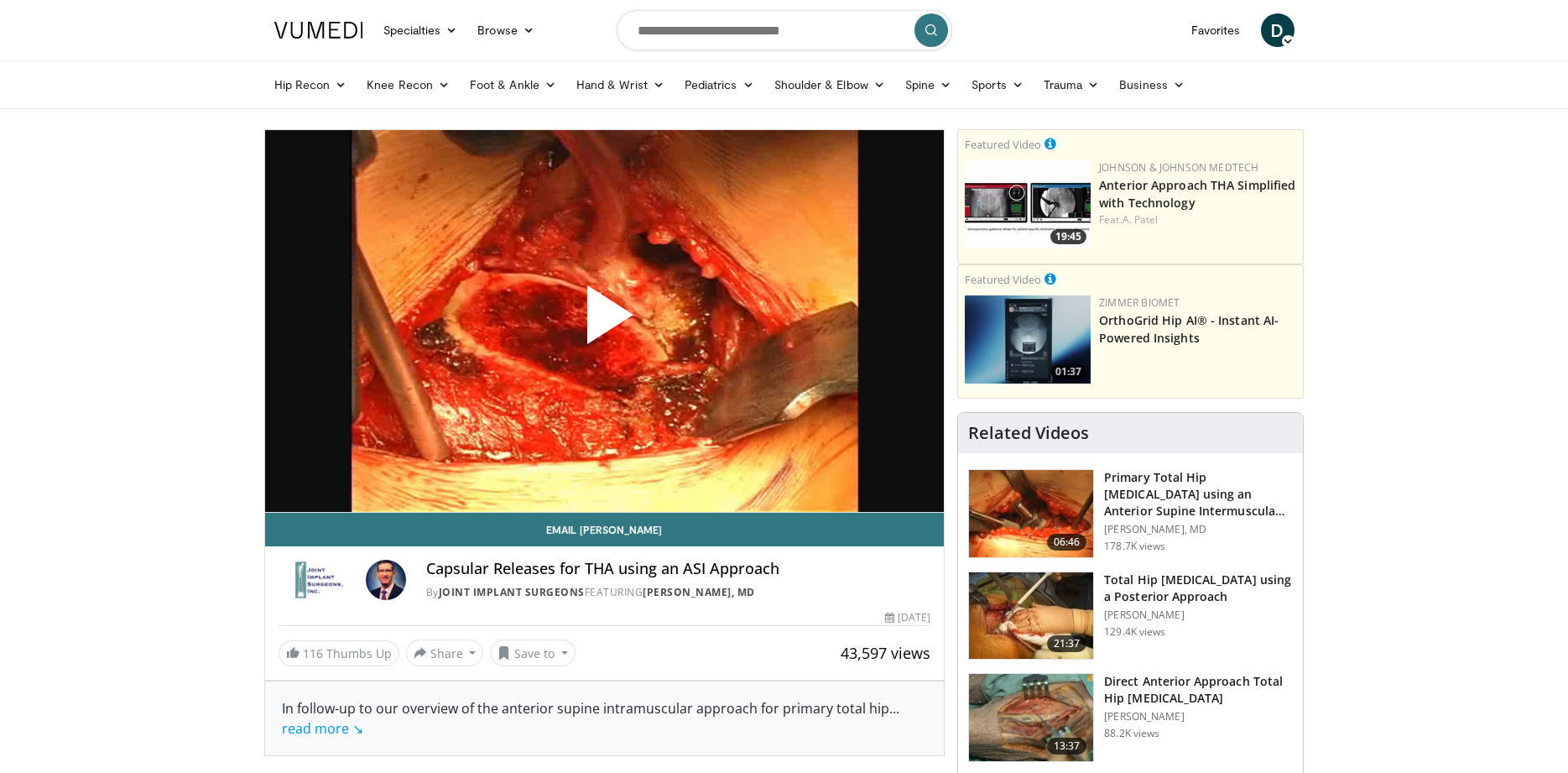
click at [604, 321] on span "Video Player" at bounding box center [604, 321] width 0 height 0
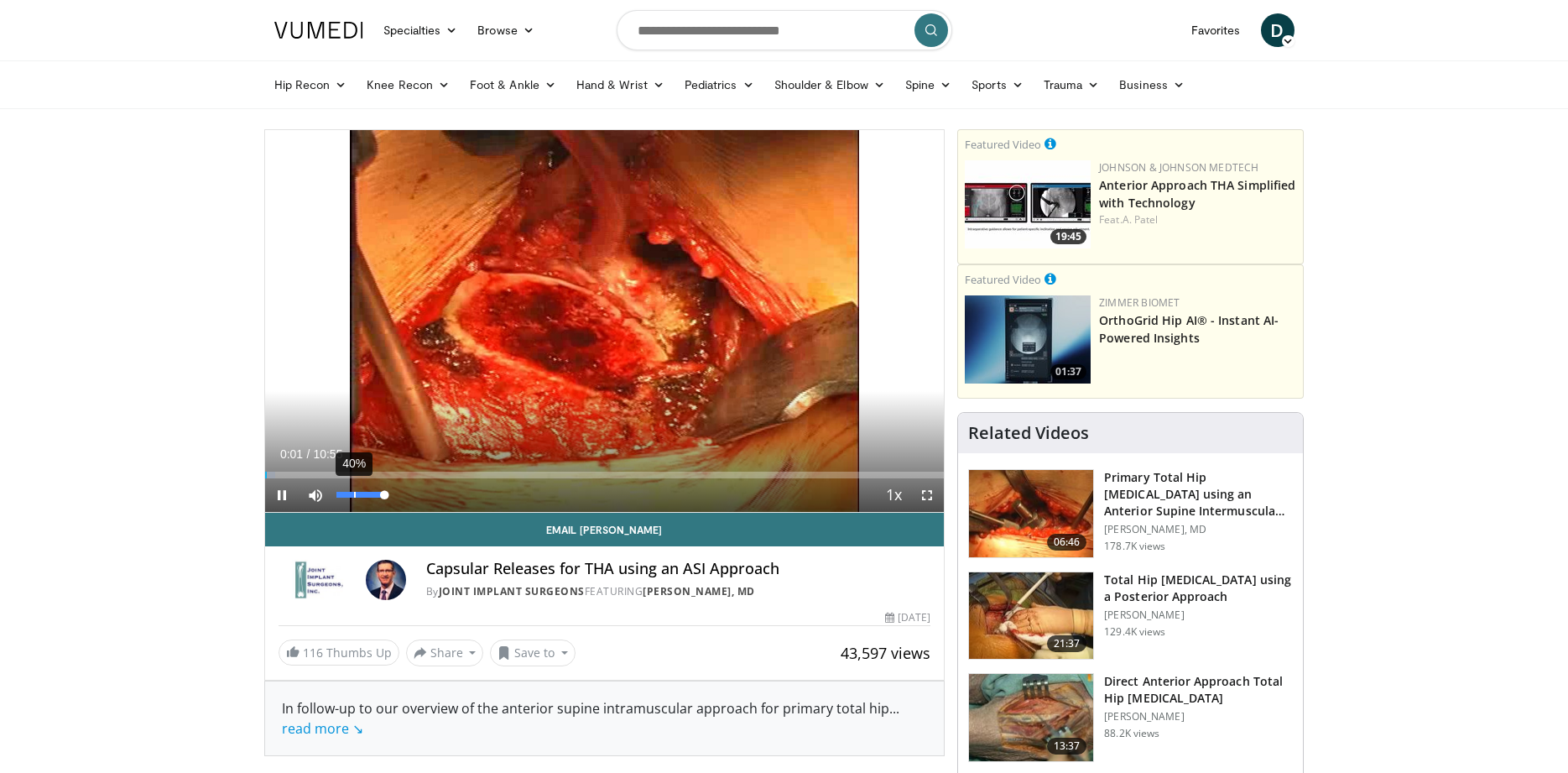
click at [354, 496] on div "Volume Level" at bounding box center [360, 495] width 48 height 6
click at [928, 494] on span "Video Player" at bounding box center [927, 495] width 33 height 33
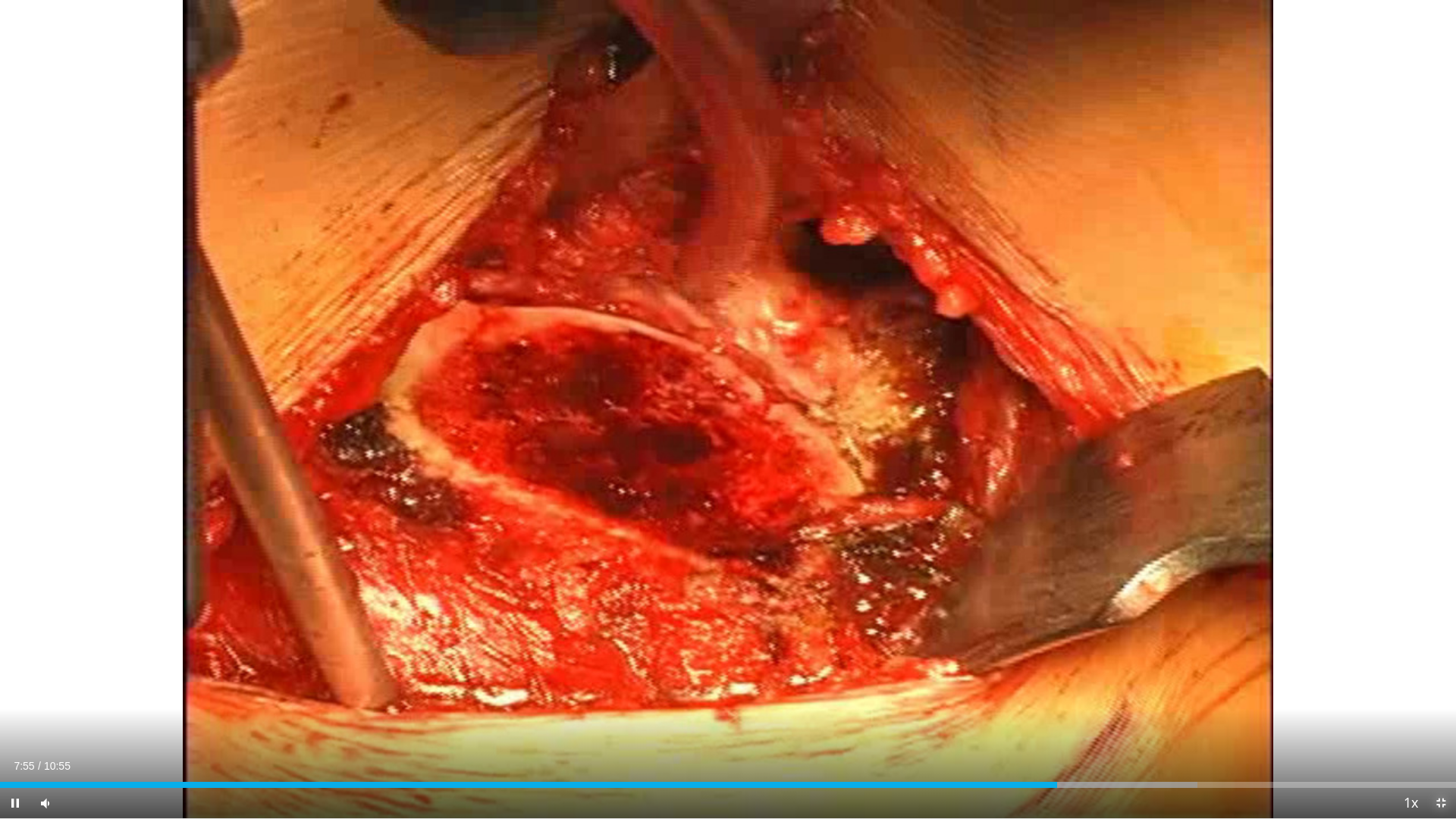
click at [1416, 697] on span "Video Player" at bounding box center [1441, 802] width 30 height 30
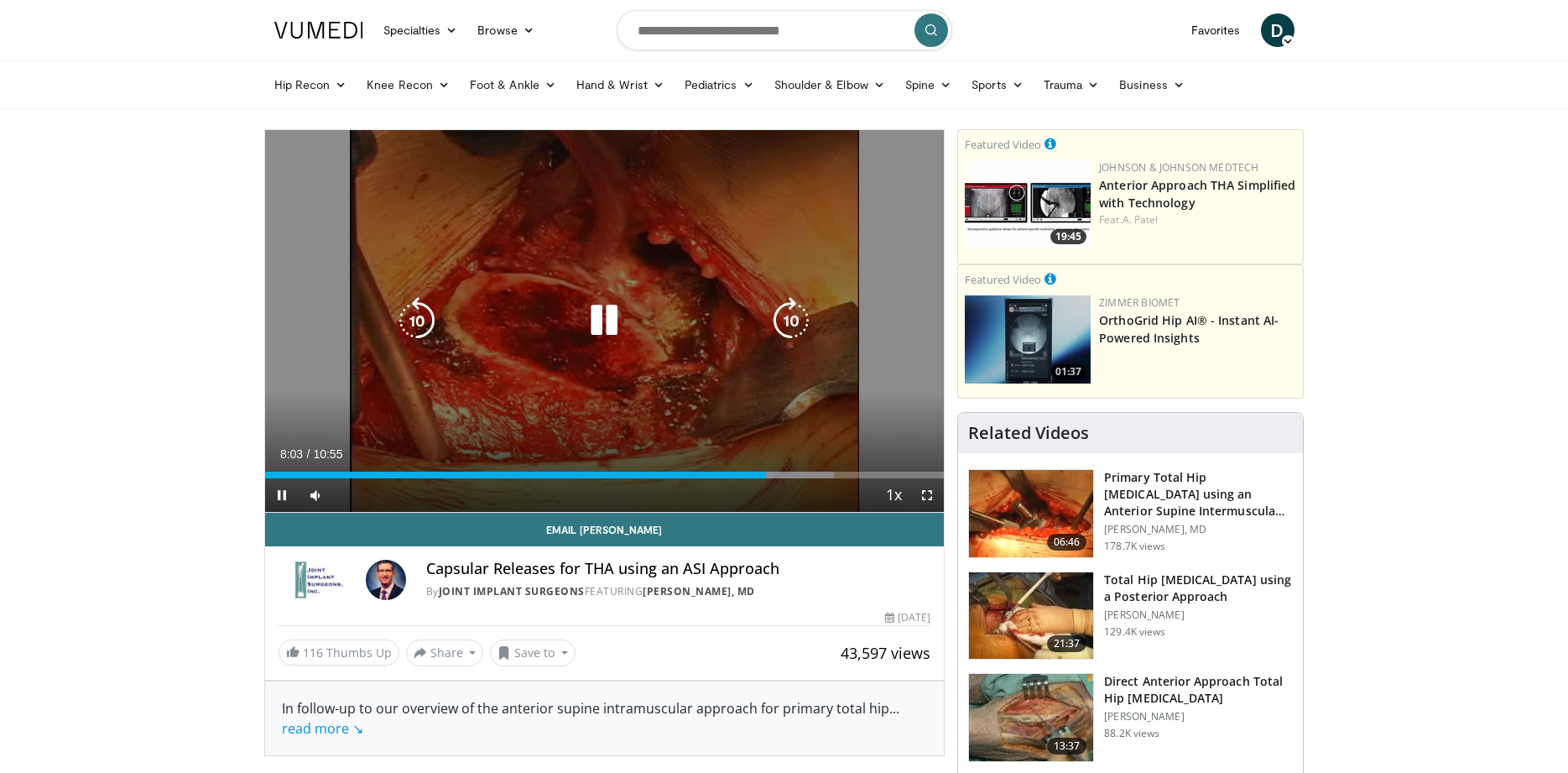
click at [604, 333] on icon "Video Player" at bounding box center [605, 320] width 47 height 47
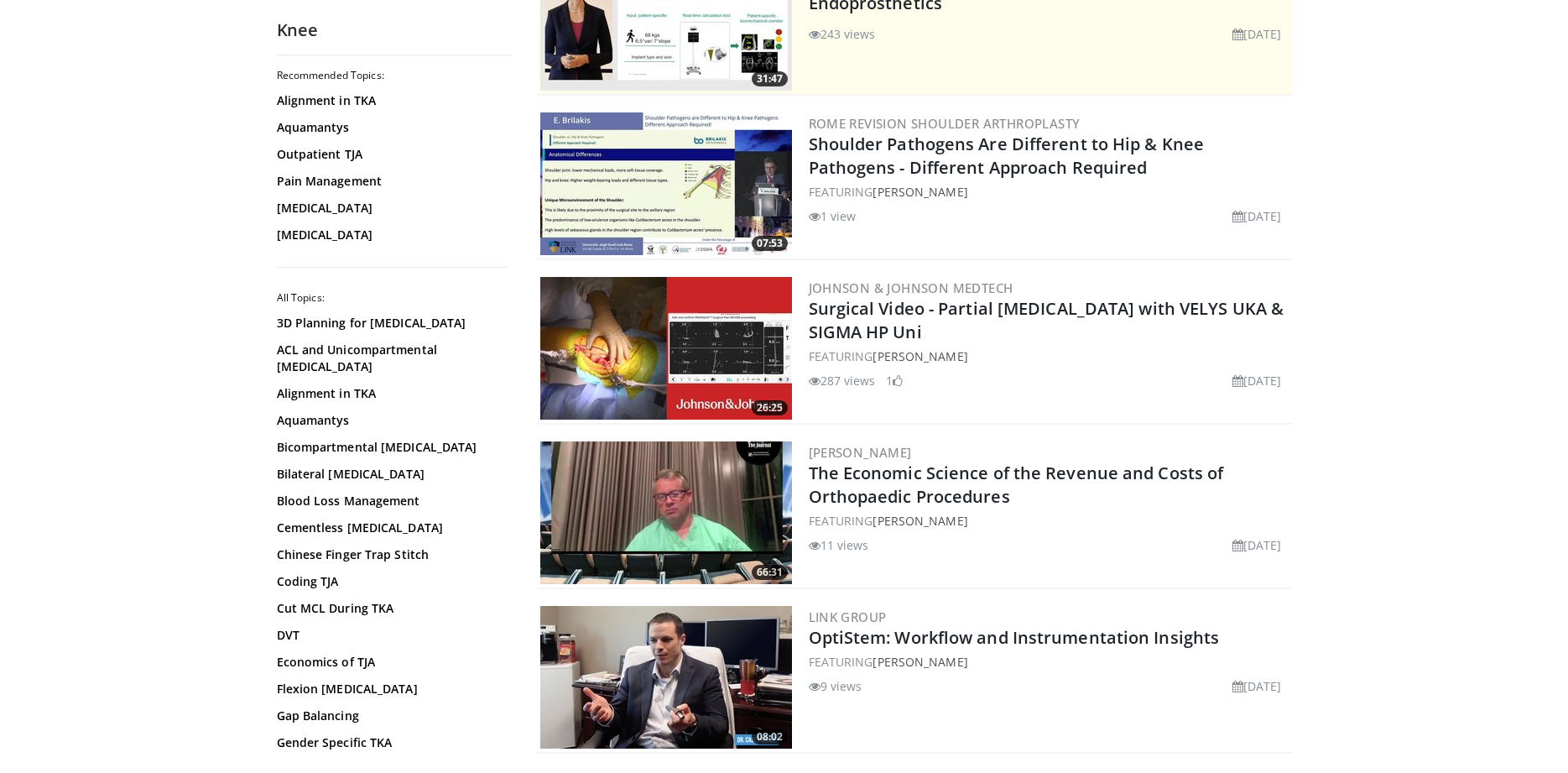
scroll to position [765, 0]
